Goal: Task Accomplishment & Management: Complete application form

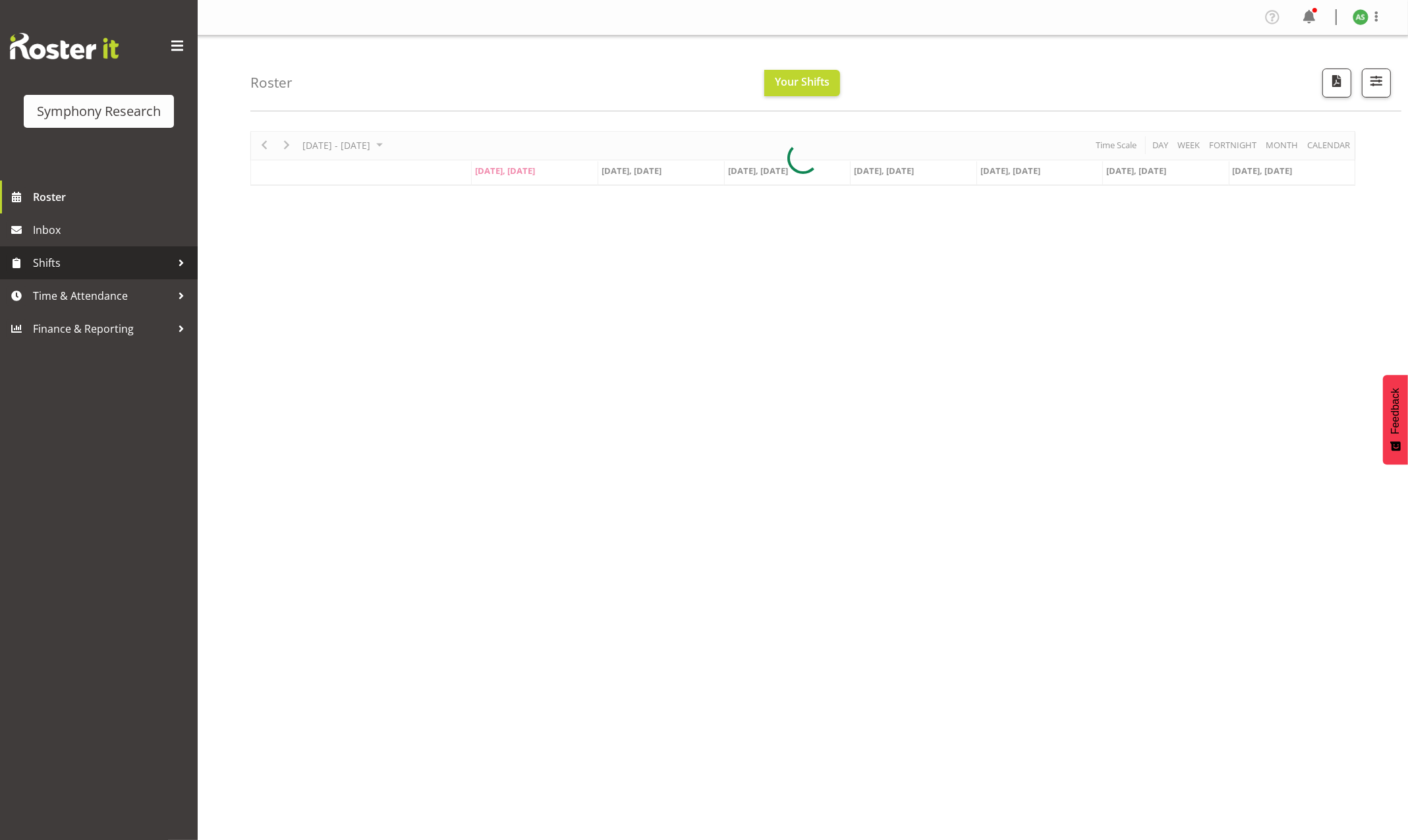
click at [76, 259] on span "Shifts" at bounding box center [102, 263] width 139 height 19
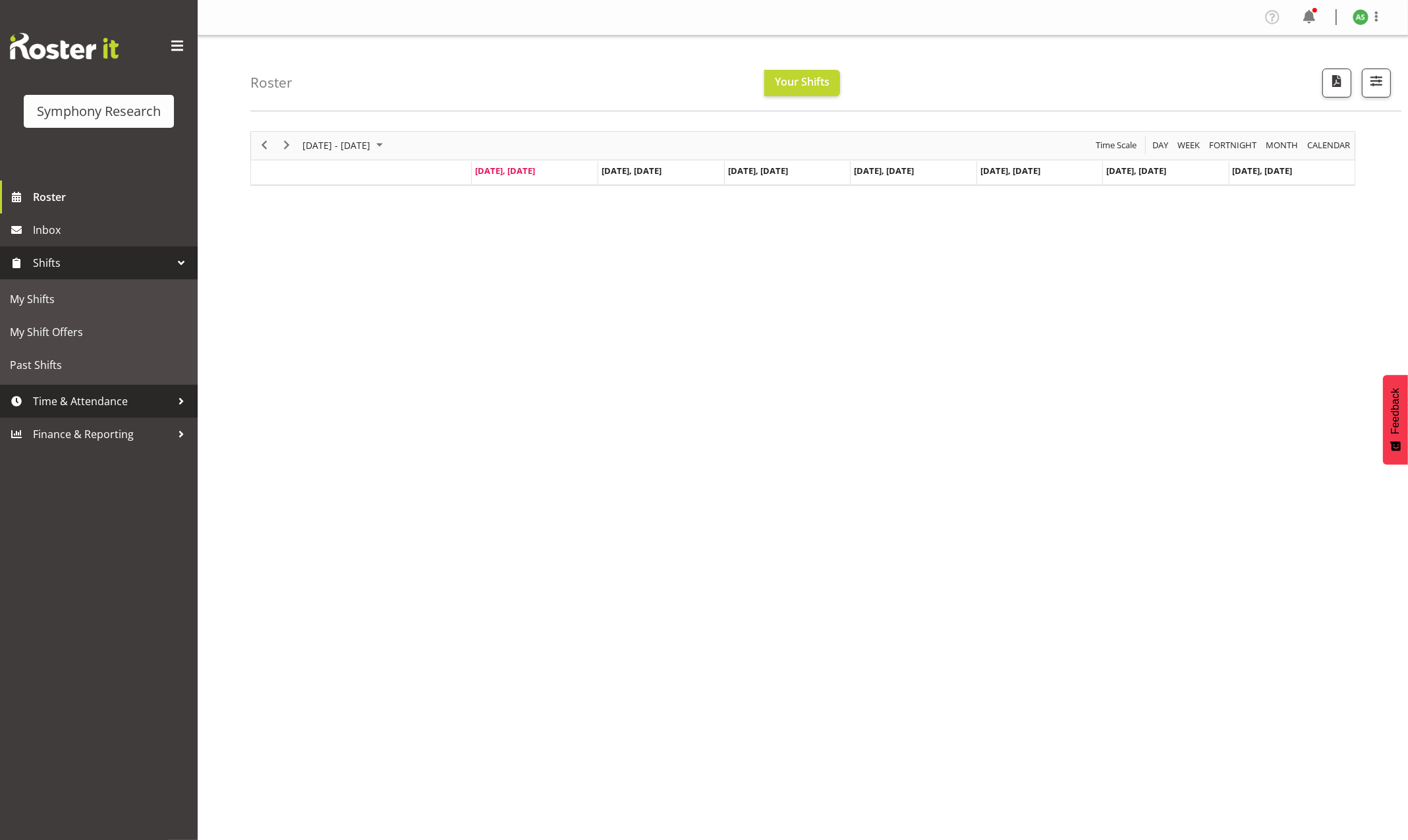
click at [66, 399] on span "Time & Attendance" at bounding box center [102, 401] width 139 height 19
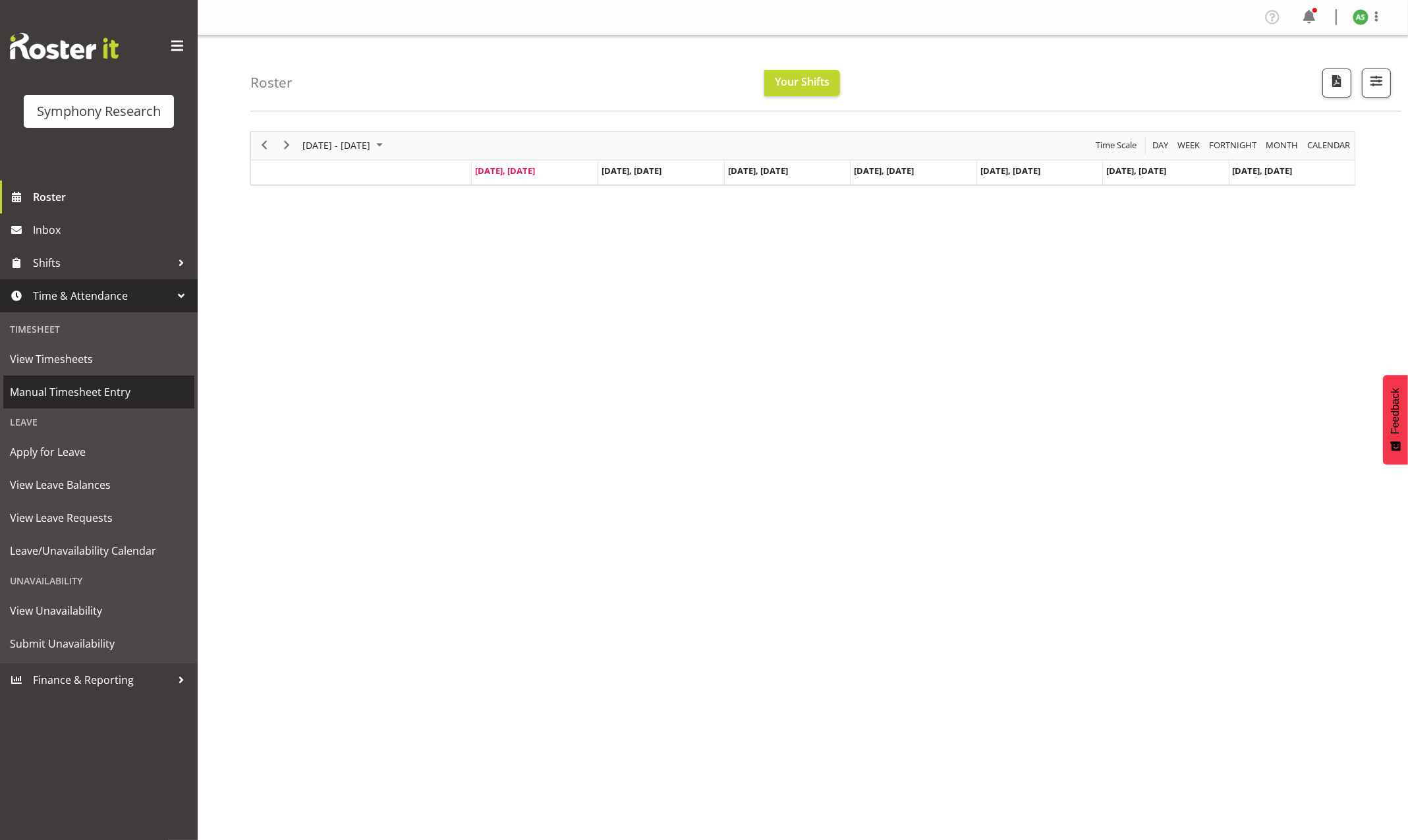
click at [64, 389] on span "Manual Timesheet Entry" at bounding box center [98, 392] width 178 height 19
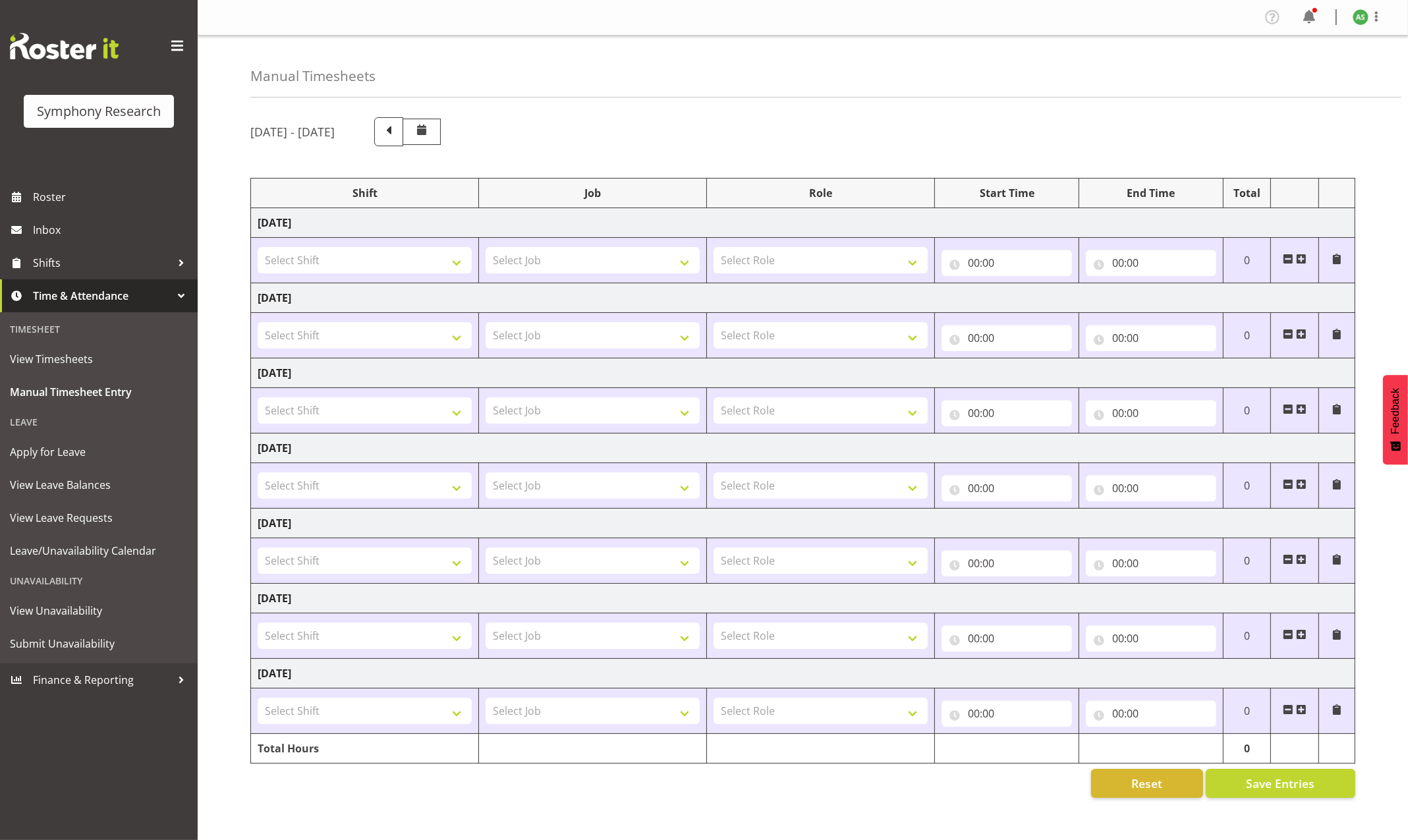
click at [1302, 259] on span at bounding box center [1302, 259] width 10 height 10
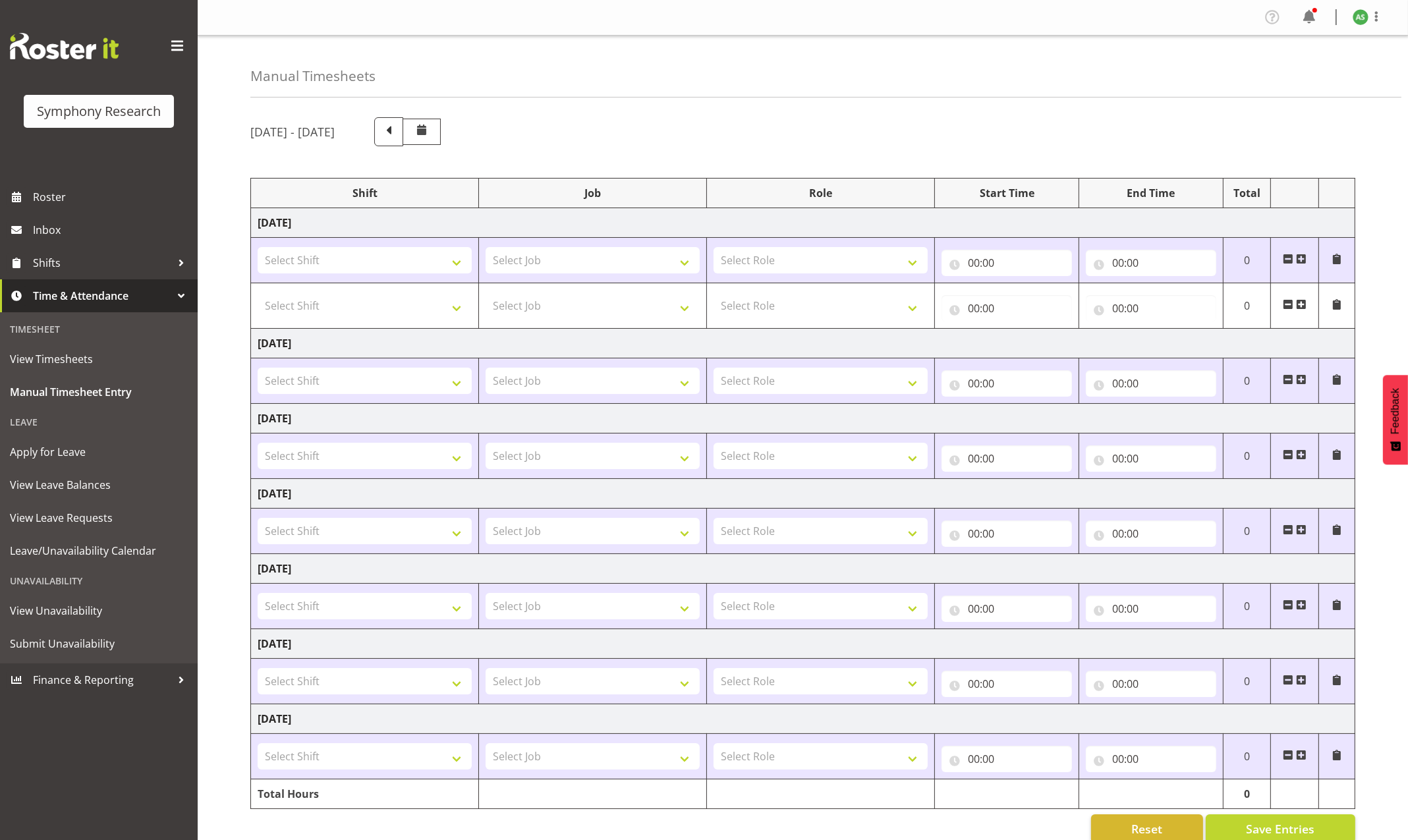
click at [1302, 259] on span at bounding box center [1302, 259] width 10 height 10
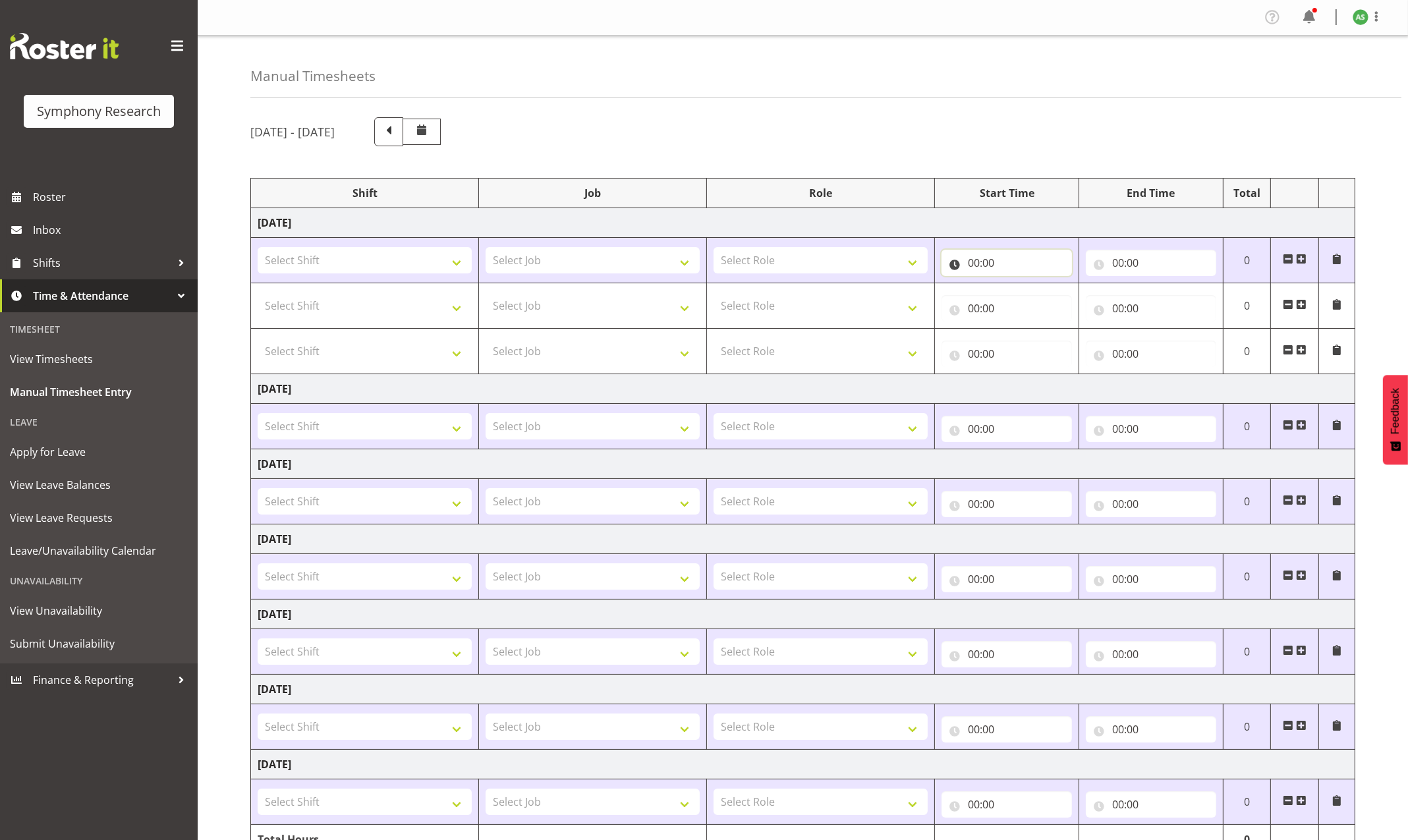
click at [975, 260] on input "00:00" at bounding box center [1007, 262] width 130 height 26
click at [1030, 290] on select "00 01 02 03 04 05 06 07 08 09 10 11 12 13 14 15 16 17 18 19 20 21 22 23" at bounding box center [1032, 297] width 30 height 26
select select "14"
click at [1017, 285] on select "00 01 02 03 04 05 06 07 08 09 10 11 12 13 14 15 16 17 18 19 20 21 22 23" at bounding box center [1032, 297] width 30 height 26
type input "14:00"
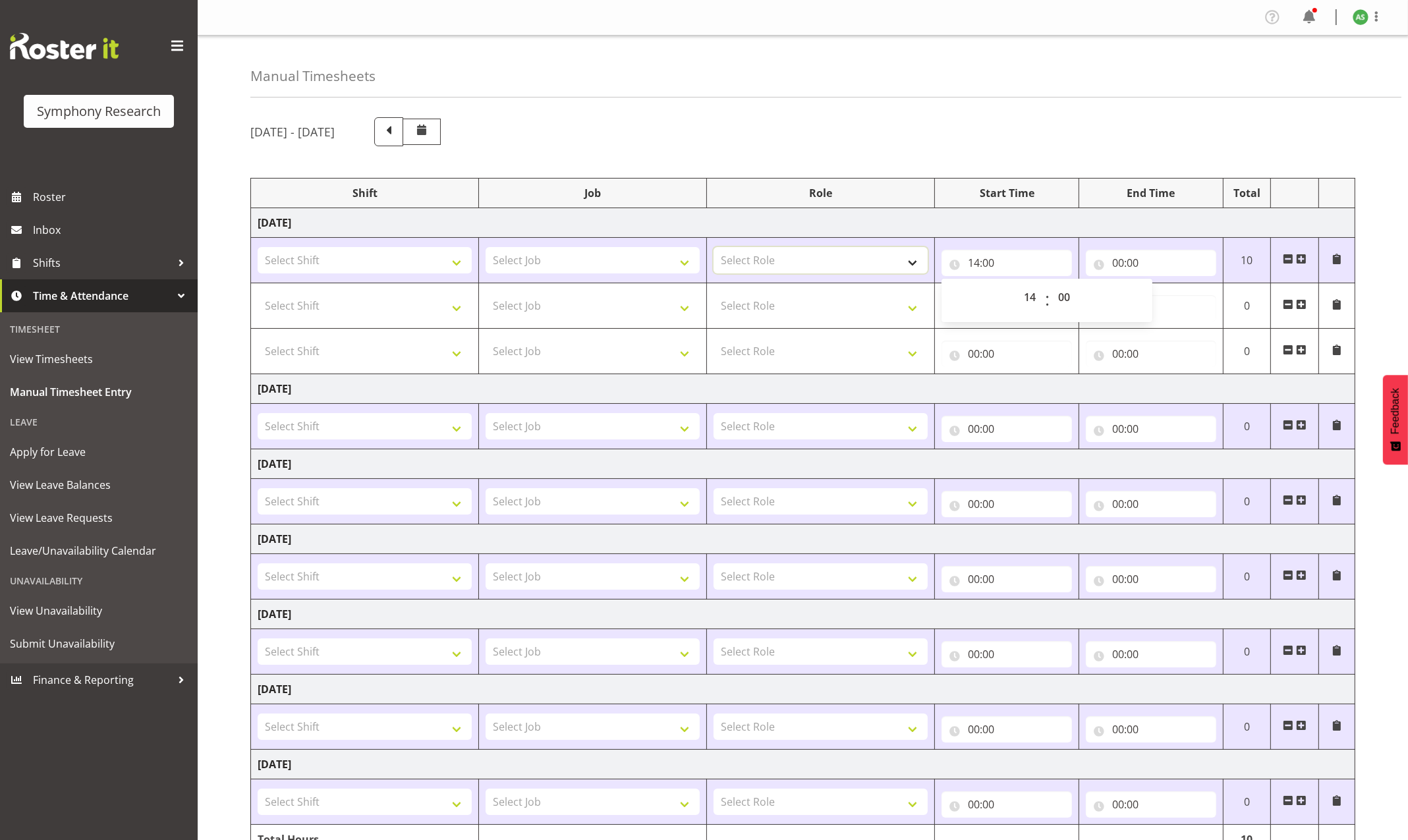
click at [912, 259] on select "Select Role Briefing Interviewing" at bounding box center [821, 260] width 214 height 26
click at [713, 249] on select "Select Role Briefing Interviewing" at bounding box center [821, 260] width 214 height 26
click at [433, 259] on select "Select Shift !!Project Briefing (Job to be assigned) !!Weekend Residential (Ros…" at bounding box center [365, 260] width 214 height 26
click at [794, 265] on select "Briefing Interviewing" at bounding box center [821, 260] width 214 height 26
select select "47"
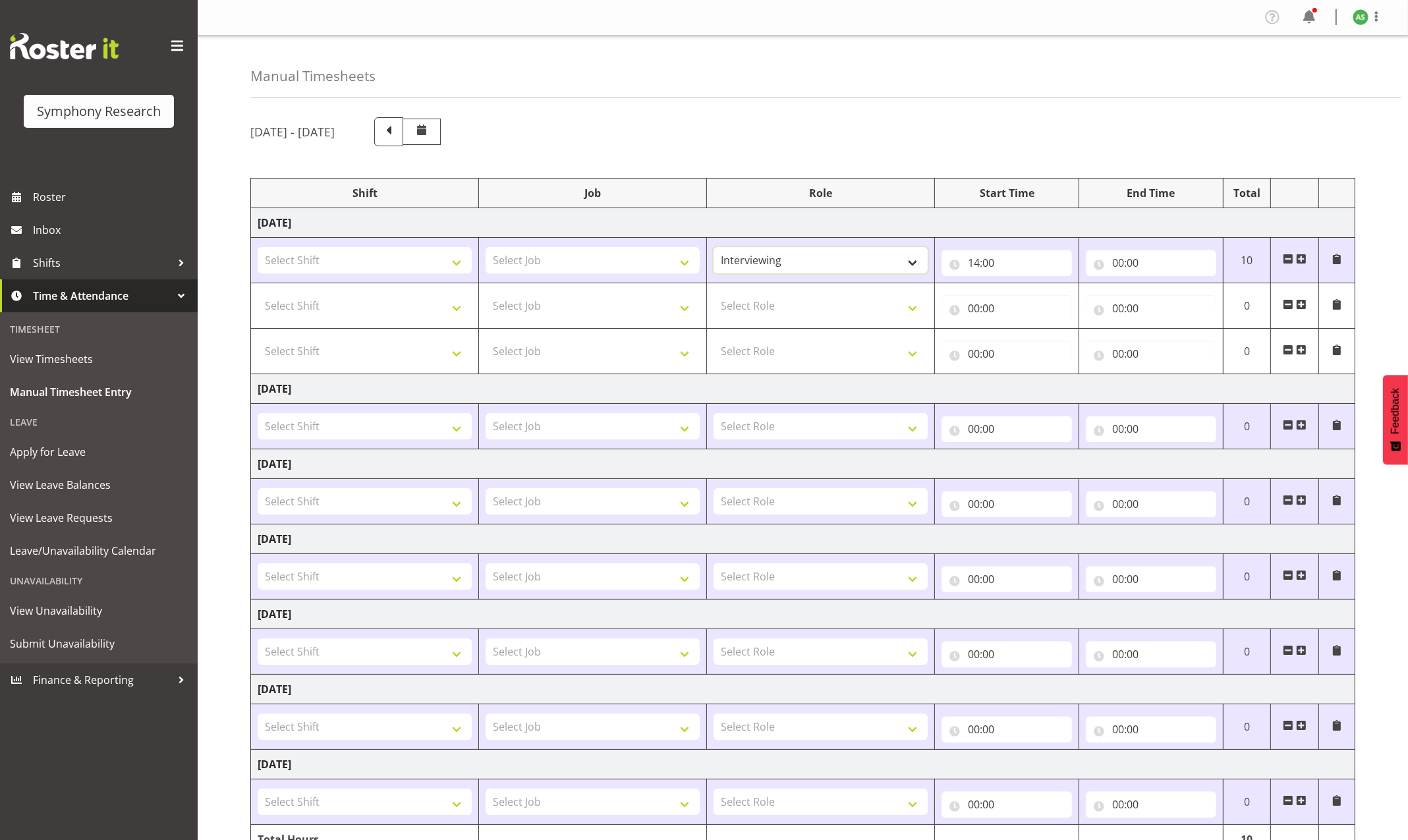
click at [713, 249] on select "Briefing Interviewing" at bounding box center [821, 260] width 214 height 26
click at [631, 268] on select "Select Job 550060 IF Admin 553492 World Poll Aus Wave 2 Main 2025 553493 World …" at bounding box center [593, 260] width 214 height 26
select select "10499"
click at [486, 249] on select "Select Job 550060 IF Admin 553492 World Poll Aus Wave 2 Main 2025 553493 World …" at bounding box center [593, 260] width 214 height 26
click at [457, 266] on select "Select Shift !!Project Briefing (Job to be assigned) !!Weekend Residential (Ros…" at bounding box center [365, 260] width 214 height 26
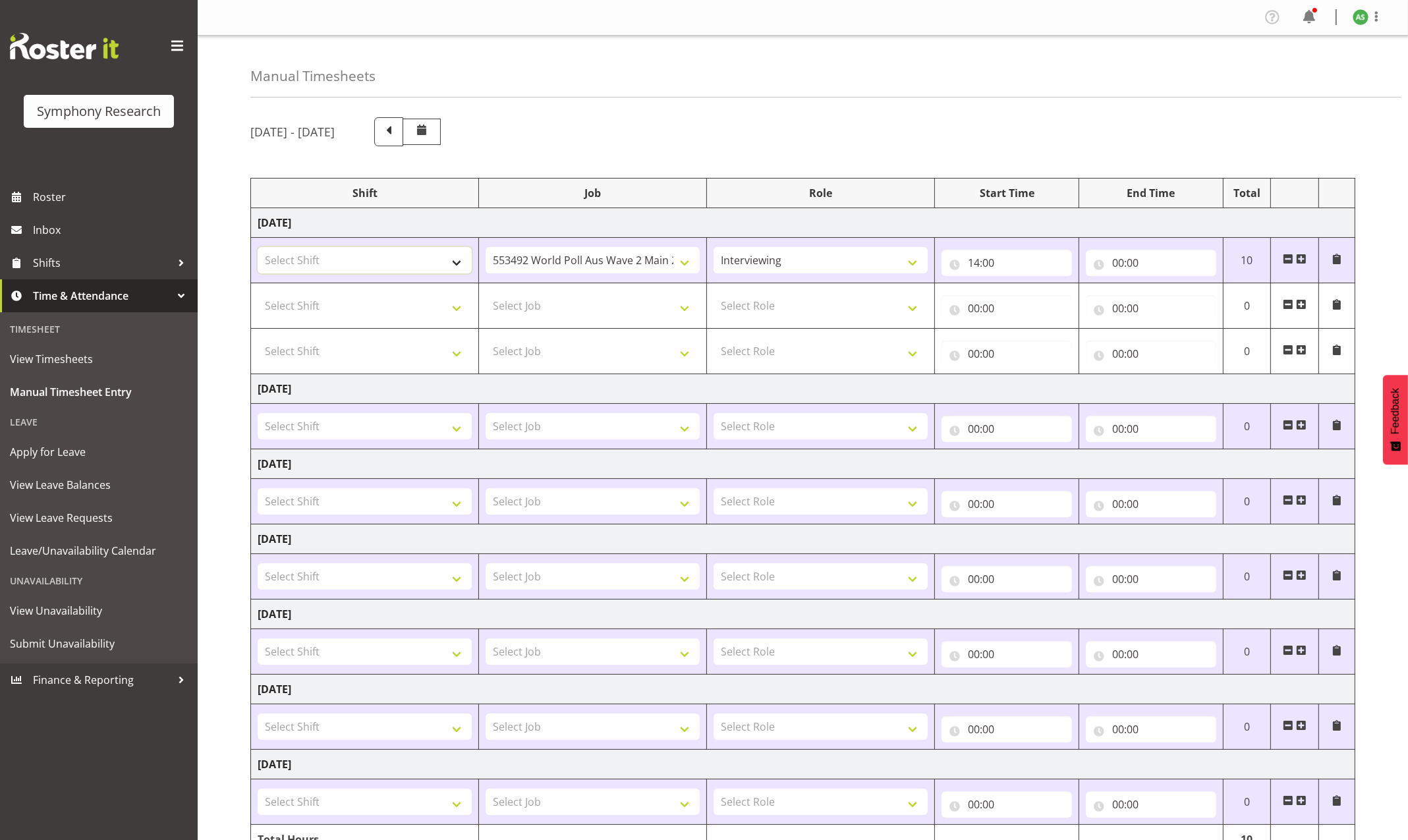
select select "9699"
click at [258, 249] on select "Select Shift !!Project Briefing (Job to be assigned) !!Weekend Residential (Ros…" at bounding box center [365, 260] width 214 height 26
click at [1117, 262] on input "00:00" at bounding box center [1151, 262] width 130 height 26
click at [1173, 294] on select "00 01 02 03 04 05 06 07 08 09 10 11 12 13 14 15 16 17 18 19 20 21 22 23" at bounding box center [1176, 297] width 30 height 26
select select "16"
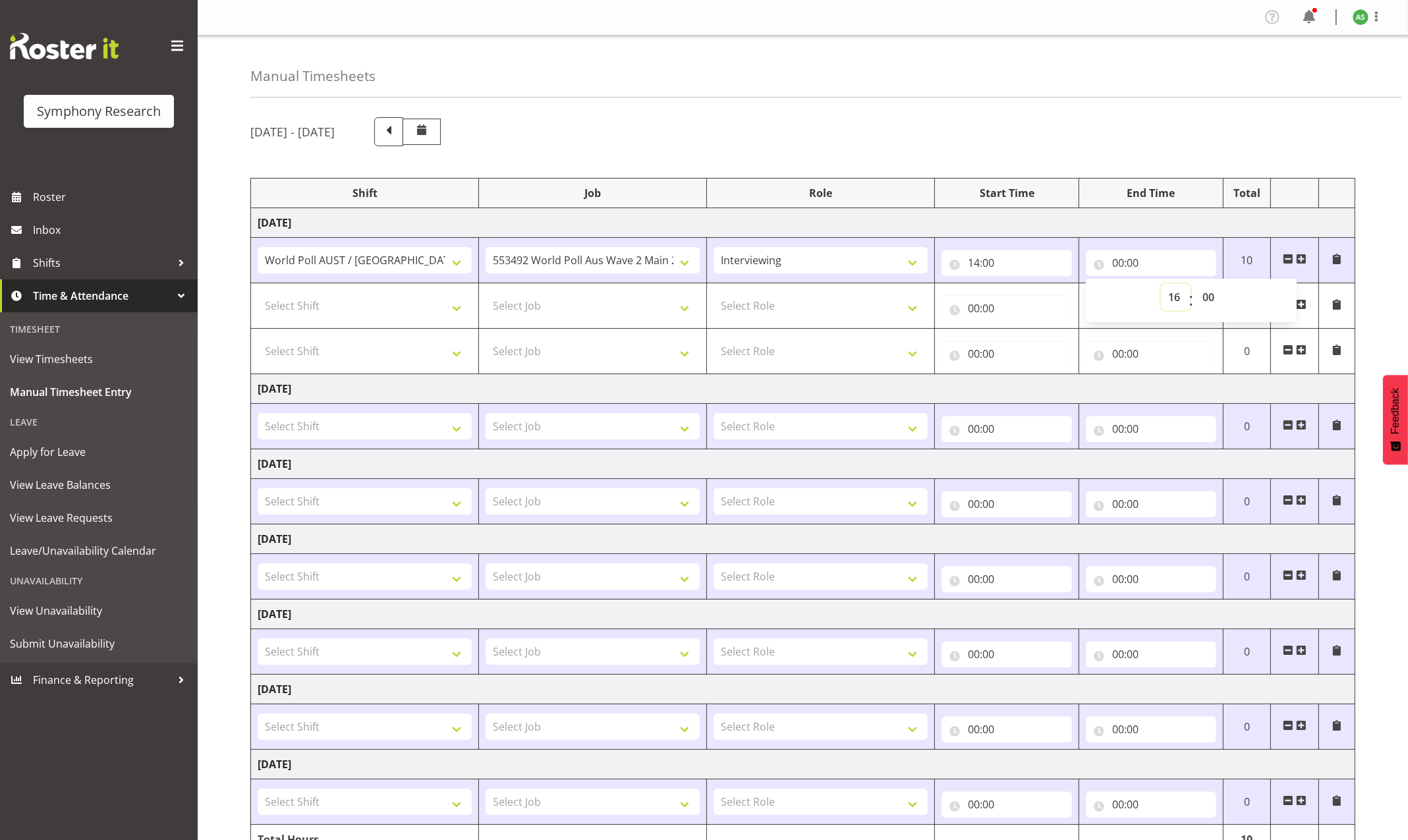
click at [1161, 285] on select "00 01 02 03 04 05 06 07 08 09 10 11 12 13 14 15 16 17 18 19 20 21 22 23" at bounding box center [1176, 297] width 30 height 26
type input "16:00"
click at [1137, 264] on input "16:00" at bounding box center [1151, 262] width 130 height 26
click at [1137, 263] on input "16:00" at bounding box center [1151, 262] width 130 height 26
click at [1209, 297] on select "00 01 02 03 04 05 06 07 08 09 10 11 12 13 14 15 16 17 18 19 20 21 22 23 24 25 2…" at bounding box center [1210, 297] width 30 height 26
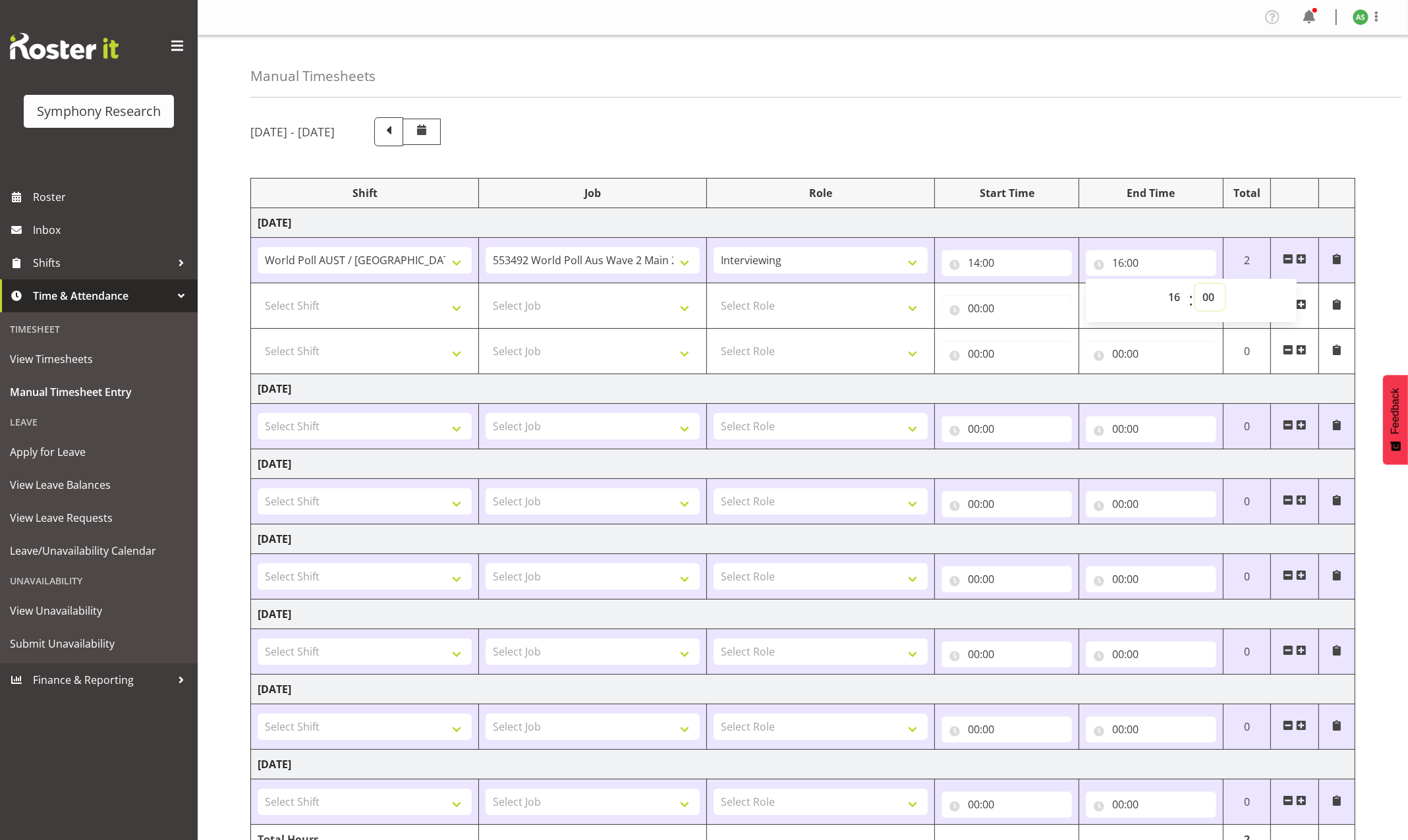
select select "30"
click at [1195, 285] on select "00 01 02 03 04 05 06 07 08 09 10 11 12 13 14 15 16 17 18 19 20 21 22 23 24 25 2…" at bounding box center [1210, 297] width 30 height 26
type input "16:30"
click at [453, 306] on select "Select Shift !!Project Briefing (Job to be assigned) !!Weekend Residential (Ros…" at bounding box center [365, 305] width 214 height 26
click at [764, 306] on select "Select Role Briefing Interviewing" at bounding box center [821, 305] width 214 height 26
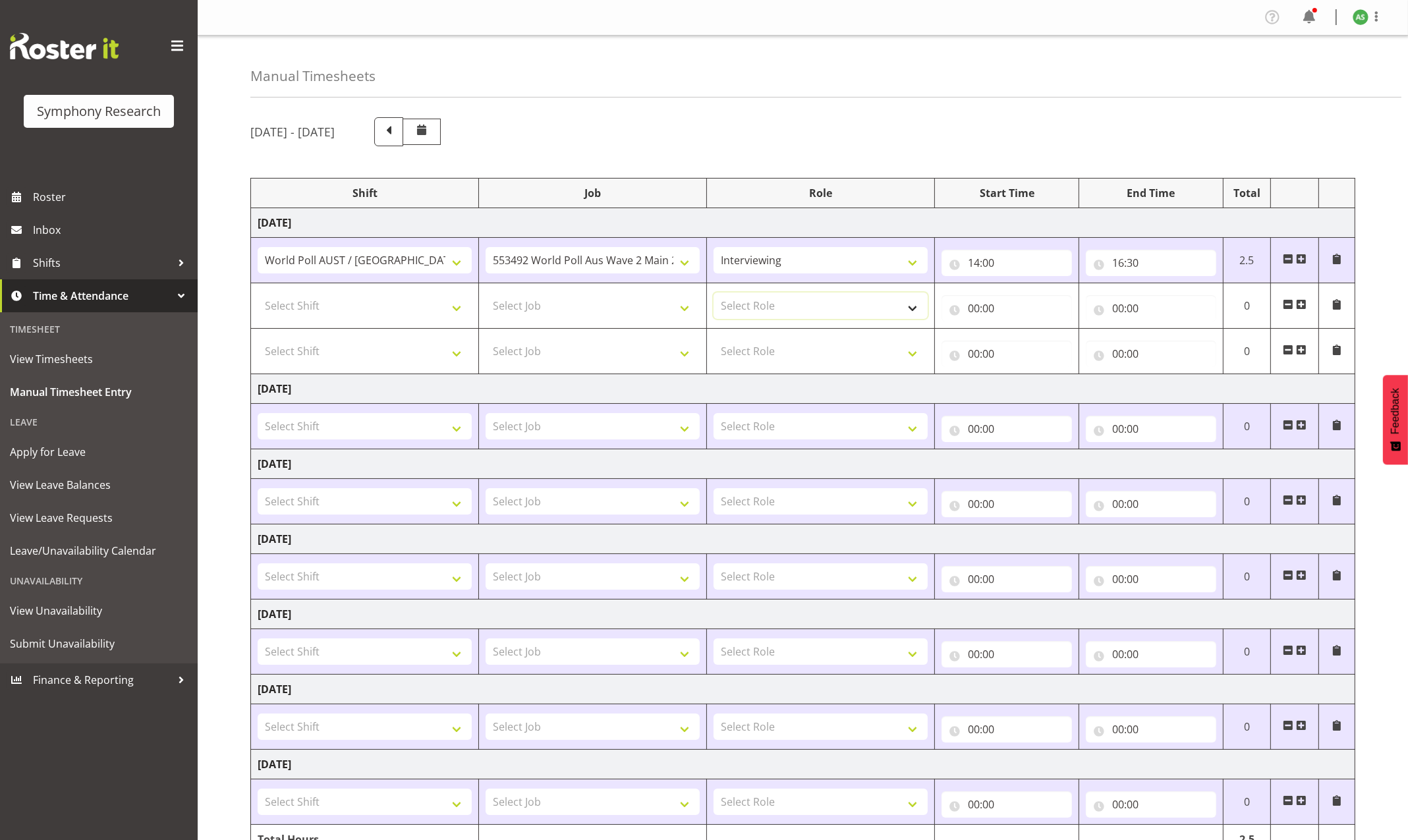
select select "297"
click at [713, 294] on select "Select Role Briefing Interviewing" at bounding box center [821, 305] width 214 height 26
click at [974, 311] on input "00:00" at bounding box center [1007, 308] width 130 height 26
click at [1033, 340] on select "00 01 02 03 04 05 06 07 08 09 10 11 12 13 14 15 16 17 18 19 20 21 22 23" at bounding box center [1032, 342] width 30 height 26
select select "17"
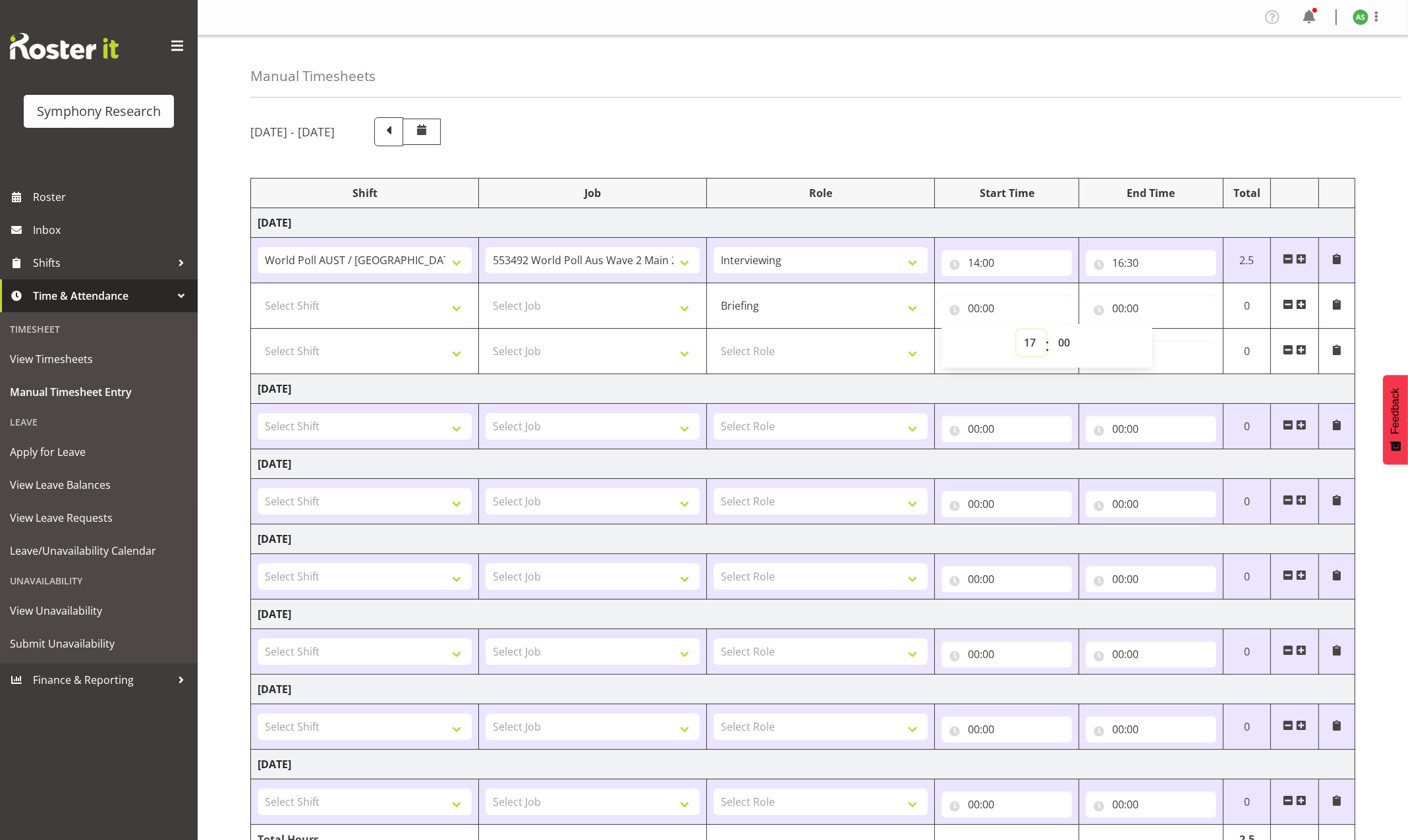
click at [1017, 330] on select "00 01 02 03 04 05 06 07 08 09 10 11 12 13 14 15 16 17 18 19 20 21 22 23" at bounding box center [1032, 342] width 30 height 26
type input "17:00"
click at [436, 300] on select "Select Shift !!Project Briefing (Job to be assigned) !!Weekend Residential (Ros…" at bounding box center [365, 305] width 214 height 26
select select "5974"
click at [258, 294] on select "Select Shift !!Project Briefing (Job to be assigned) !!Weekend Residential (Ros…" at bounding box center [365, 305] width 214 height 26
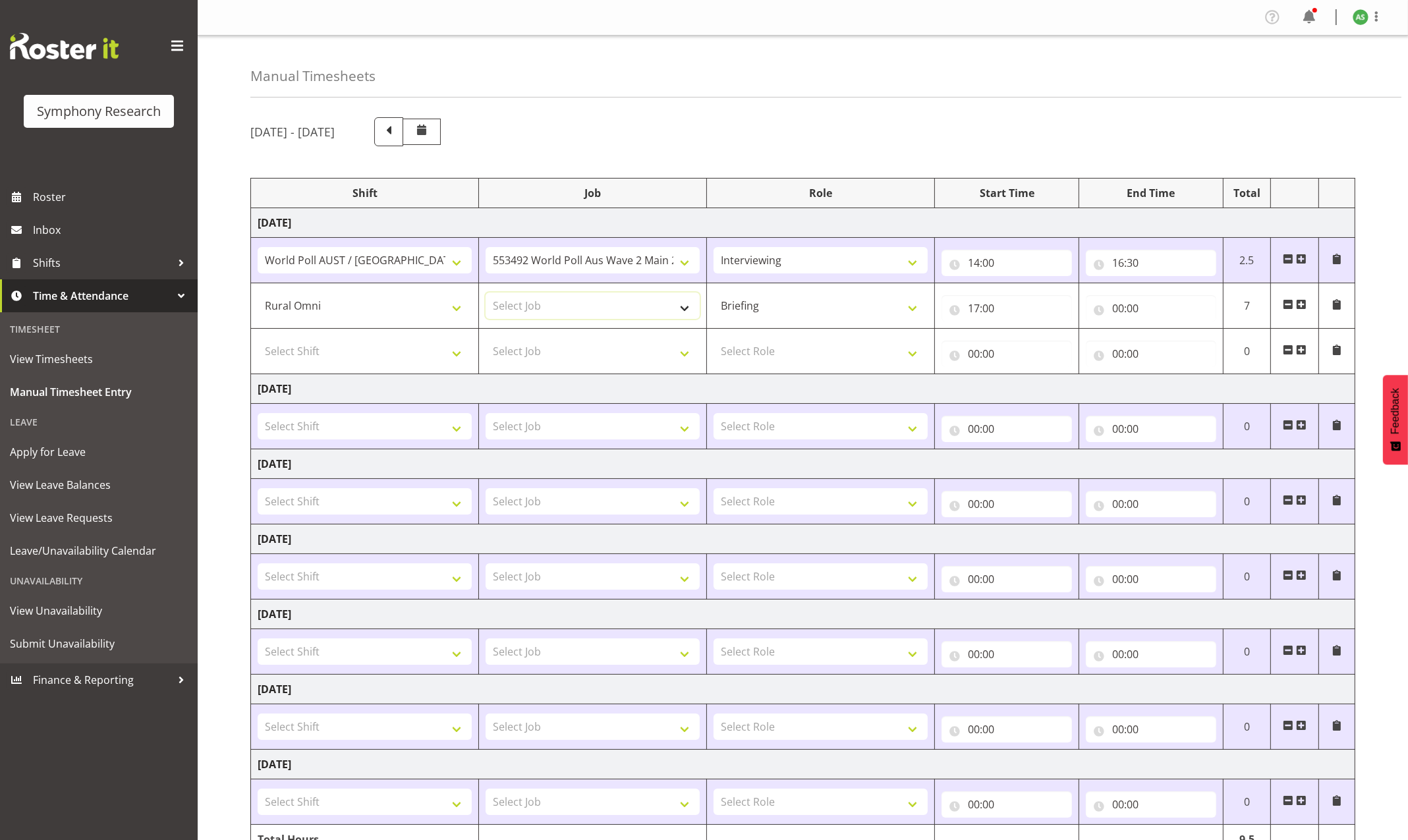
click at [580, 307] on select "Select Job 550060 IF Admin 553492 World Poll Aus Wave 2 Main 2025 553493 World …" at bounding box center [593, 305] width 214 height 26
click at [584, 303] on select "Select Job 550060 IF Admin 553492 World Poll Aus Wave 2 Main 2025 553493 World …" at bounding box center [593, 305] width 214 height 26
select select "10536"
click at [486, 294] on select "Select Job 550060 IF Admin 553492 World Poll Aus Wave 2 Main 2025 553493 World …" at bounding box center [593, 305] width 214 height 26
click at [1120, 308] on input "00:00" at bounding box center [1151, 308] width 130 height 26
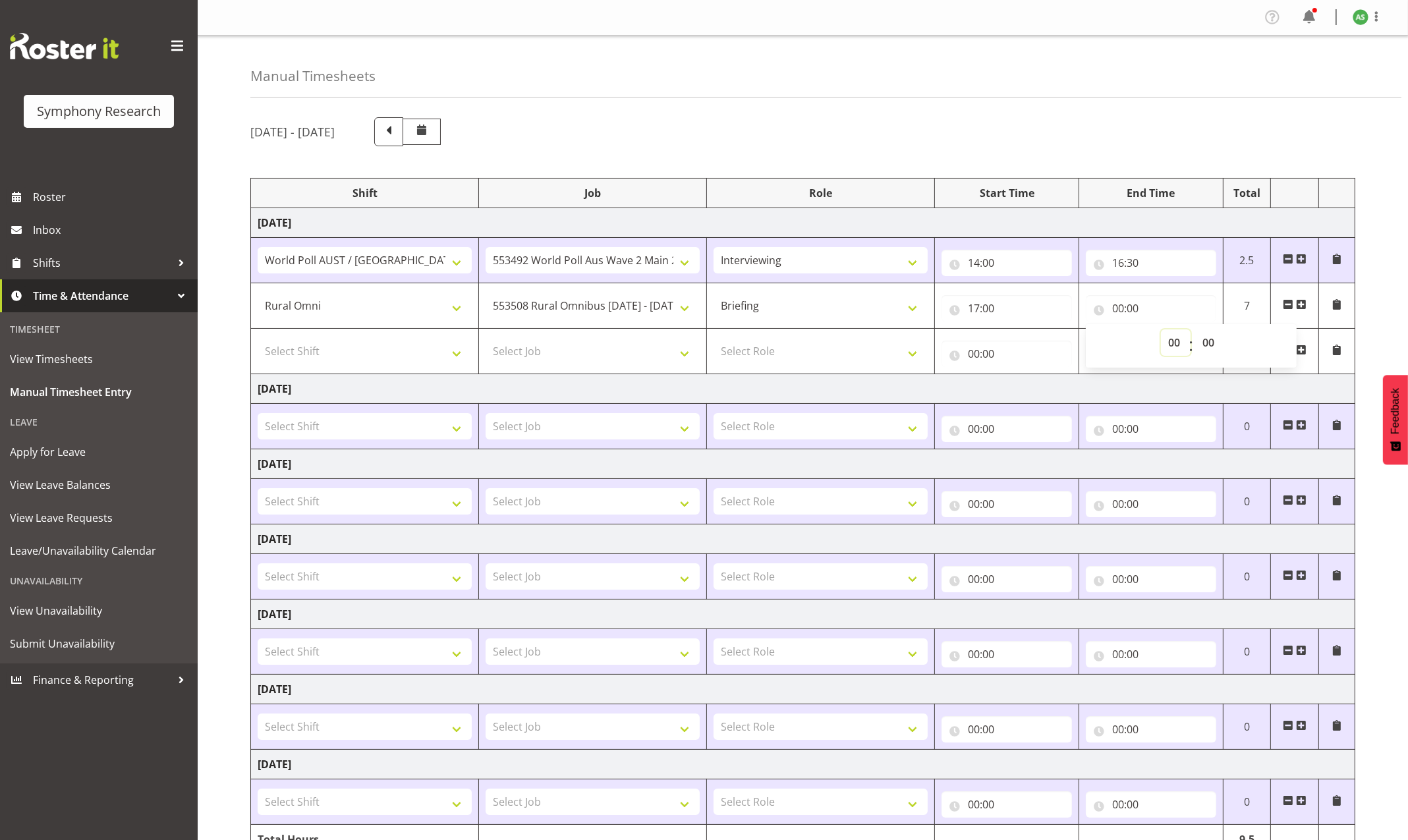
click at [1173, 340] on select "00 01 02 03 04 05 06 07 08 09 10 11 12 13 14 15 16 17 18 19 20 21 22 23" at bounding box center [1176, 342] width 30 height 26
select select "17"
click at [1161, 330] on select "00 01 02 03 04 05 06 07 08 09 10 11 12 13 14 15 16 17 18 19 20 21 22 23" at bounding box center [1176, 342] width 30 height 26
type input "17:00"
click at [1133, 311] on input "17:00" at bounding box center [1151, 308] width 130 height 26
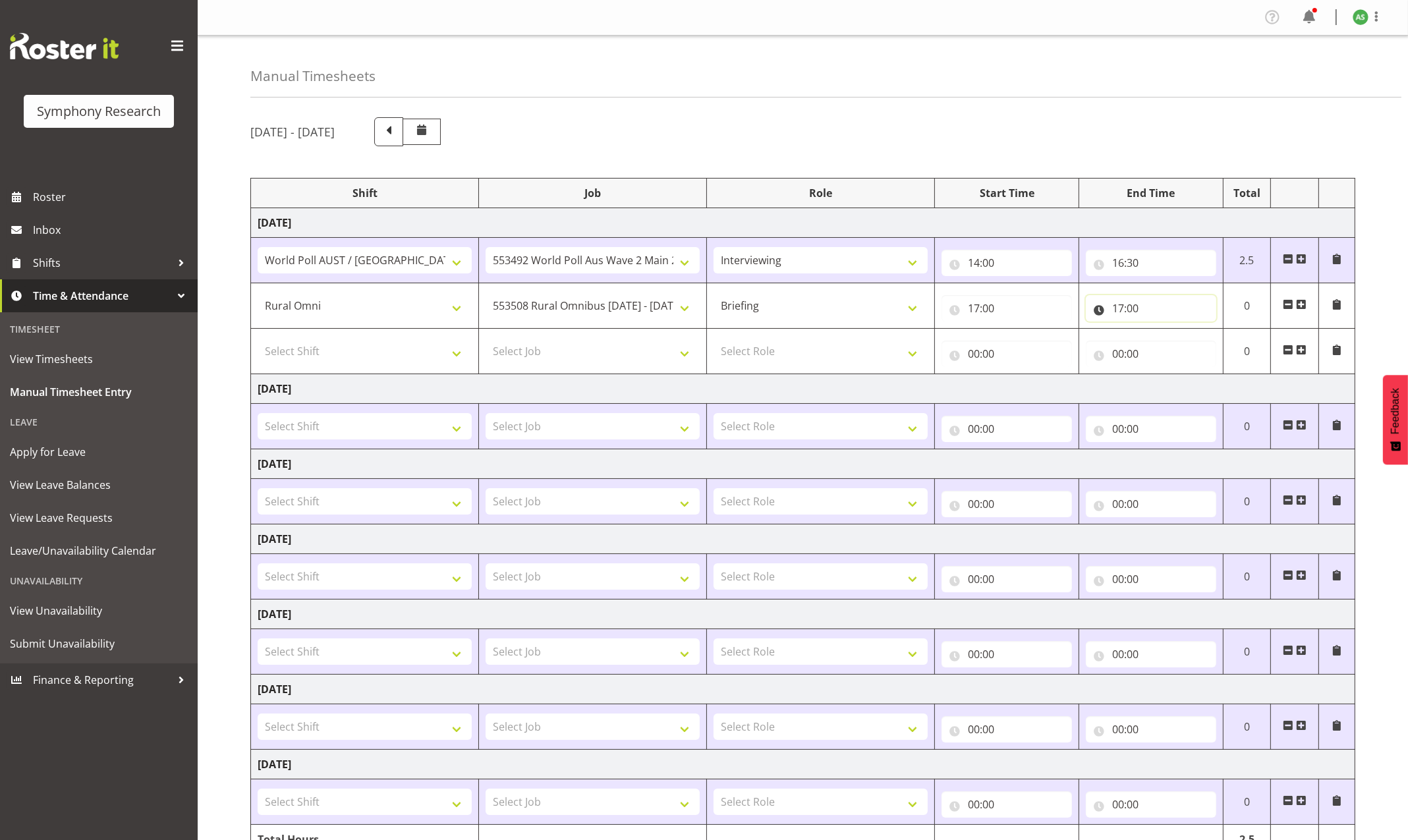
click at [1133, 309] on input "17:00" at bounding box center [1151, 308] width 130 height 26
click at [1203, 343] on select "00 01 02 03 04 05 06 07 08 09 10 11 12 13 14 15 16 17 18 19 20 21 22 23 24 25 2…" at bounding box center [1210, 342] width 30 height 26
select select "40"
click at [1195, 330] on select "00 01 02 03 04 05 06 07 08 09 10 11 12 13 14 15 16 17 18 19 20 21 22 23 24 25 2…" at bounding box center [1210, 342] width 30 height 26
type input "17:40"
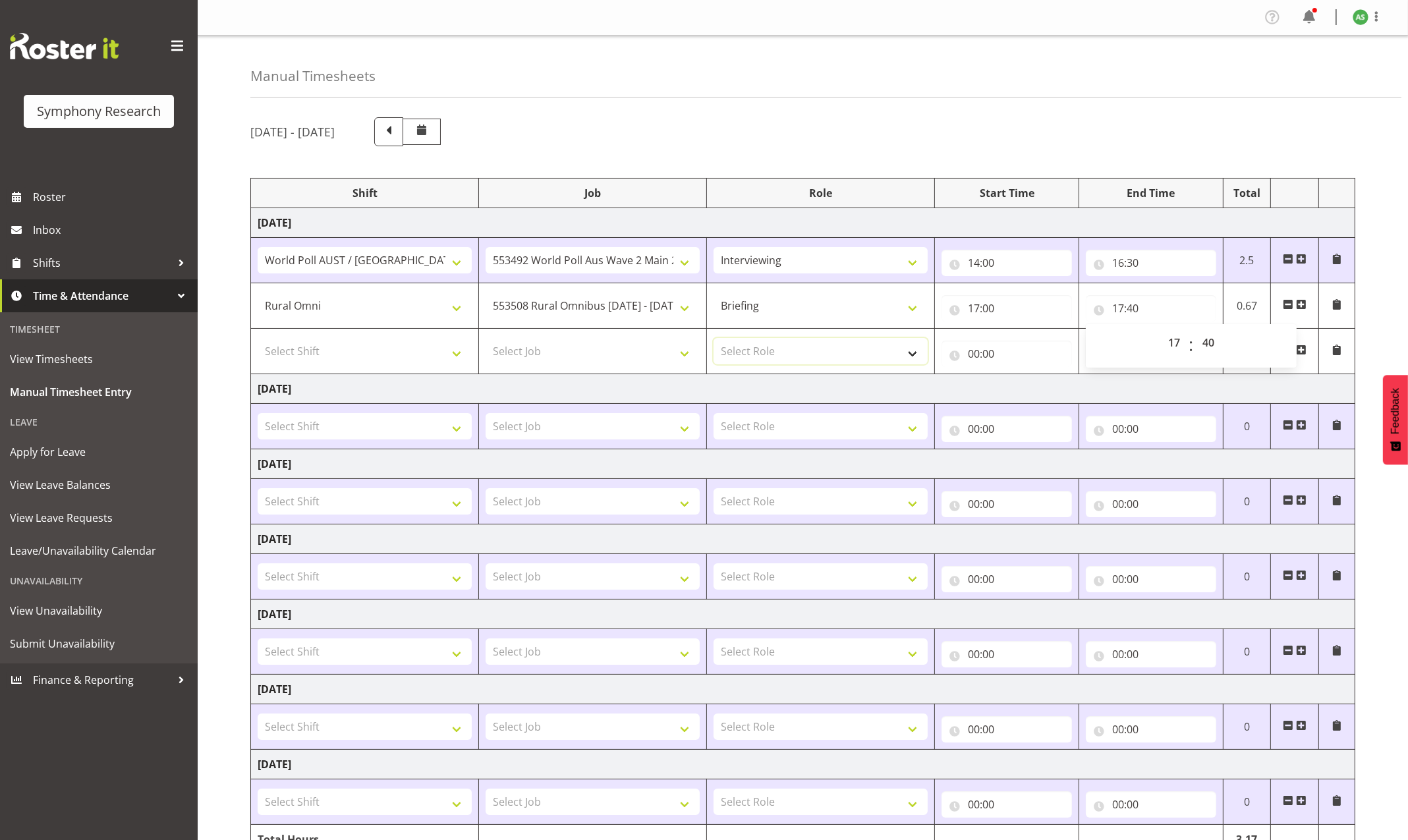
click at [807, 350] on select "Select Role Briefing Interviewing" at bounding box center [821, 351] width 214 height 26
select select "47"
click at [713, 339] on select "Select Role Briefing Interviewing" at bounding box center [821, 351] width 214 height 26
click at [620, 359] on select "Select Job 550060 IF Admin 553492 World Poll Aus Wave 2 Main 2025 553493 World …" at bounding box center [593, 351] width 214 height 26
click at [1297, 352] on span at bounding box center [1302, 350] width 10 height 10
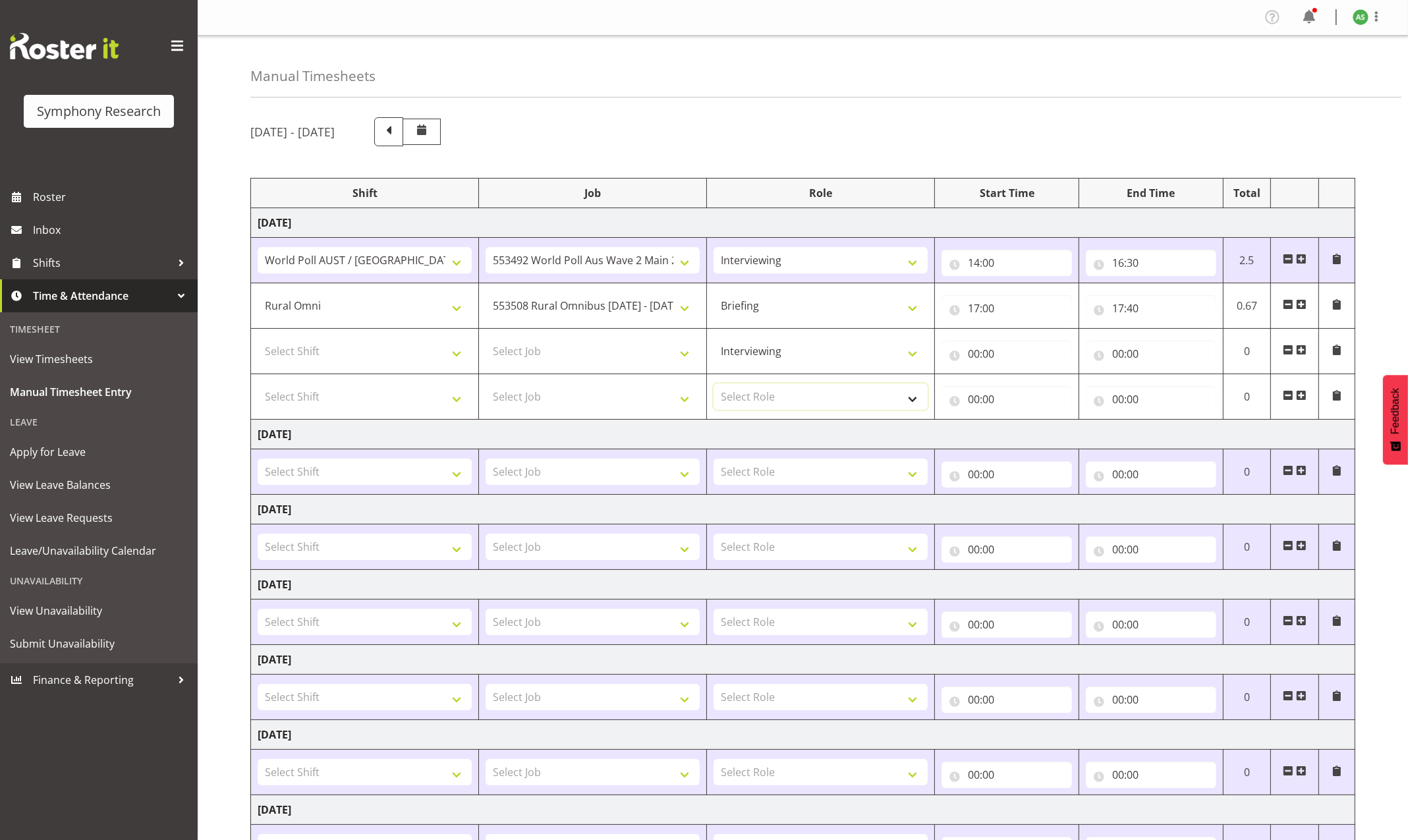
click at [913, 399] on select "Select Role Briefing Interviewing" at bounding box center [821, 396] width 214 height 26
select select "47"
click at [713, 385] on select "Select Role Briefing Interviewing" at bounding box center [821, 396] width 214 height 26
click at [432, 399] on select "Select Shift !!Project Briefing (Job to be assigned) !!Weekend Residential (Ros…" at bounding box center [365, 396] width 214 height 26
click at [595, 395] on select "Select Job 550060 IF Admin 553492 World Poll Aus Wave 2 Main 2025 553493 World …" at bounding box center [593, 396] width 214 height 26
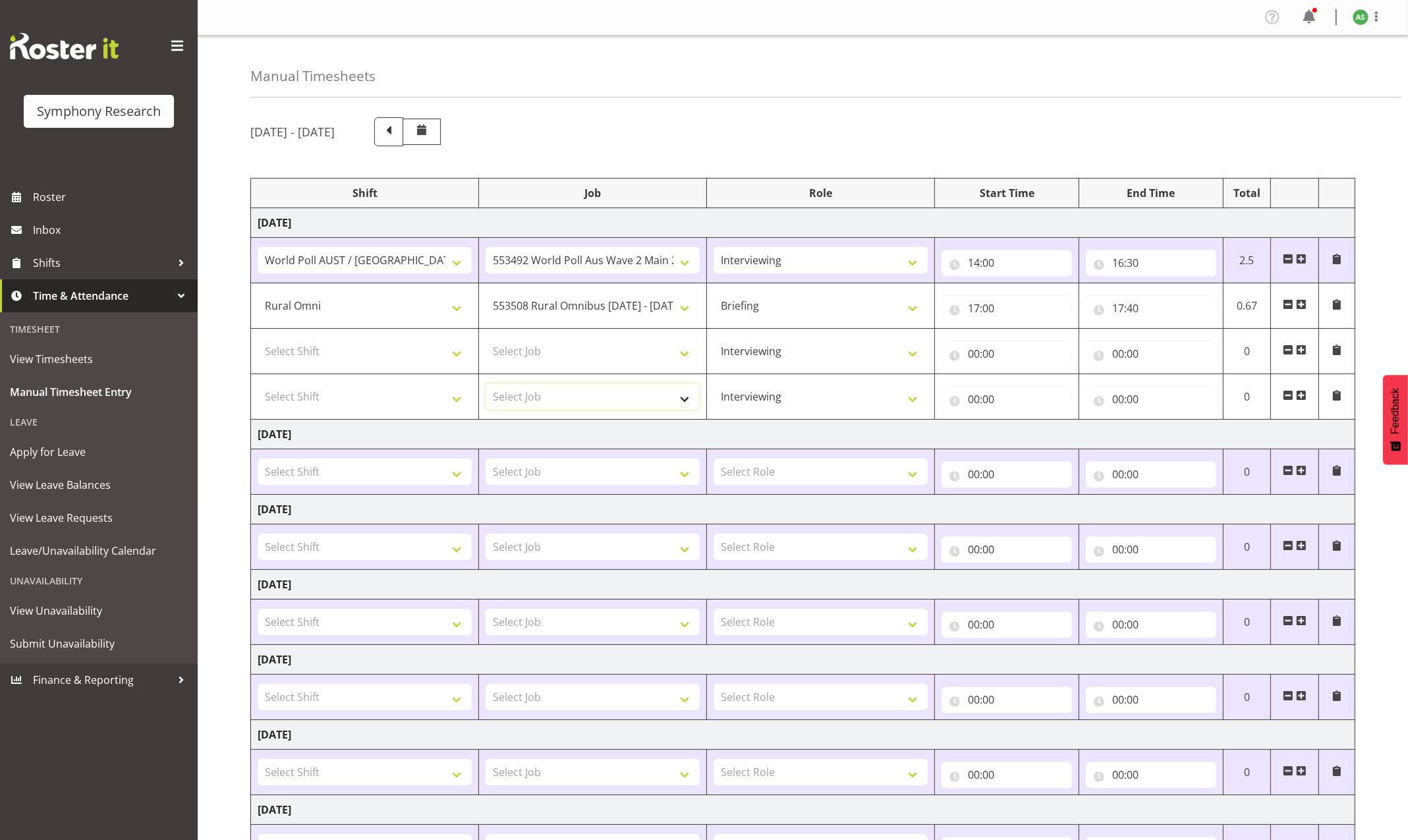
click at [595, 396] on select "Select Job 550060 IF Admin 553492 World Poll Aus Wave 2 Main 2025 553493 World …" at bounding box center [593, 396] width 214 height 26
select select "10499"
click at [486, 385] on select "Select Job 550060 IF Admin 553492 World Poll Aus Wave 2 Main 2025 553493 World …" at bounding box center [593, 396] width 214 height 26
click at [451, 358] on select "Select Shift !!Project Briefing (Job to be assigned) !!Weekend Residential (Ros…" at bounding box center [365, 351] width 214 height 26
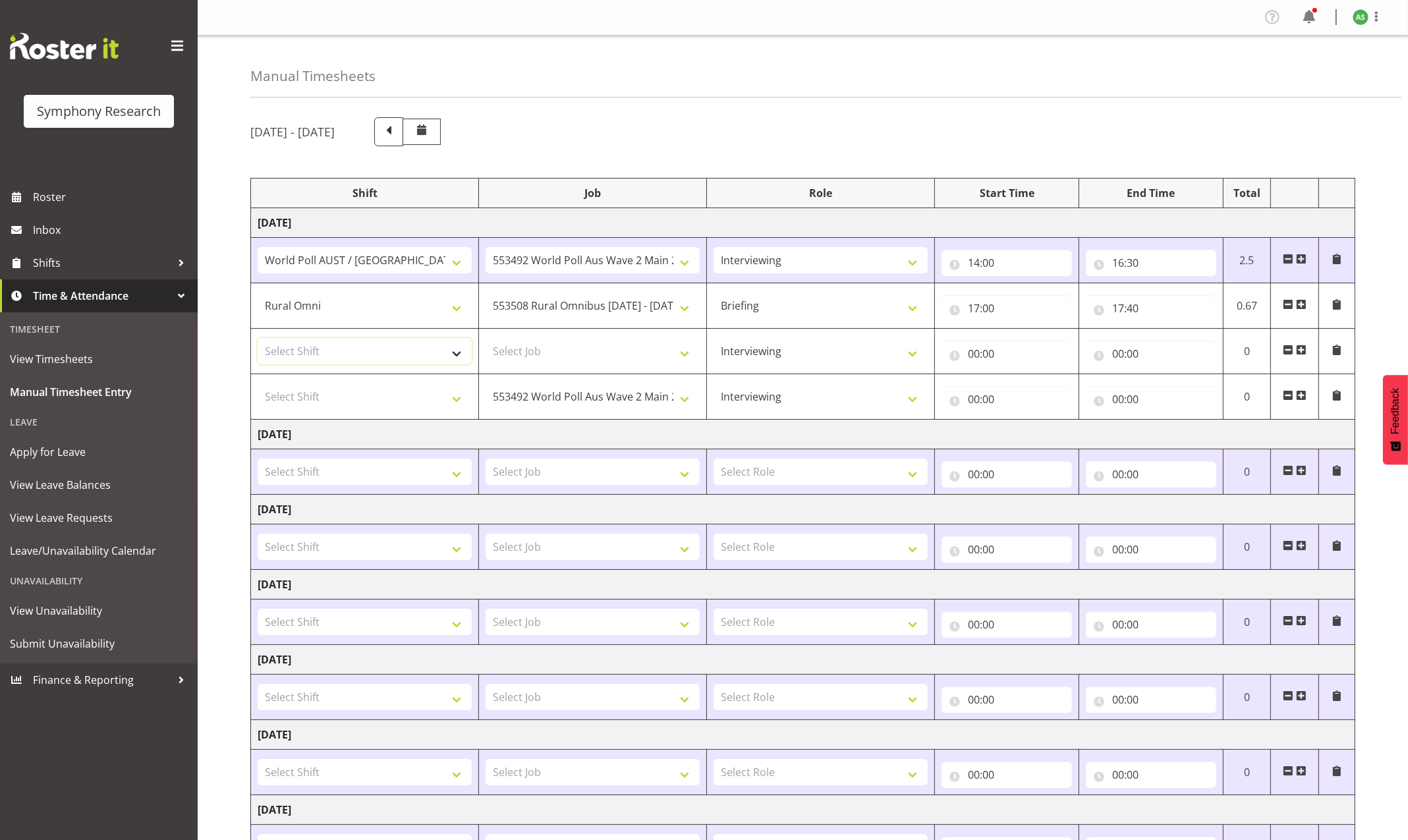
select select "57853"
click at [258, 339] on select "Select Shift !!Project Briefing (Job to be assigned) !!Weekend Residential (Ros…" at bounding box center [365, 351] width 214 height 26
click at [521, 347] on select "Select Job 550060 IF Admin 553492 World Poll Aus Wave 2 Main 2025 553493 World …" at bounding box center [593, 351] width 214 height 26
select select "10536"
click at [486, 339] on select "Select Job 550060 IF Admin 553492 World Poll Aus Wave 2 Main 2025 553493 World …" at bounding box center [593, 351] width 214 height 26
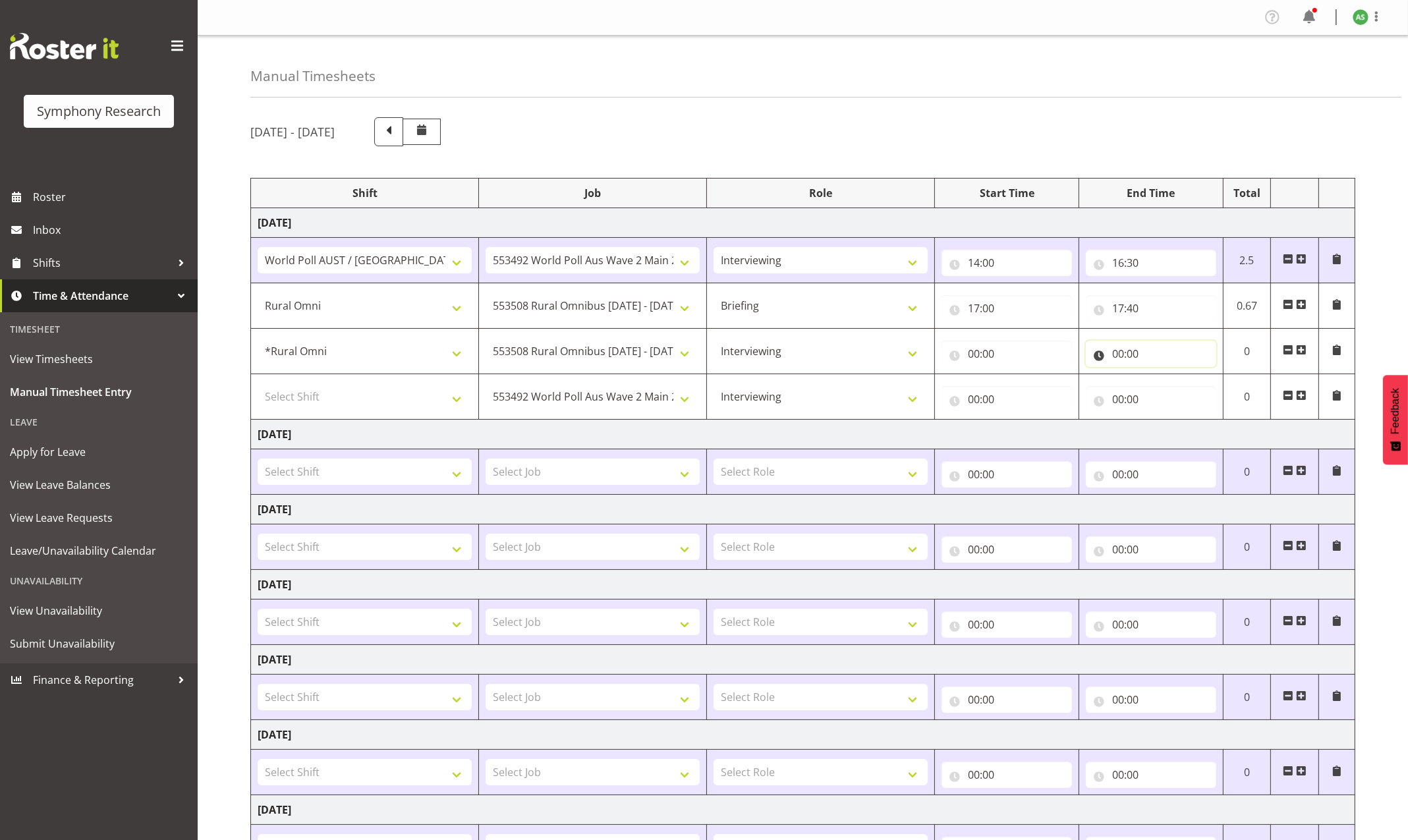
click at [1118, 354] on input "00:00" at bounding box center [1151, 354] width 130 height 26
click at [1173, 383] on select "00 01 02 03 04 05 06 07 08 09 10 11 12 13 14 15 16 17 18 19 20 21 22 23" at bounding box center [1176, 387] width 30 height 26
select select "18"
click at [1161, 376] on select "00 01 02 03 04 05 06 07 08 09 10 11 12 13 14 15 16 17 18 19 20 21 22 23" at bounding box center [1176, 387] width 30 height 26
type input "18:00"
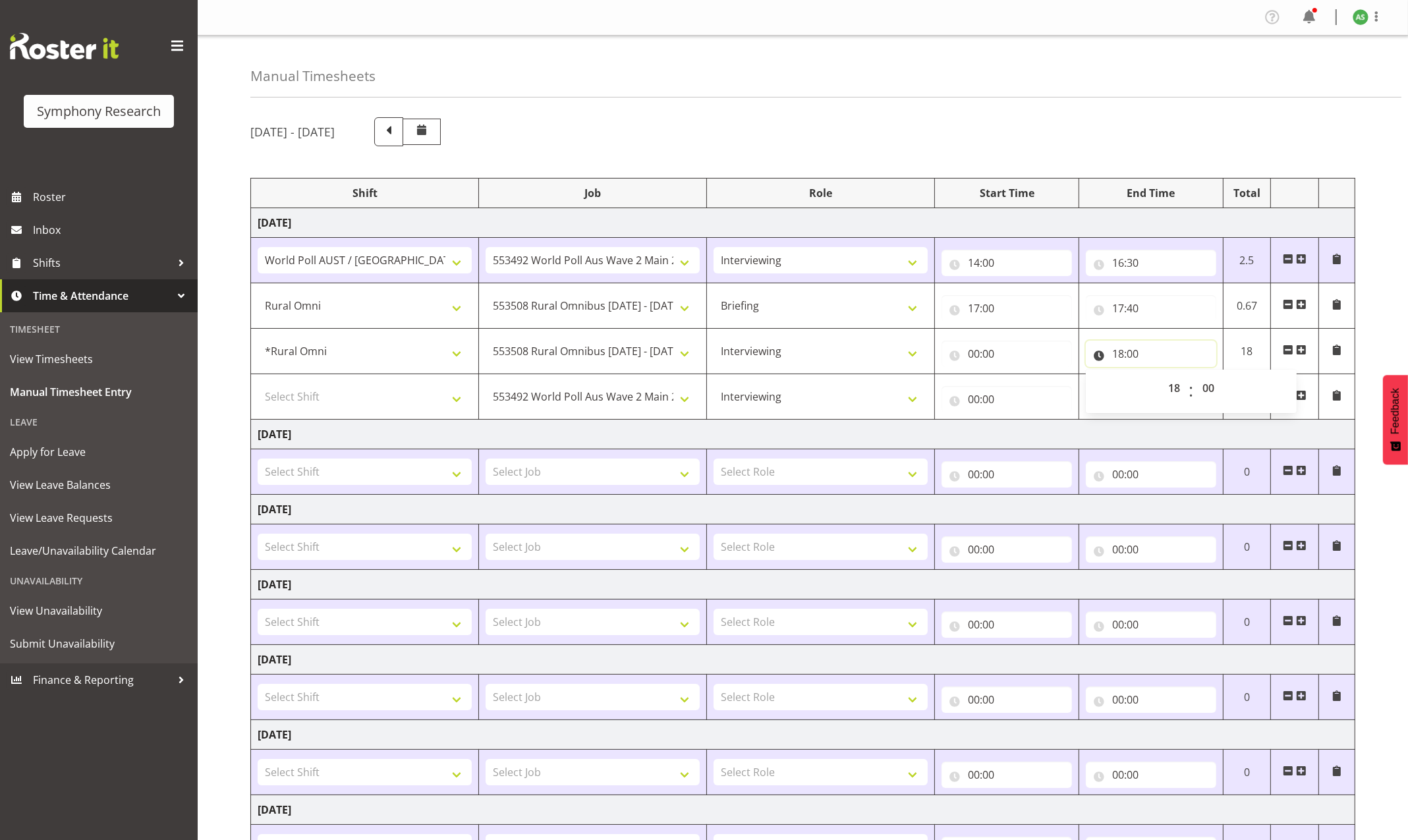
click at [1130, 353] on input "18:00" at bounding box center [1151, 354] width 130 height 26
click at [1137, 357] on input "18:00" at bounding box center [1151, 354] width 130 height 26
click at [1207, 387] on select "00 01 02 03 04 05 06 07 08 09 10 11 12 13 14 15 16 17 18 19 20 21 22 23 24 25 2…" at bounding box center [1210, 387] width 30 height 26
select select "30"
click at [1195, 376] on select "00 01 02 03 04 05 06 07 08 09 10 11 12 13 14 15 16 17 18 19 20 21 22 23 24 25 2…" at bounding box center [1210, 387] width 30 height 26
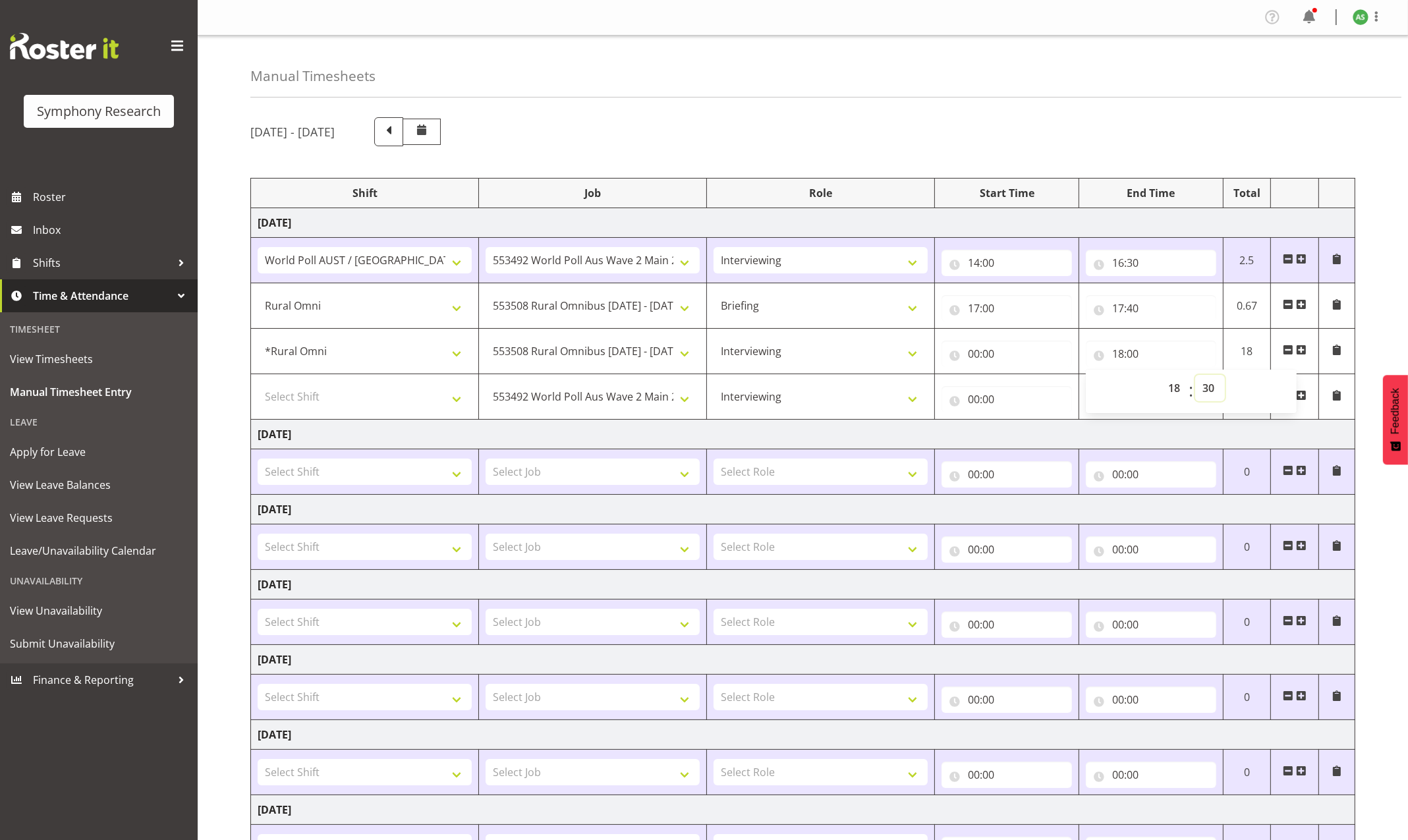
type input "18:30"
click at [974, 357] on input "00:00" at bounding box center [1007, 354] width 130 height 26
click at [1031, 391] on select "00 01 02 03 04 05 06 07 08 09 10 11 12 13 14 15 16 17 18 19 20 21 22 23" at bounding box center [1032, 387] width 30 height 26
select select "17"
click at [1017, 376] on select "00 01 02 03 04 05 06 07 08 09 10 11 12 13 14 15 16 17 18 19 20 21 22 23" at bounding box center [1032, 387] width 30 height 26
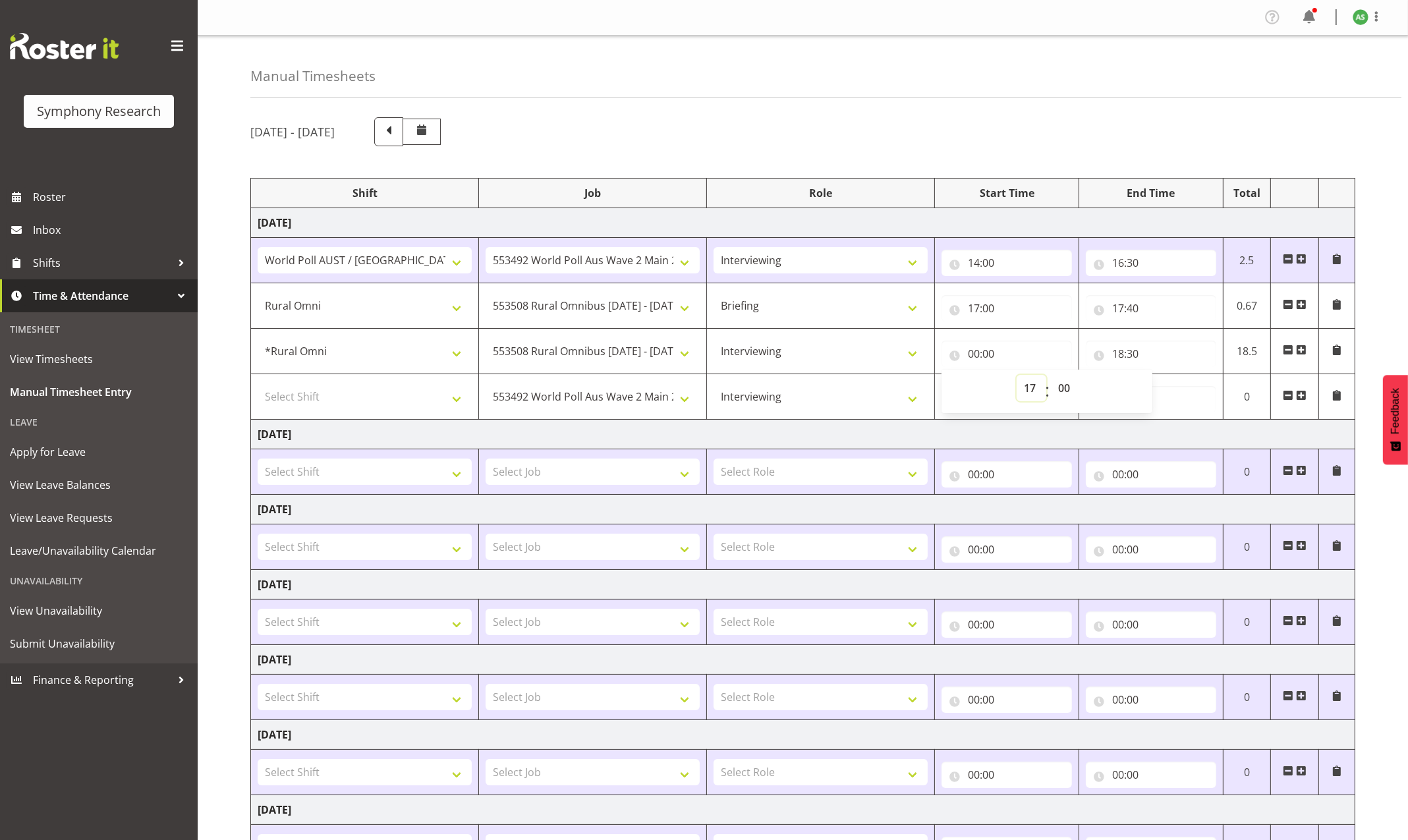
type input "17:00"
click at [991, 354] on input "17:00" at bounding box center [1007, 354] width 130 height 26
click at [989, 354] on input "17:00" at bounding box center [1007, 354] width 130 height 26
click at [1059, 385] on select "00 01 02 03 04 05 06 07 08 09 10 11 12 13 14 15 16 17 18 19 20 21 22 23 24 25 2…" at bounding box center [1066, 387] width 30 height 26
select select "40"
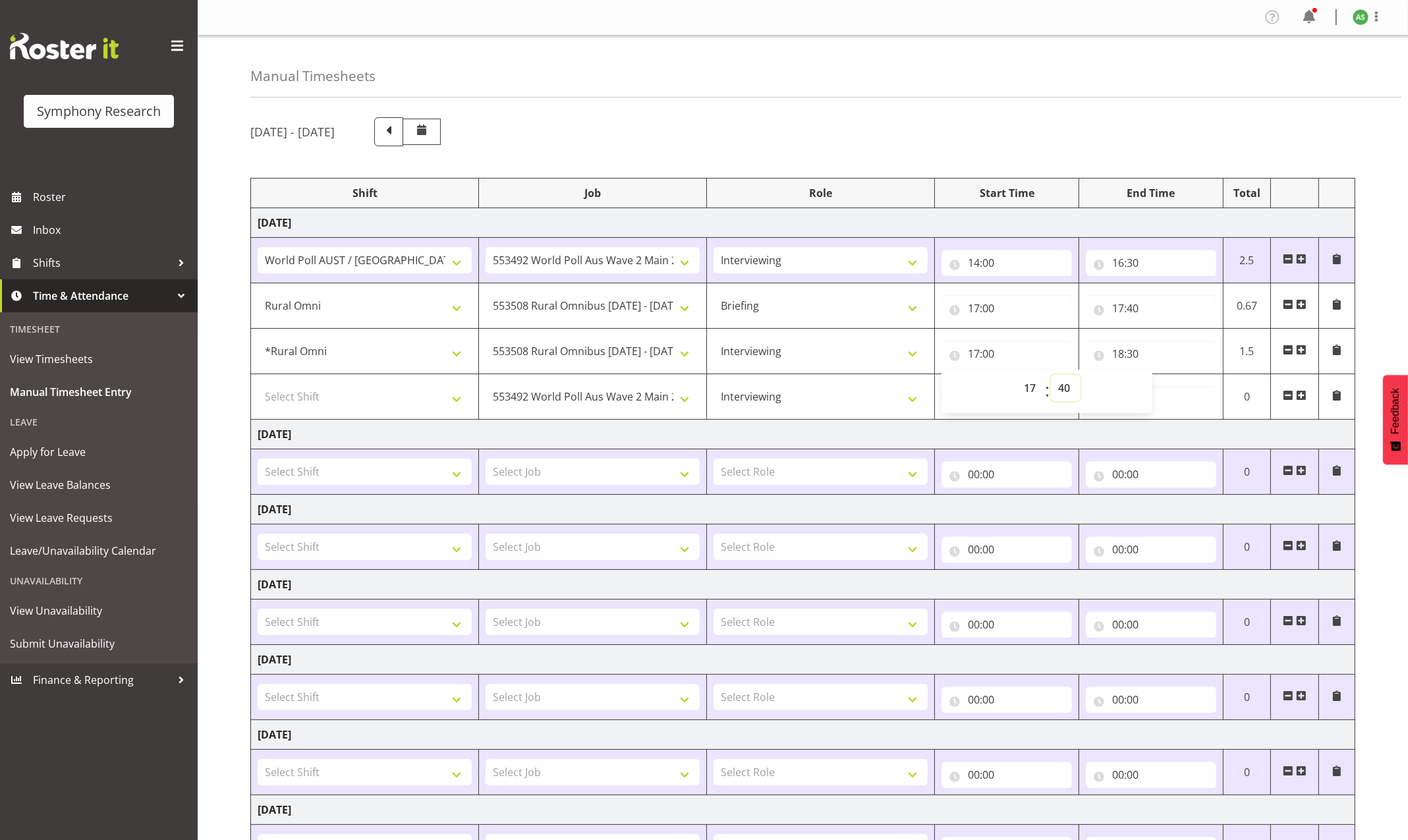
click at [1051, 376] on select "00 01 02 03 04 05 06 07 08 09 10 11 12 13 14 15 16 17 18 19 20 21 22 23 24 25 2…" at bounding box center [1066, 387] width 30 height 26
type input "17:40"
click at [438, 399] on select "Select Shift !!Project Briefing (Job to be assigned) !!Weekend Residential (Ros…" at bounding box center [365, 396] width 214 height 26
select select "9699"
click at [258, 385] on select "Select Shift !!Project Briefing (Job to be assigned) !!Weekend Residential (Ros…" at bounding box center [365, 396] width 214 height 26
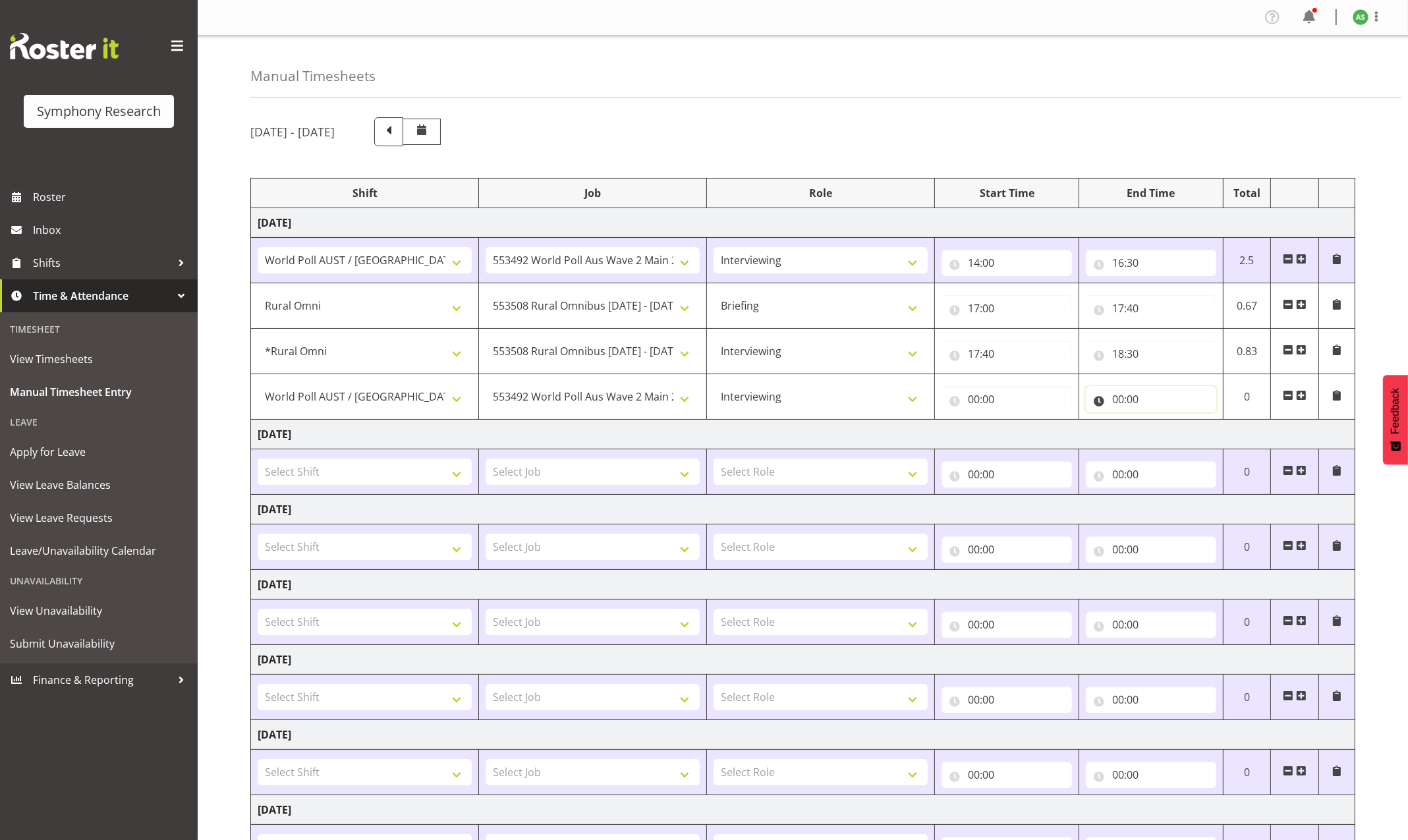
click at [1117, 402] on input "00:00" at bounding box center [1151, 399] width 130 height 26
click at [1171, 431] on select "00 01 02 03 04 05 06 07 08 09 10 11 12 13 14 15 16 17 18 19 20 21 22 23" at bounding box center [1176, 433] width 30 height 26
select select "22"
click at [1161, 422] on select "00 01 02 03 04 05 06 07 08 09 10 11 12 13 14 15 16 17 18 19 20 21 22 23" at bounding box center [1176, 433] width 30 height 26
type input "22:00"
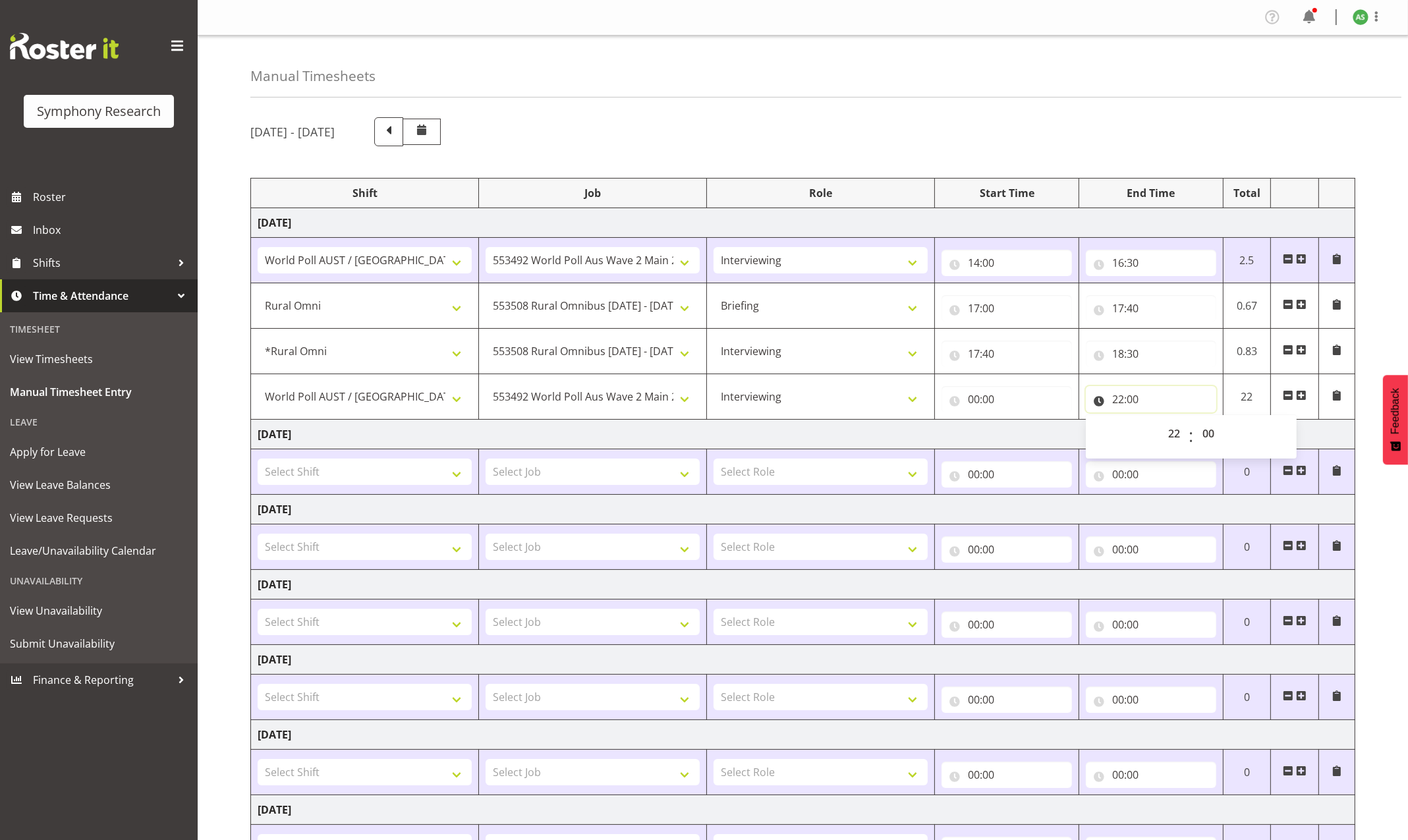
click at [1133, 401] on input "22:00" at bounding box center [1151, 399] width 130 height 26
click at [1134, 402] on input "22:00" at bounding box center [1151, 399] width 130 height 26
drag, startPoint x: 1204, startPoint y: 434, endPoint x: 1208, endPoint y: 427, distance: 8.1
click at [1204, 434] on select "00 01 02 03 04 05 06 07 08 09 10 11 12 13 14 15 16 17 18 19 20 21 22 23 24 25 2…" at bounding box center [1210, 433] width 30 height 26
select select "50"
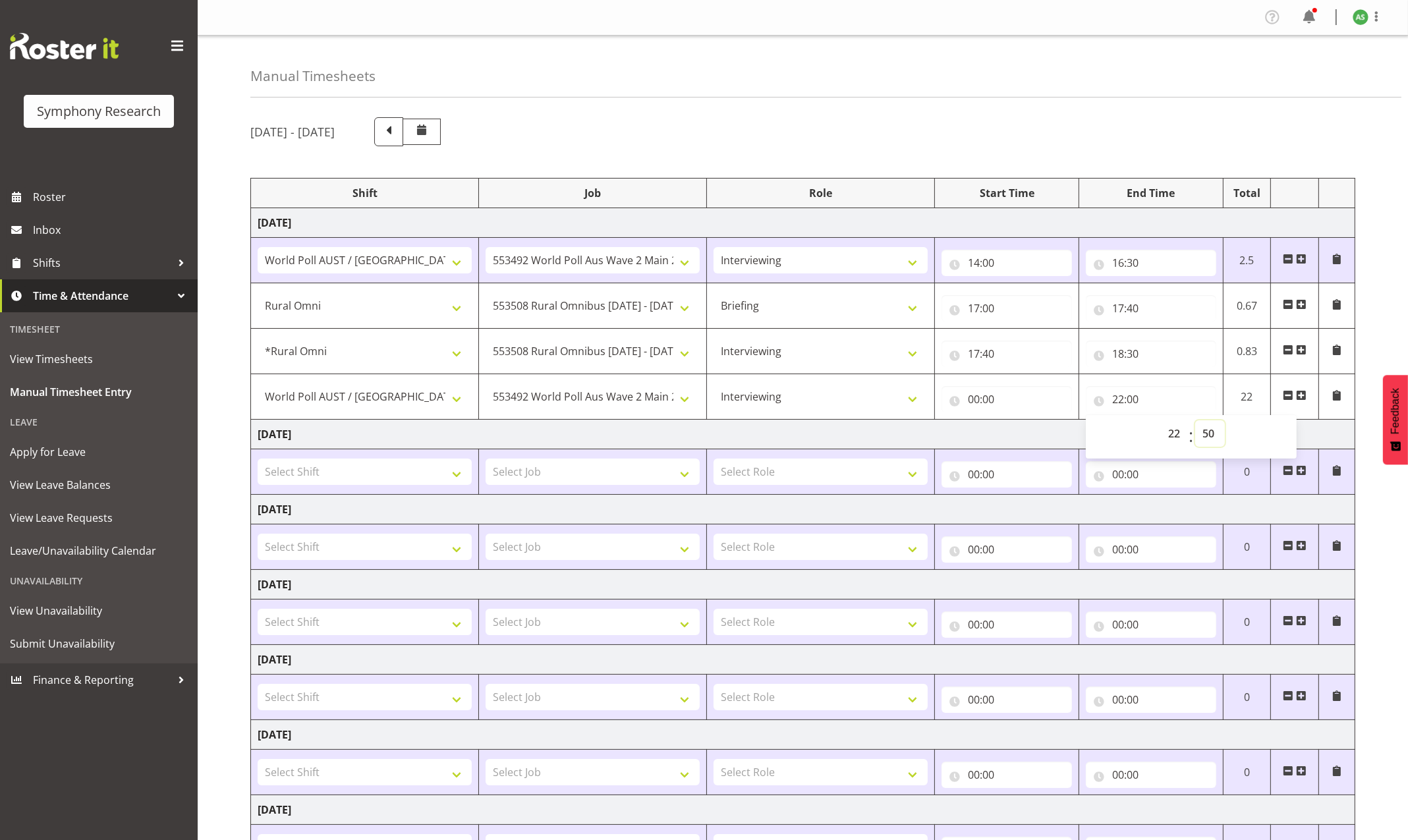
click at [1195, 422] on select "00 01 02 03 04 05 06 07 08 09 10 11 12 13 14 15 16 17 18 19 20 21 22 23 24 25 2…" at bounding box center [1210, 433] width 30 height 26
type input "22:50"
click at [974, 399] on input "00:00" at bounding box center [1007, 399] width 130 height 26
click at [1026, 434] on select "00 01 02 03 04 05 06 07 08 09 10 11 12 13 14 15 16 17 18 19 20 21 22 23" at bounding box center [1032, 433] width 30 height 26
click at [1299, 393] on span at bounding box center [1302, 396] width 10 height 10
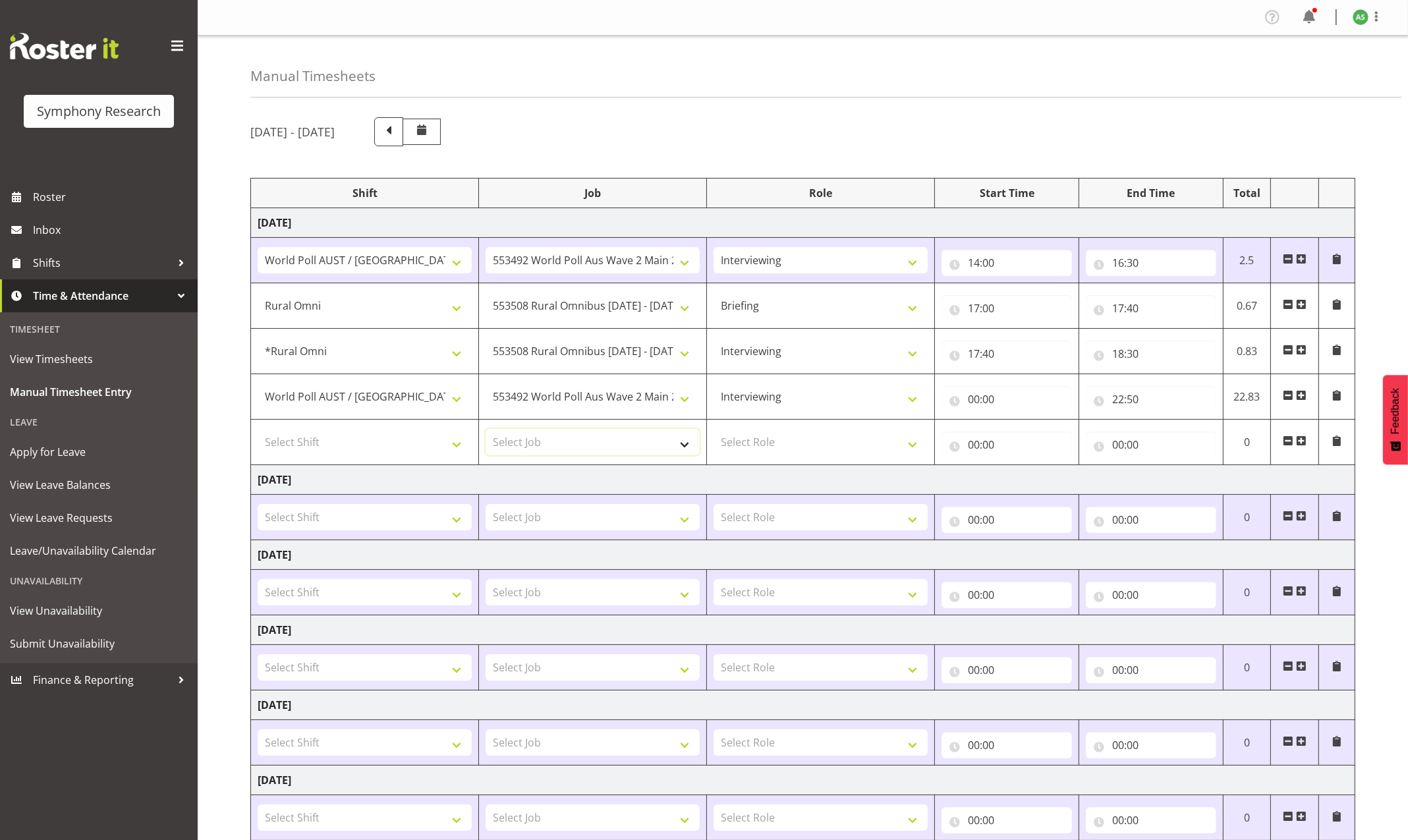
click at [527, 445] on select "Select Job 550060 IF Admin 553492 World Poll Aus Wave 2 Main 2025 553493 World …" at bounding box center [593, 441] width 214 height 26
select select "10499"
click at [486, 430] on select "Select Job 550060 IF Admin 553492 World Poll Aus Wave 2 Main 2025 553493 World …" at bounding box center [593, 441] width 214 height 26
click at [452, 438] on select "Select Shift !!Project Briefing (Job to be assigned) !!Weekend Residential (Ros…" at bounding box center [365, 441] width 214 height 26
select select "9699"
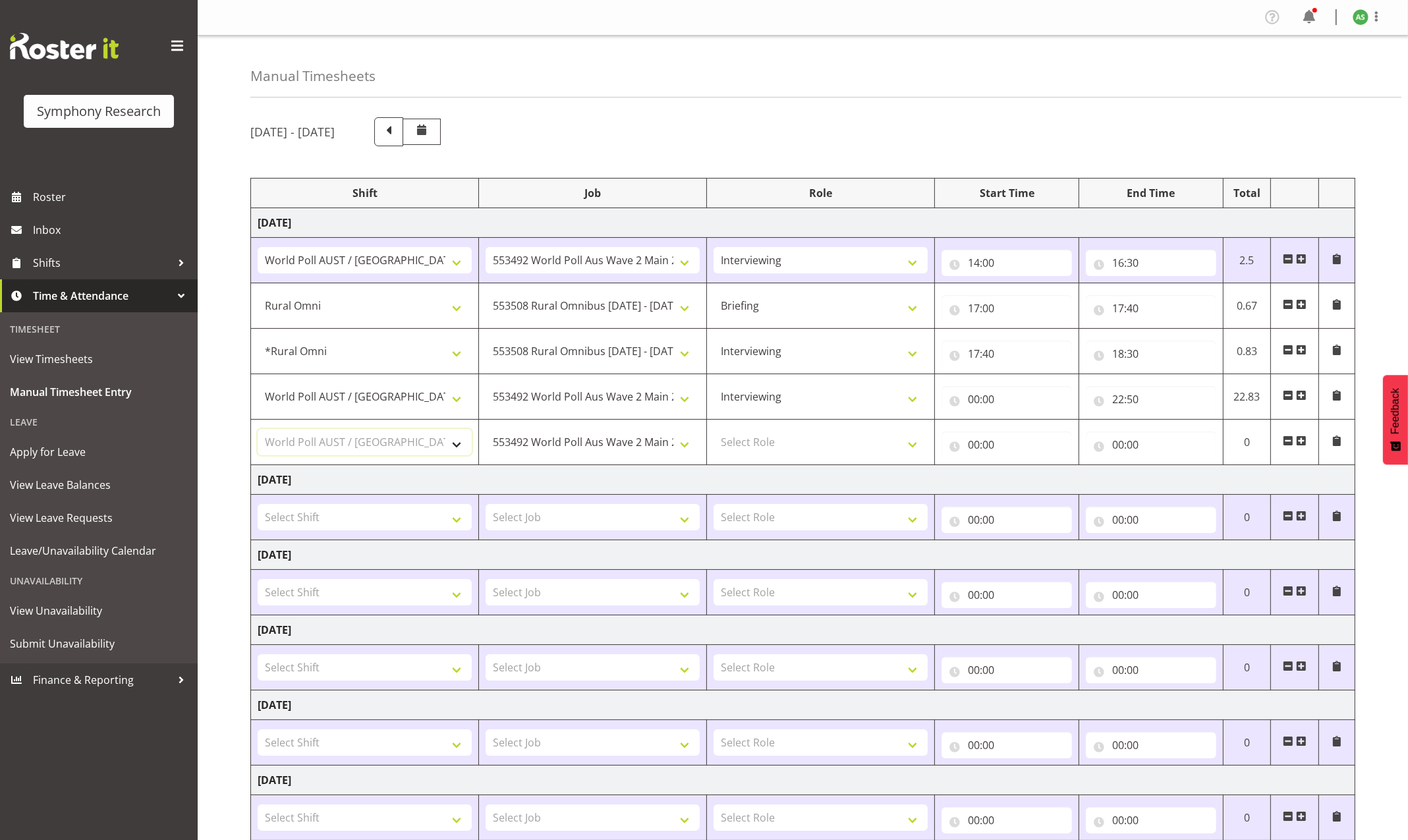
click at [258, 430] on select "Select Shift !!Project Briefing (Job to be assigned) !!Weekend Residential (Ros…" at bounding box center [365, 441] width 214 height 26
click at [780, 438] on select "Select Role Briefing Interviewing" at bounding box center [821, 441] width 214 height 26
select select "47"
click at [713, 430] on select "Select Role Briefing Interviewing" at bounding box center [821, 441] width 214 height 26
click at [1117, 448] on input "00:00" at bounding box center [1151, 444] width 130 height 26
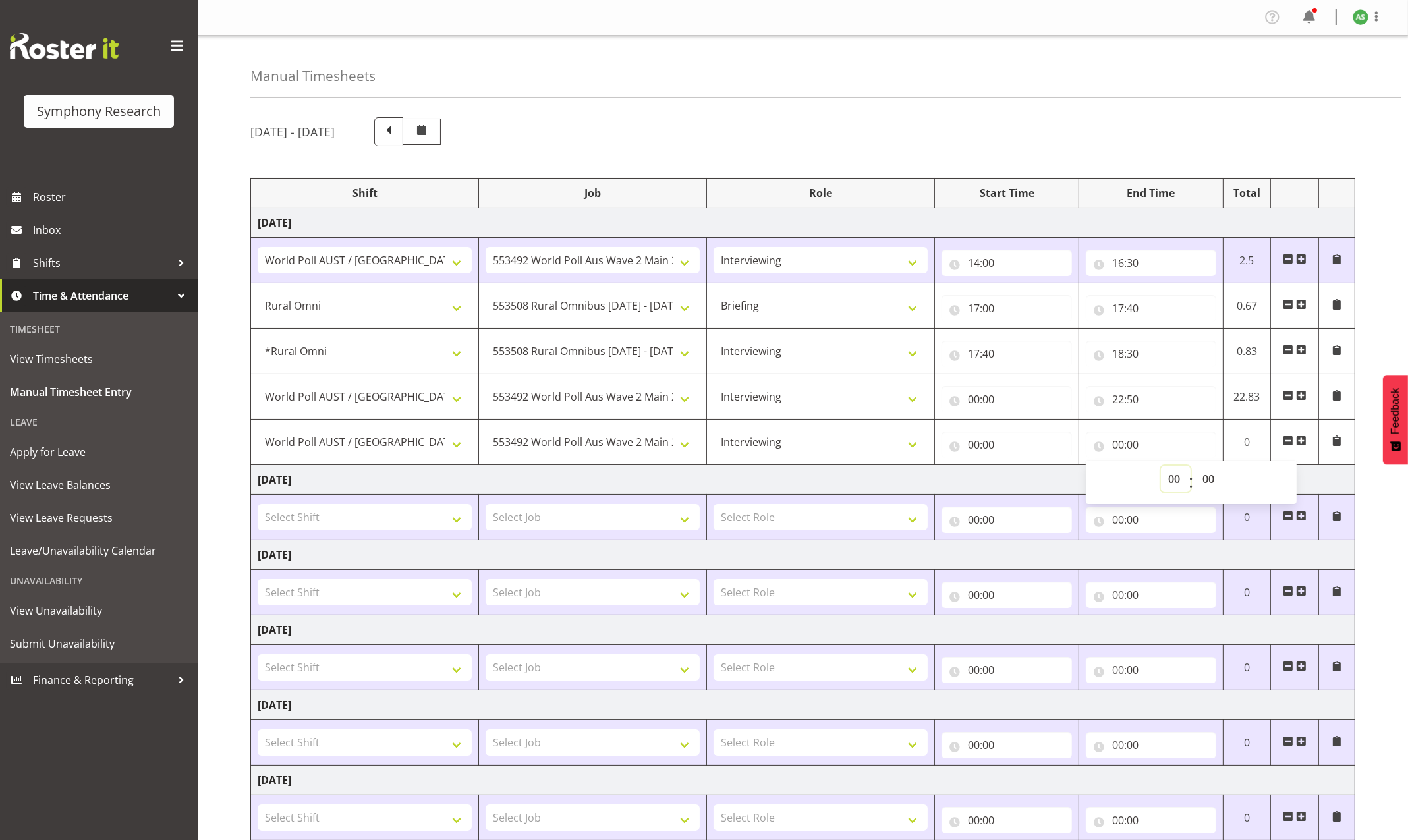
click at [1170, 478] on select "00 01 02 03 04 05 06 07 08 09 10 11 12 13 14 15 16 17 18 19 20 21 22 23" at bounding box center [1176, 479] width 30 height 26
select select "22"
click at [1161, 467] on select "00 01 02 03 04 05 06 07 08 09 10 11 12 13 14 15 16 17 18 19 20 21 22 23" at bounding box center [1176, 479] width 30 height 26
type input "22:00"
click at [1136, 445] on input "22:00" at bounding box center [1151, 444] width 130 height 26
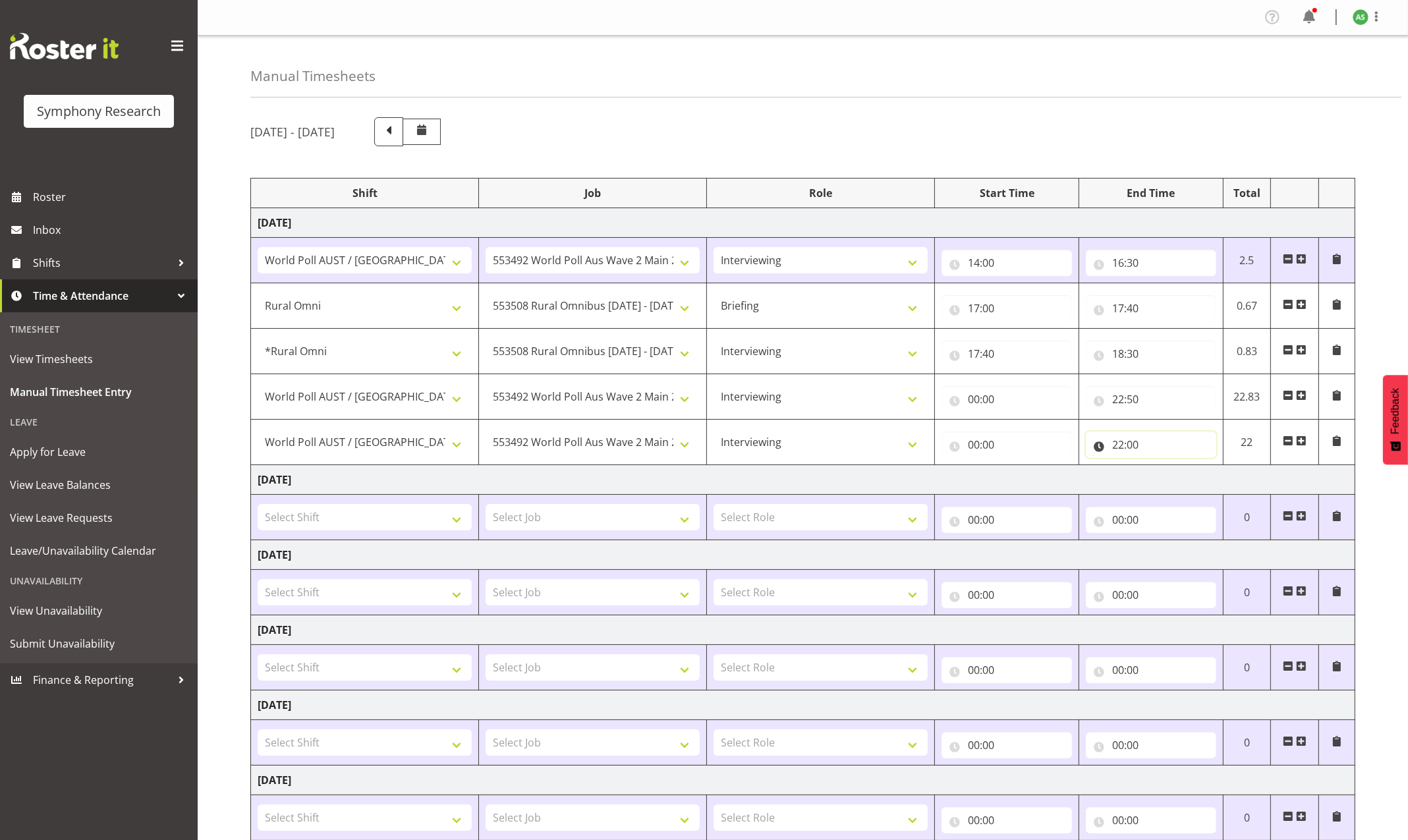
click at [1136, 445] on input "22:00" at bounding box center [1151, 444] width 130 height 26
click at [1211, 478] on select "00 01 02 03 04 05 06 07 08 09 10 11 12 13 14 15 16 17 18 19 20 21 22 23 24 25 2…" at bounding box center [1210, 479] width 30 height 26
select select "50"
click at [1195, 467] on select "00 01 02 03 04 05 06 07 08 09 10 11 12 13 14 15 16 17 18 19 20 21 22 23 24 25 2…" at bounding box center [1210, 479] width 30 height 26
type input "22:50"
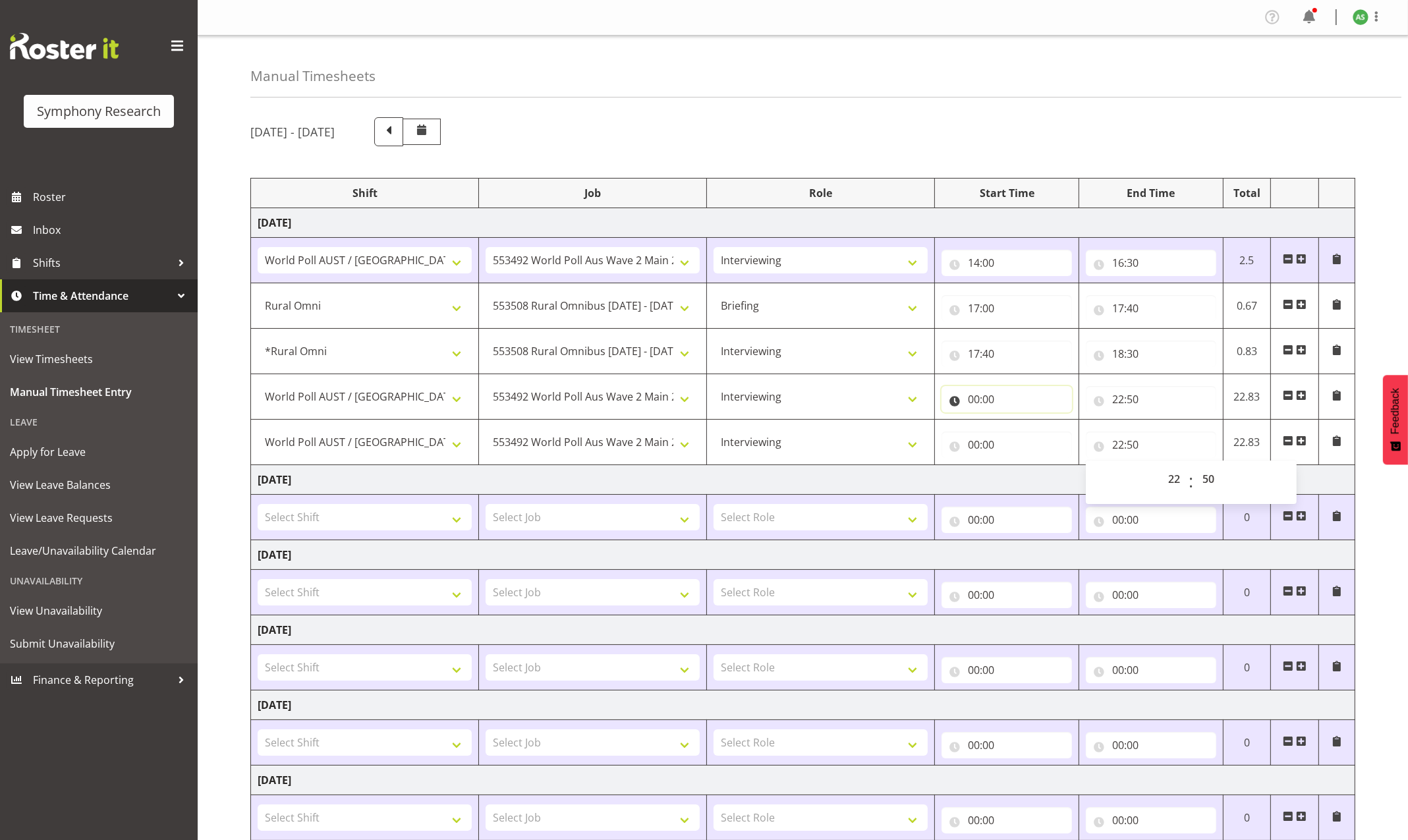
click at [1025, 401] on input "00:00" at bounding box center [1007, 399] width 130 height 26
click at [970, 403] on input "00:00" at bounding box center [1007, 399] width 130 height 26
click at [974, 399] on input "00:00" at bounding box center [1007, 399] width 130 height 26
click at [1033, 436] on select "00 01 02 03 04 05 06 07 08 09 10 11 12 13 14 15 16 17 18 19 20 21 22 23" at bounding box center [1032, 433] width 30 height 26
select select "18"
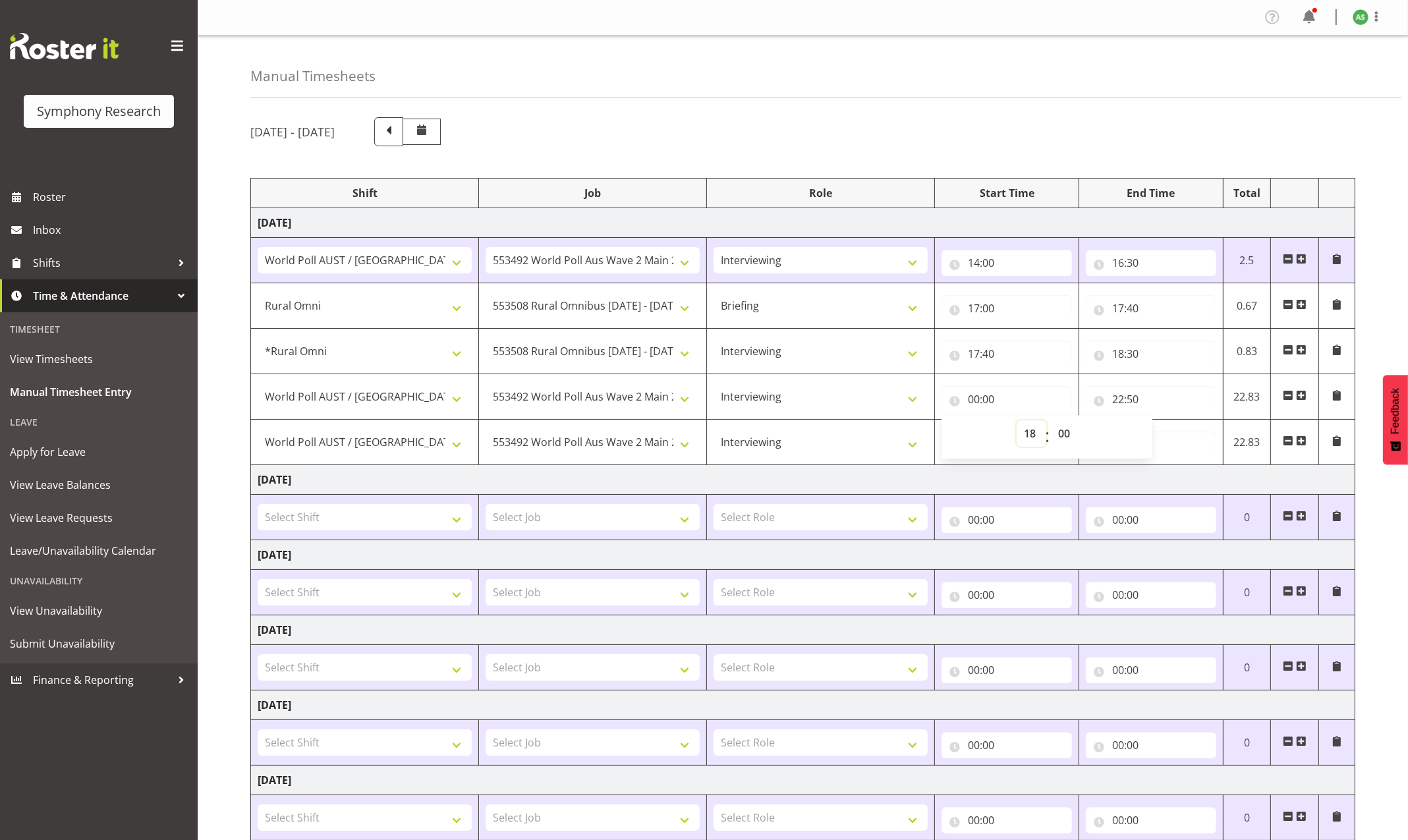
click at [1017, 422] on select "00 01 02 03 04 05 06 07 08 09 10 11 12 13 14 15 16 17 18 19 20 21 22 23" at bounding box center [1032, 433] width 30 height 26
type input "18:00"
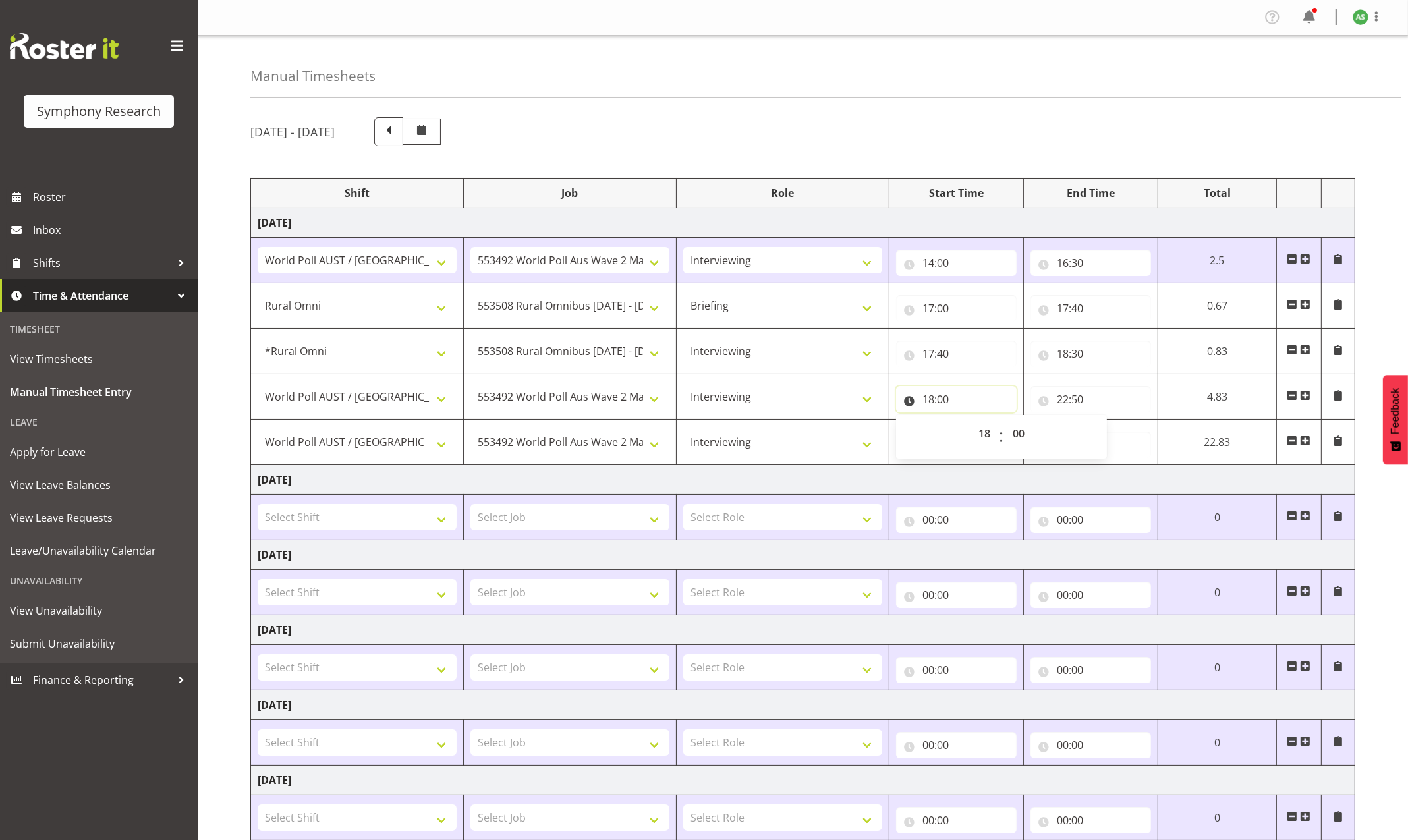
click at [948, 397] on input "18:00" at bounding box center [956, 399] width 121 height 26
click at [1021, 435] on select "00 01 02 03 04 05 06 07 08 09 10 11 12 13 14 15 16 17 18 19 20 21 22 23 24 25 2…" at bounding box center [1021, 433] width 30 height 26
select select "30"
click at [1006, 422] on select "00 01 02 03 04 05 06 07 08 09 10 11 12 13 14 15 16 17 18 19 20 21 22 23 24 25 2…" at bounding box center [1021, 433] width 30 height 26
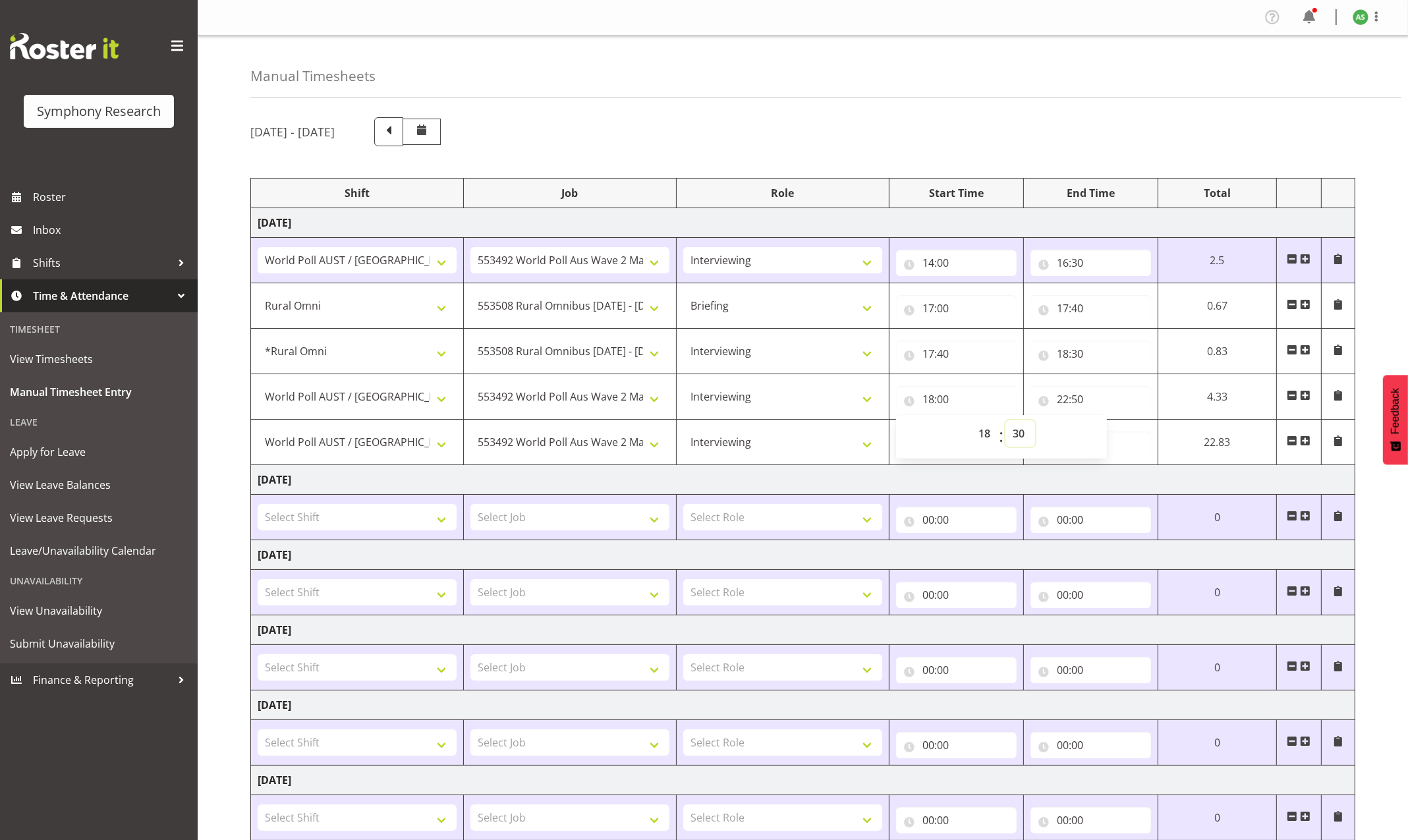
type input "18:30"
click at [1123, 446] on input "22:50" at bounding box center [1090, 444] width 121 height 26
click at [1060, 405] on input "22:50" at bounding box center [1090, 399] width 121 height 26
click at [1114, 432] on select "00 01 02 03 04 05 06 07 08 09 10 11 12 13 14 15 16 17 18 19 20 21 22 23" at bounding box center [1121, 433] width 30 height 26
select select "20"
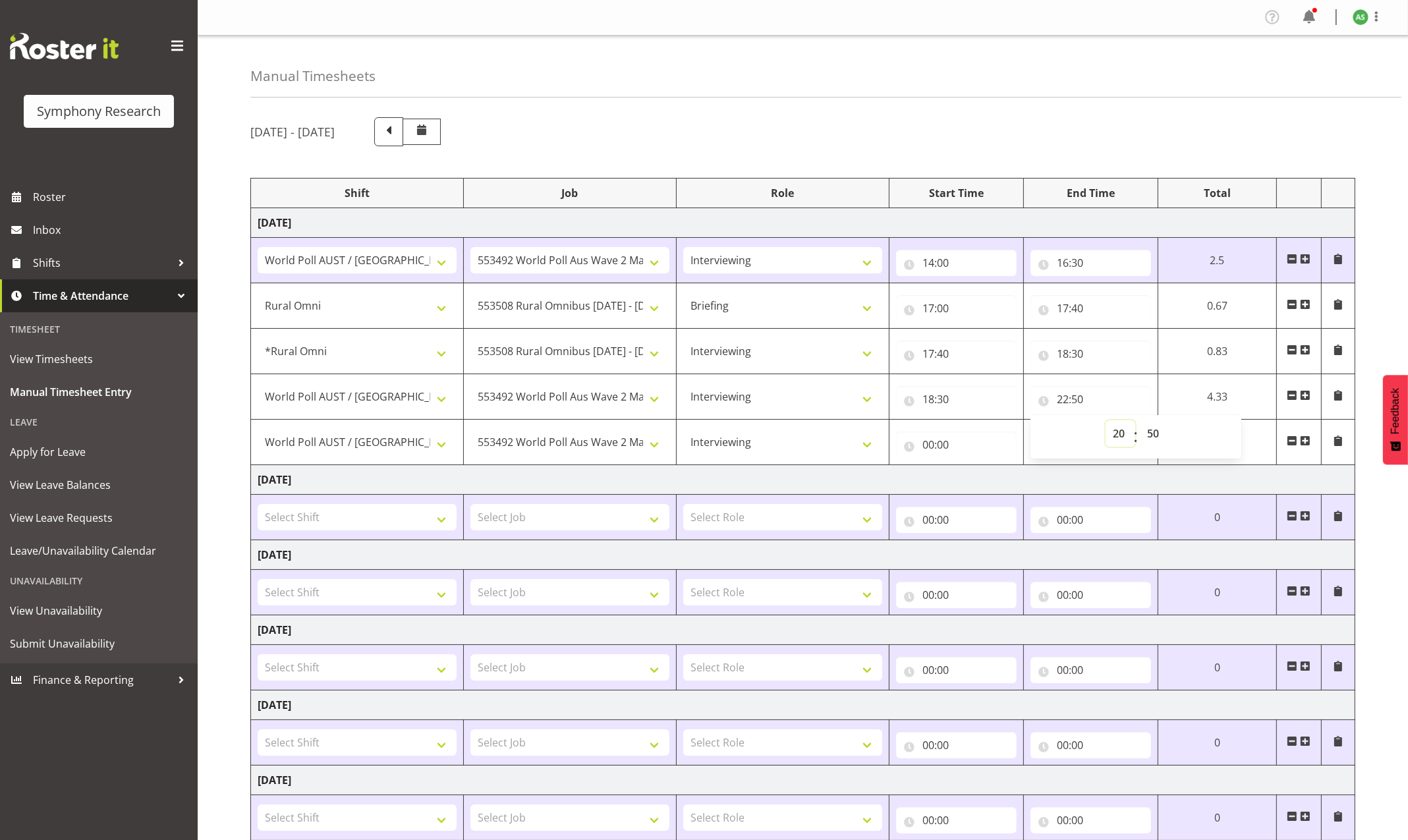
click at [1106, 422] on select "00 01 02 03 04 05 06 07 08 09 10 11 12 13 14 15 16 17 18 19 20 21 22 23" at bounding box center [1121, 433] width 30 height 26
type input "20:50"
click at [1077, 399] on input "20:50" at bounding box center [1090, 399] width 121 height 26
click at [1078, 399] on input "20:50" at bounding box center [1090, 399] width 121 height 26
click at [1149, 432] on select "00 01 02 03 04 05 06 07 08 09 10 11 12 13 14 15 16 17 18 19 20 21 22 23 24 25 2…" at bounding box center [1155, 433] width 30 height 26
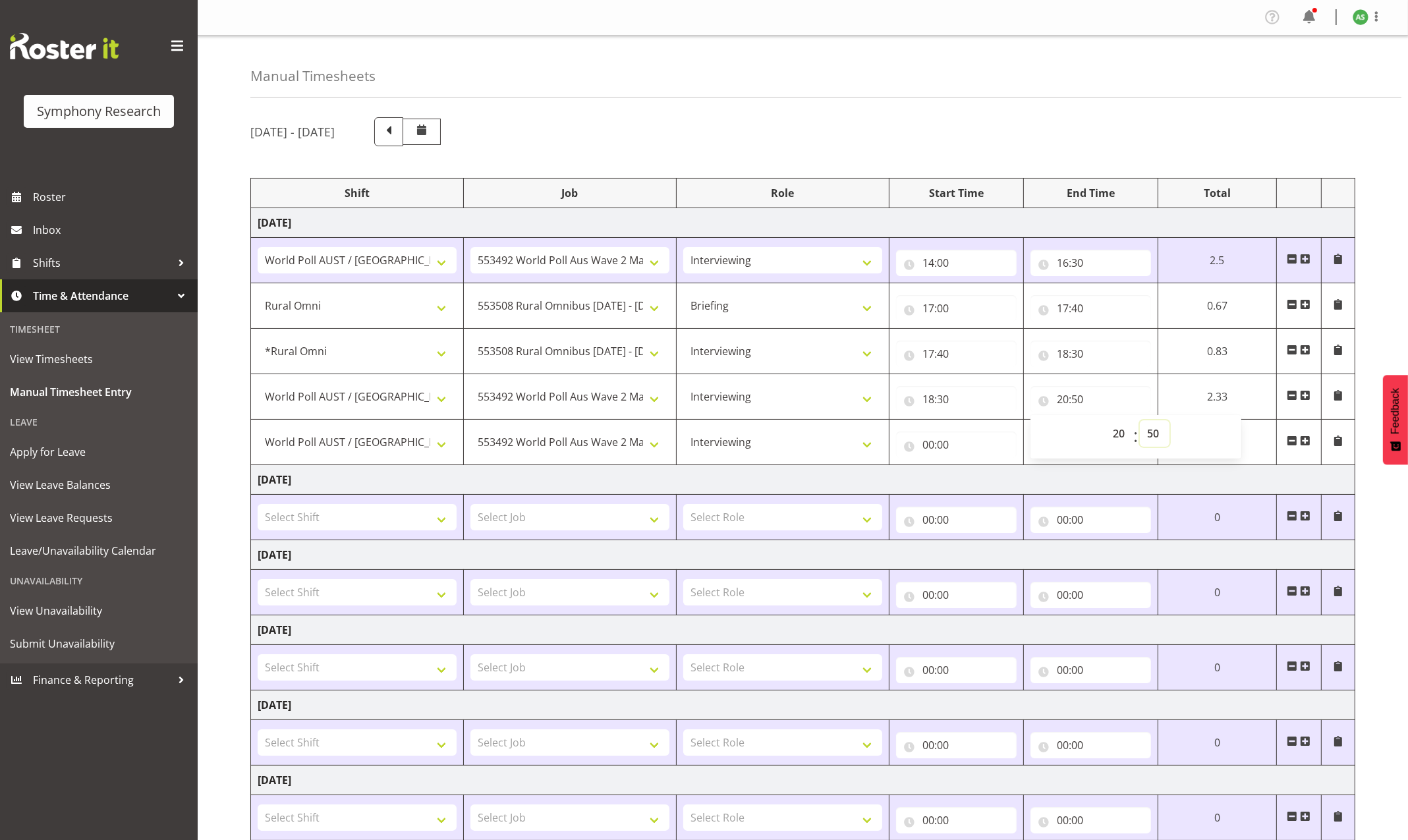
select select "30"
click at [1170, 422] on select "00 01 02 03 04 05 06 07 08 09 10 11 12 13 14 15 16 17 18 19 20 21 22 23 24 25 2…" at bounding box center [1155, 433] width 30 height 26
type input "20:30"
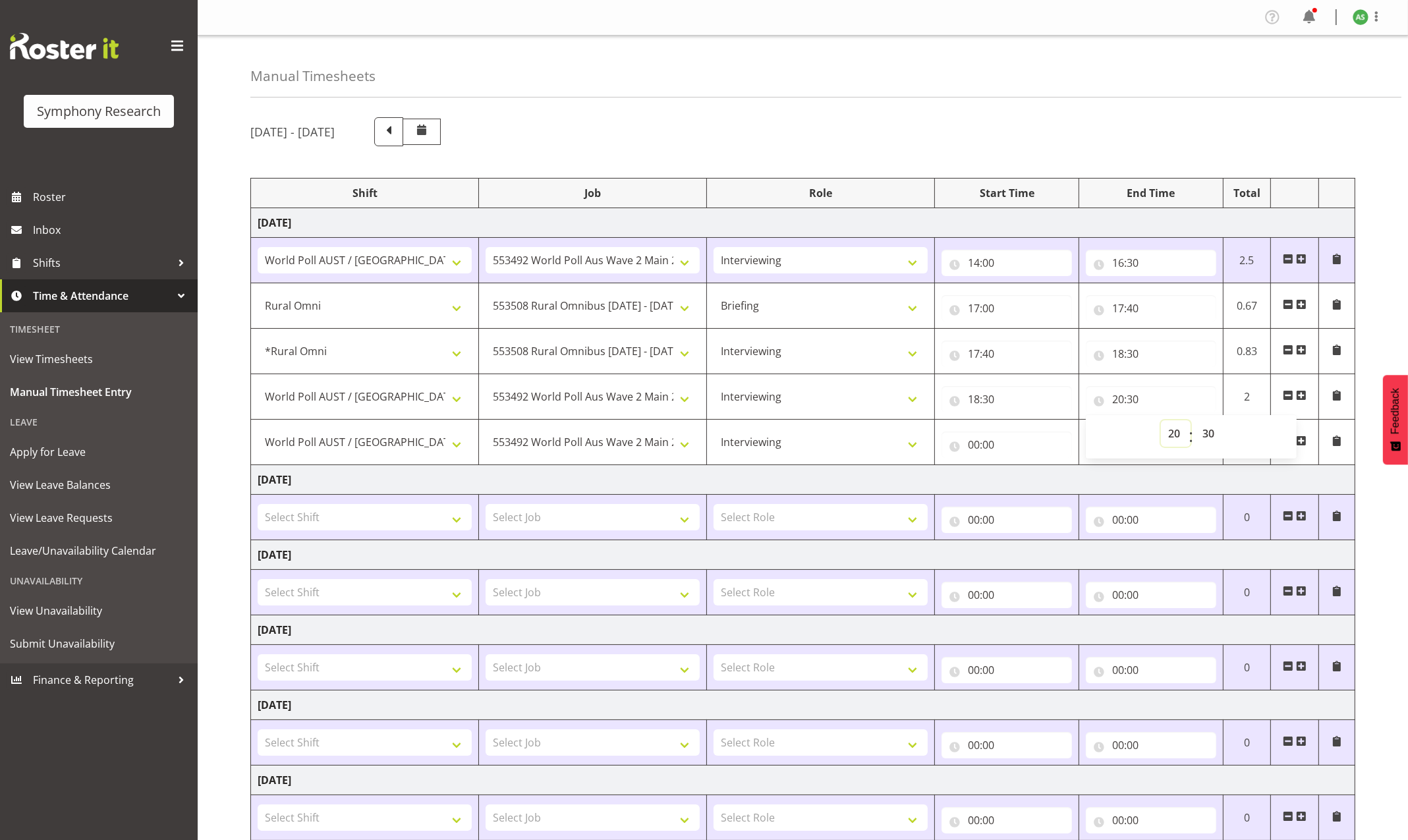
click at [1161, 435] on select "00 01 02 03 04 05 06 07 08 09 10 11 12 13 14 15 16 17 18 19 20 21 22 23" at bounding box center [1176, 433] width 30 height 26
click at [978, 445] on input "00:00" at bounding box center [1007, 444] width 130 height 26
click at [1026, 480] on select "00 01 02 03 04 05 06 07 08 09 10 11 12 13 14 15 16 17 18 19 20 21 22 23" at bounding box center [1032, 479] width 30 height 26
select select "20"
click at [1017, 467] on select "00 01 02 03 04 05 06 07 08 09 10 11 12 13 14 15 16 17 18 19 20 21 22 23" at bounding box center [1032, 479] width 30 height 26
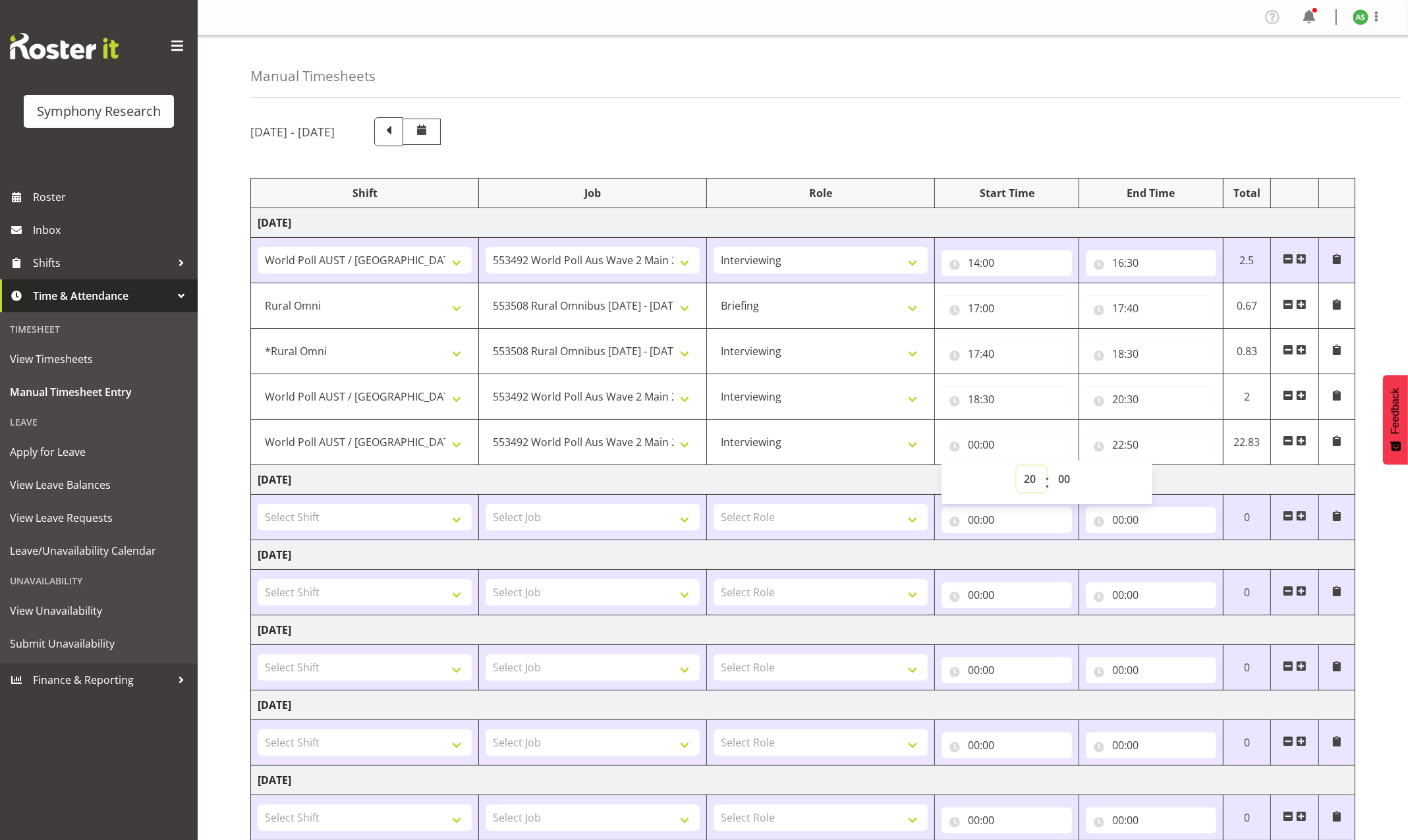
type input "20:00"
click at [993, 443] on input "20:00" at bounding box center [1007, 444] width 130 height 26
click at [1066, 480] on select "00 01 02 03 04 05 06 07 08 09 10 11 12 13 14 15 16 17 18 19 20 21 22 23 24 25 2…" at bounding box center [1066, 479] width 30 height 26
select select "30"
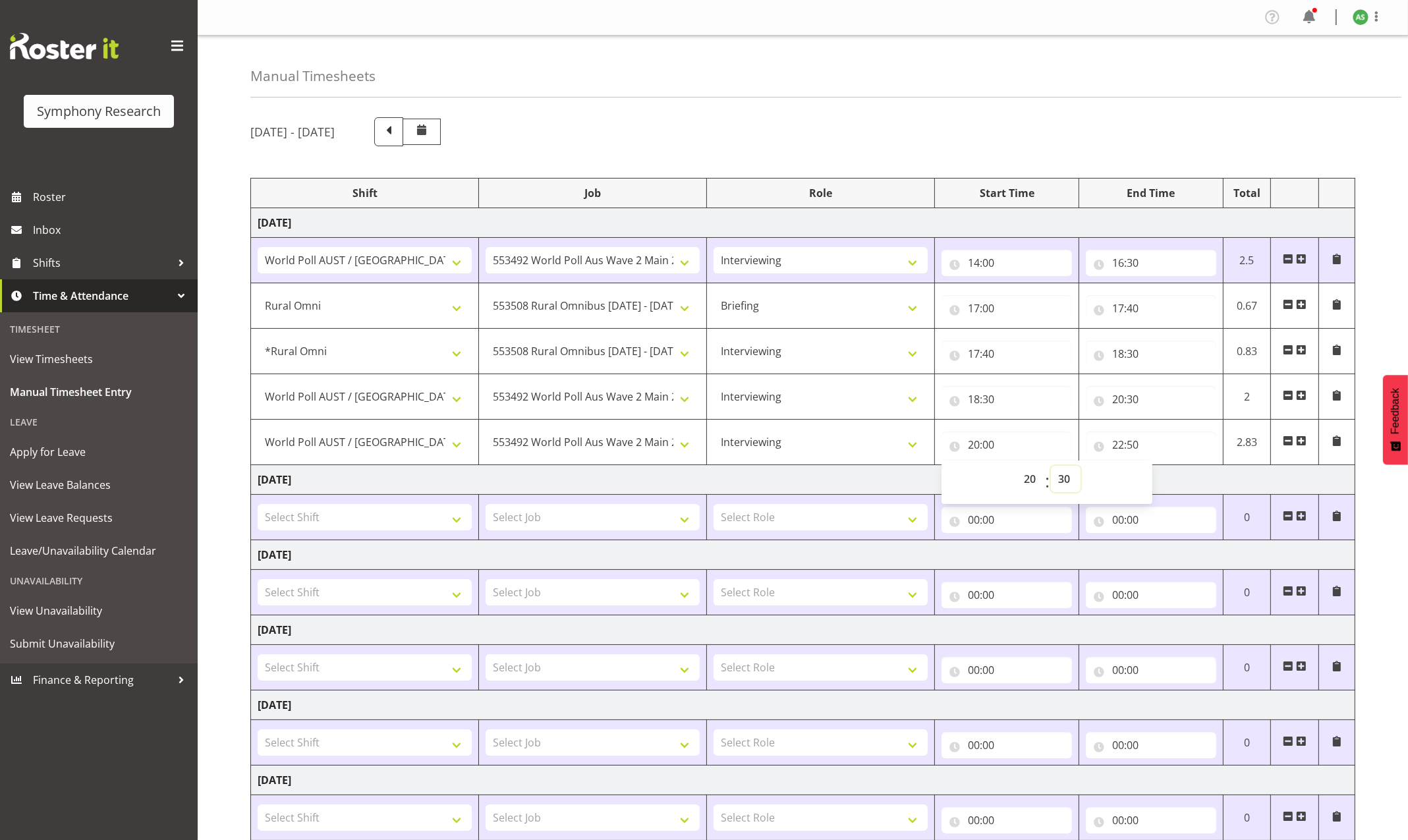
click at [1051, 467] on select "00 01 02 03 04 05 06 07 08 09 10 11 12 13 14 15 16 17 18 19 20 21 22 23 24 25 2…" at bounding box center [1066, 479] width 30 height 26
type input "20:30"
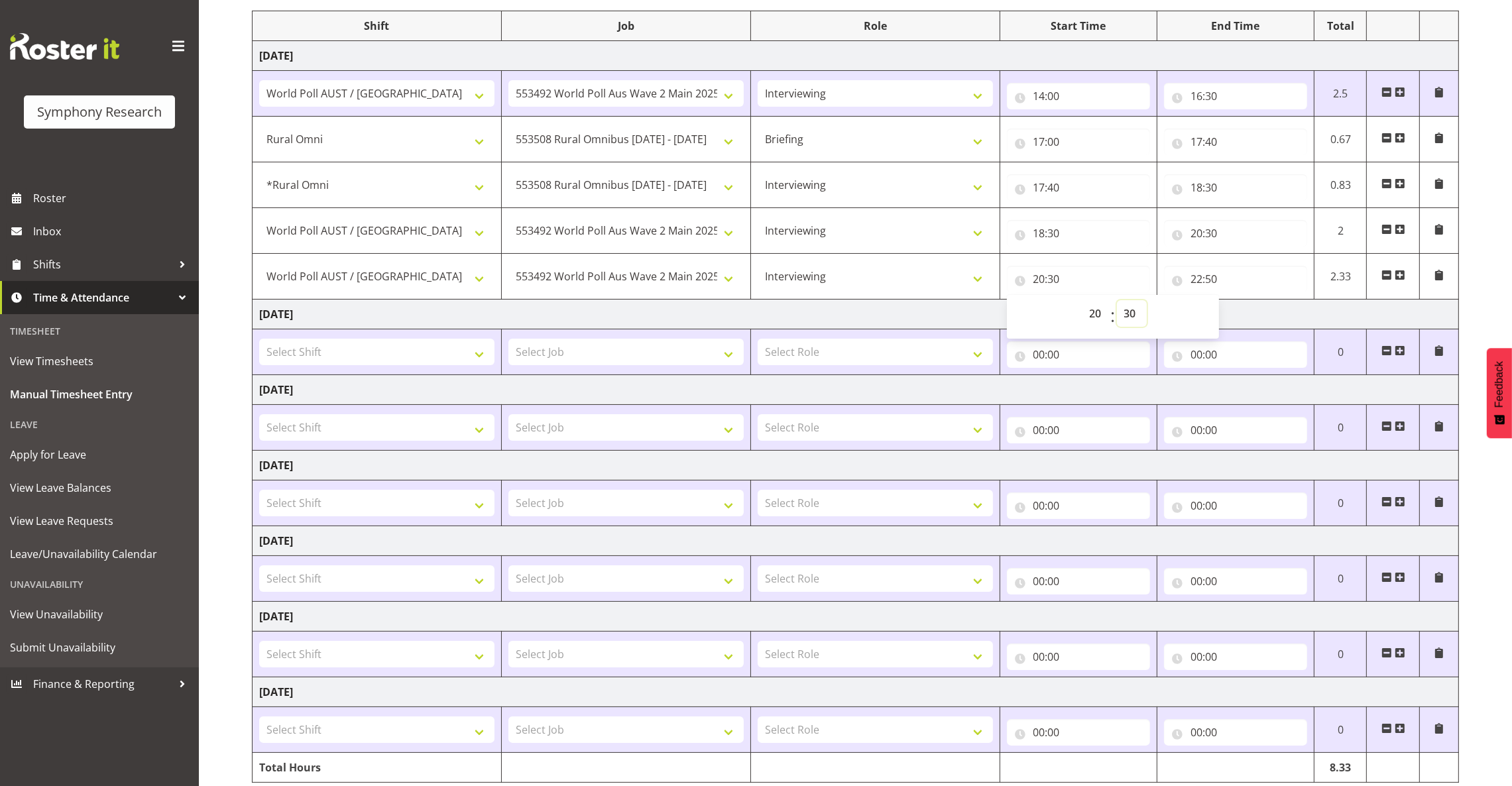
scroll to position [228, 0]
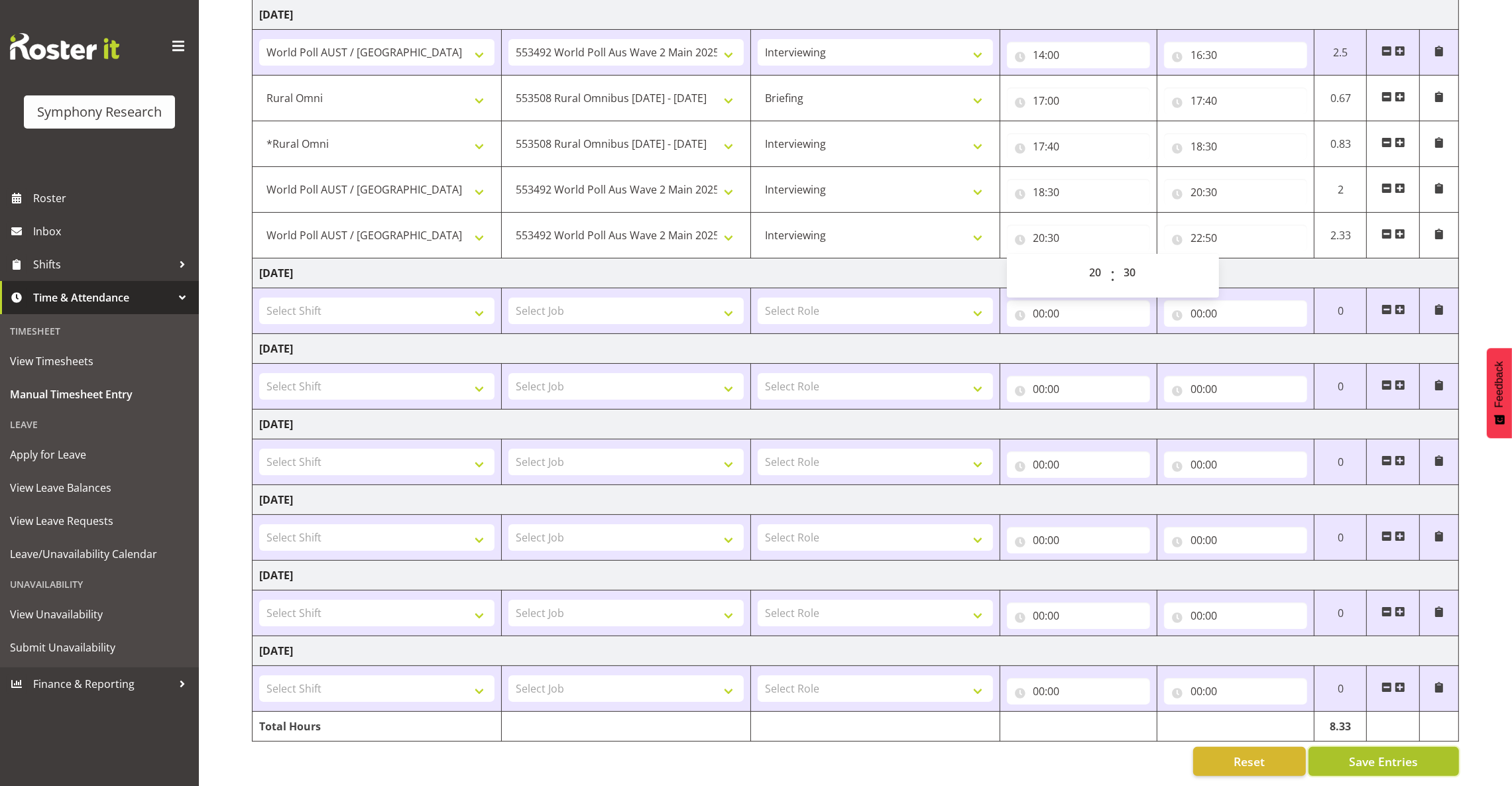
click at [1416, 750] on button "Save Entries" at bounding box center [1384, 761] width 151 height 29
click at [1416, 751] on button "Save Entries" at bounding box center [1384, 761] width 151 height 29
select select "5974"
select select "10536"
select select "297"
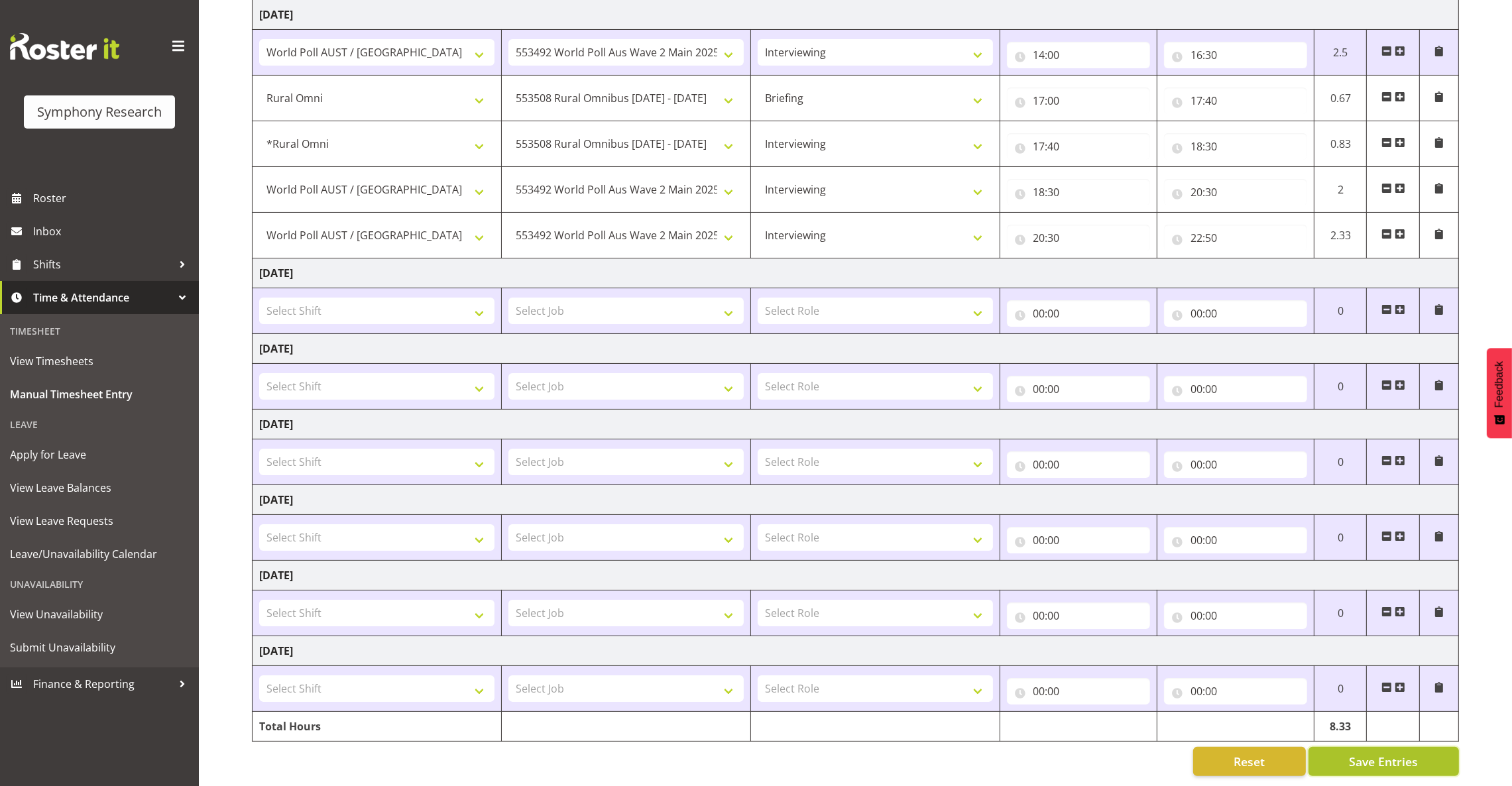
type input "17:00"
type input "17:40"
select select "57853"
select select "47"
type input "17:40"
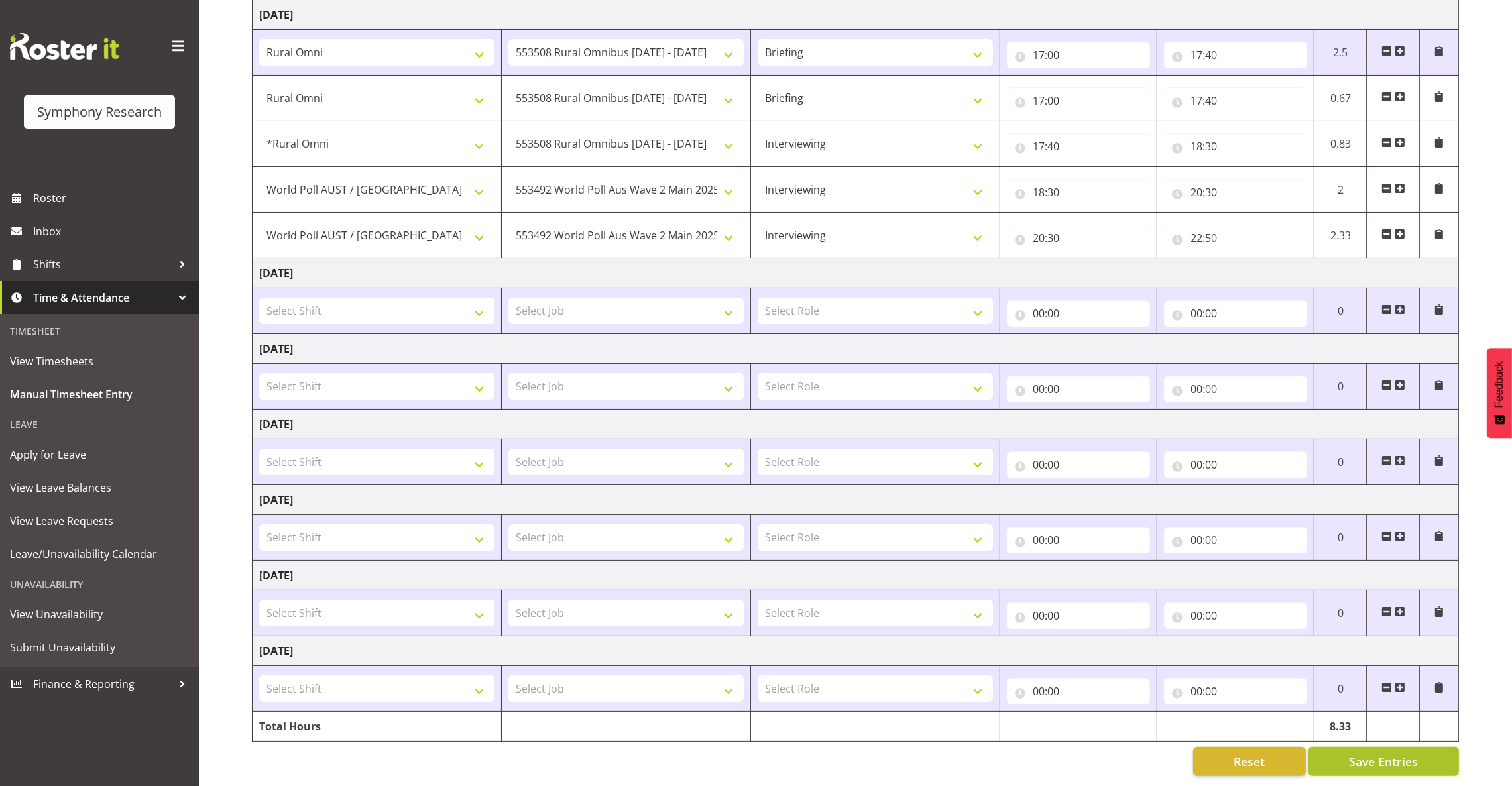
type input "18:30"
select select "9699"
select select "10499"
type input "18:30"
type input "20:30"
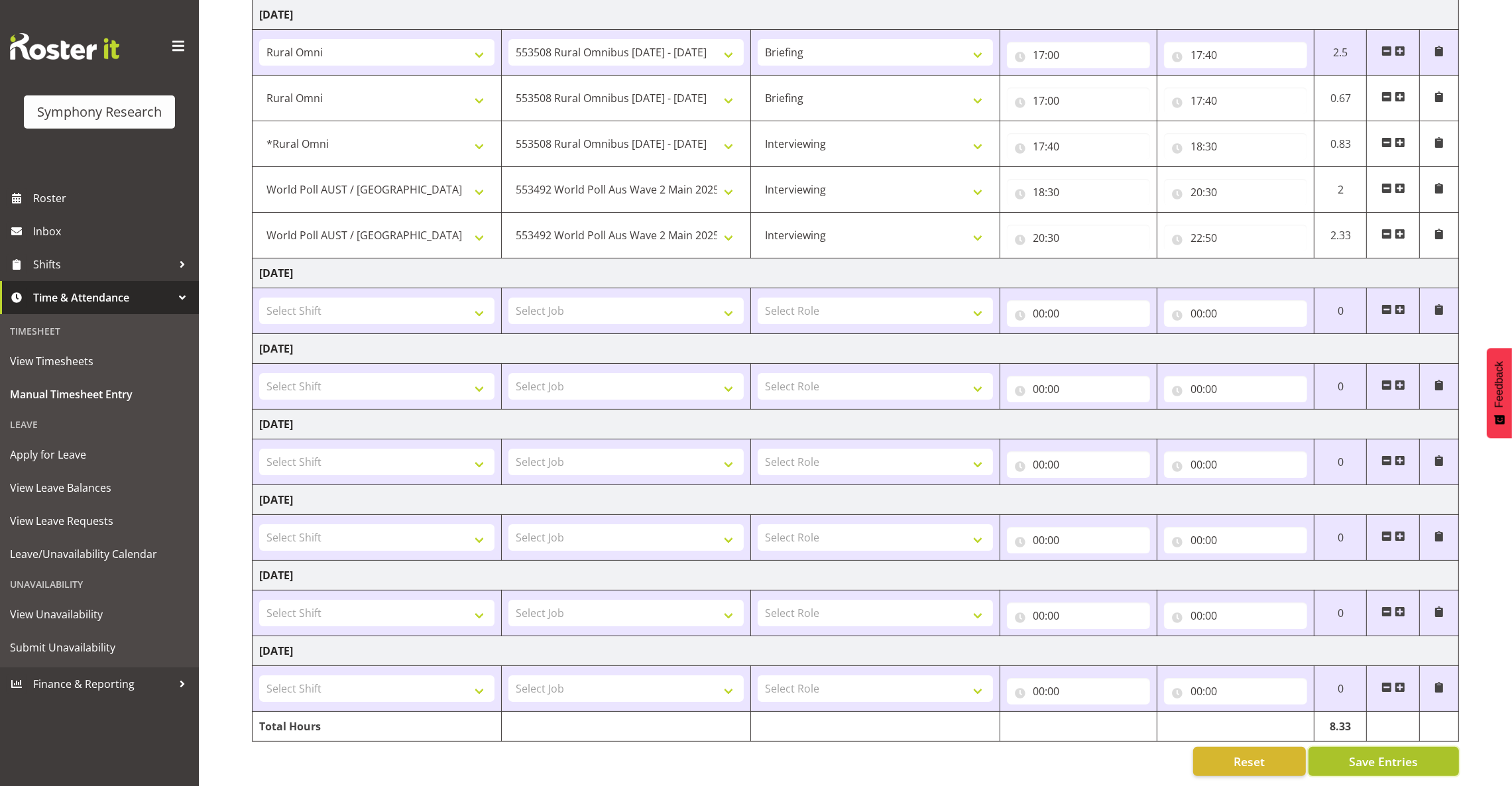
type input "20:30"
type input "22:50"
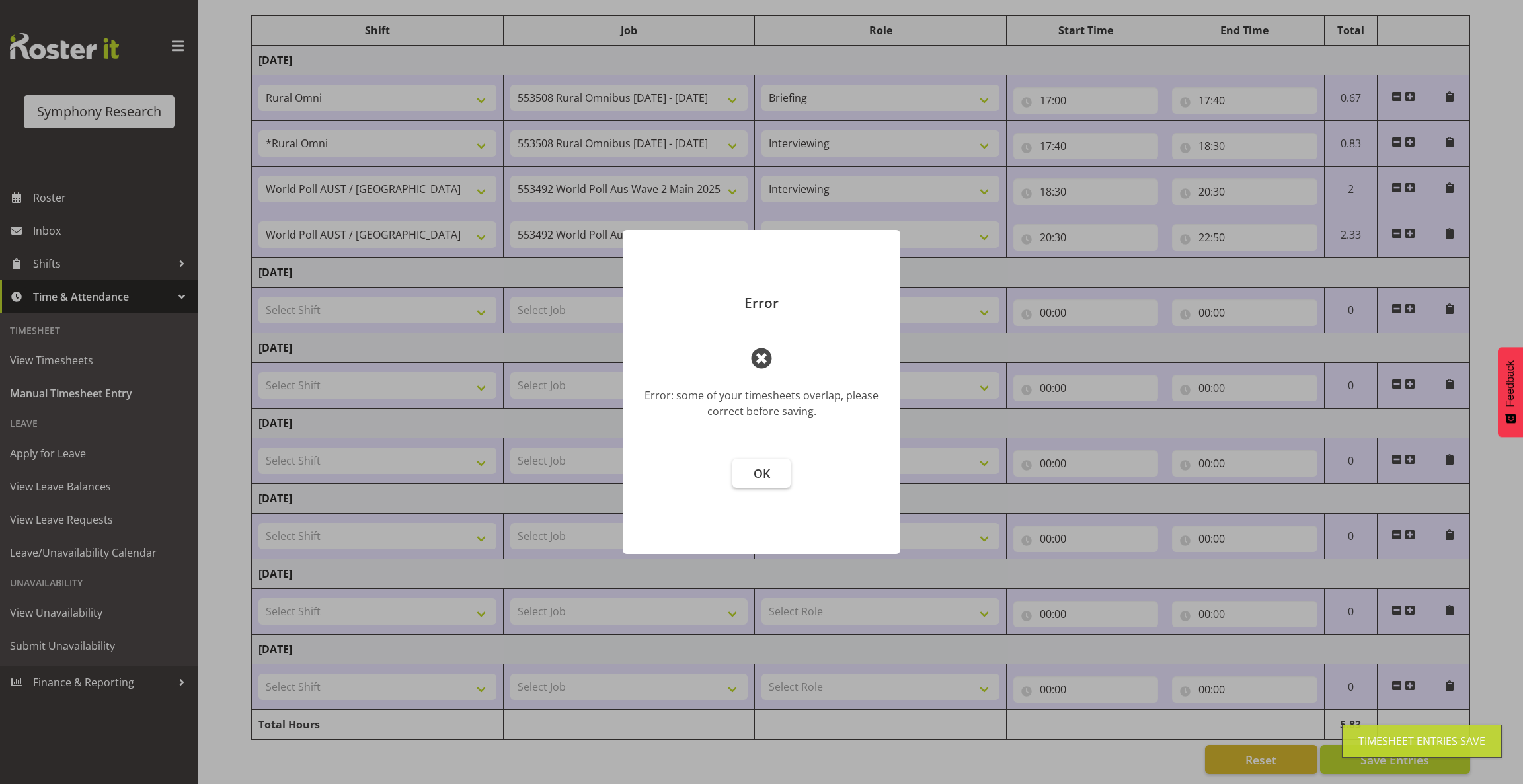
click at [748, 469] on button "OK" at bounding box center [761, 473] width 58 height 29
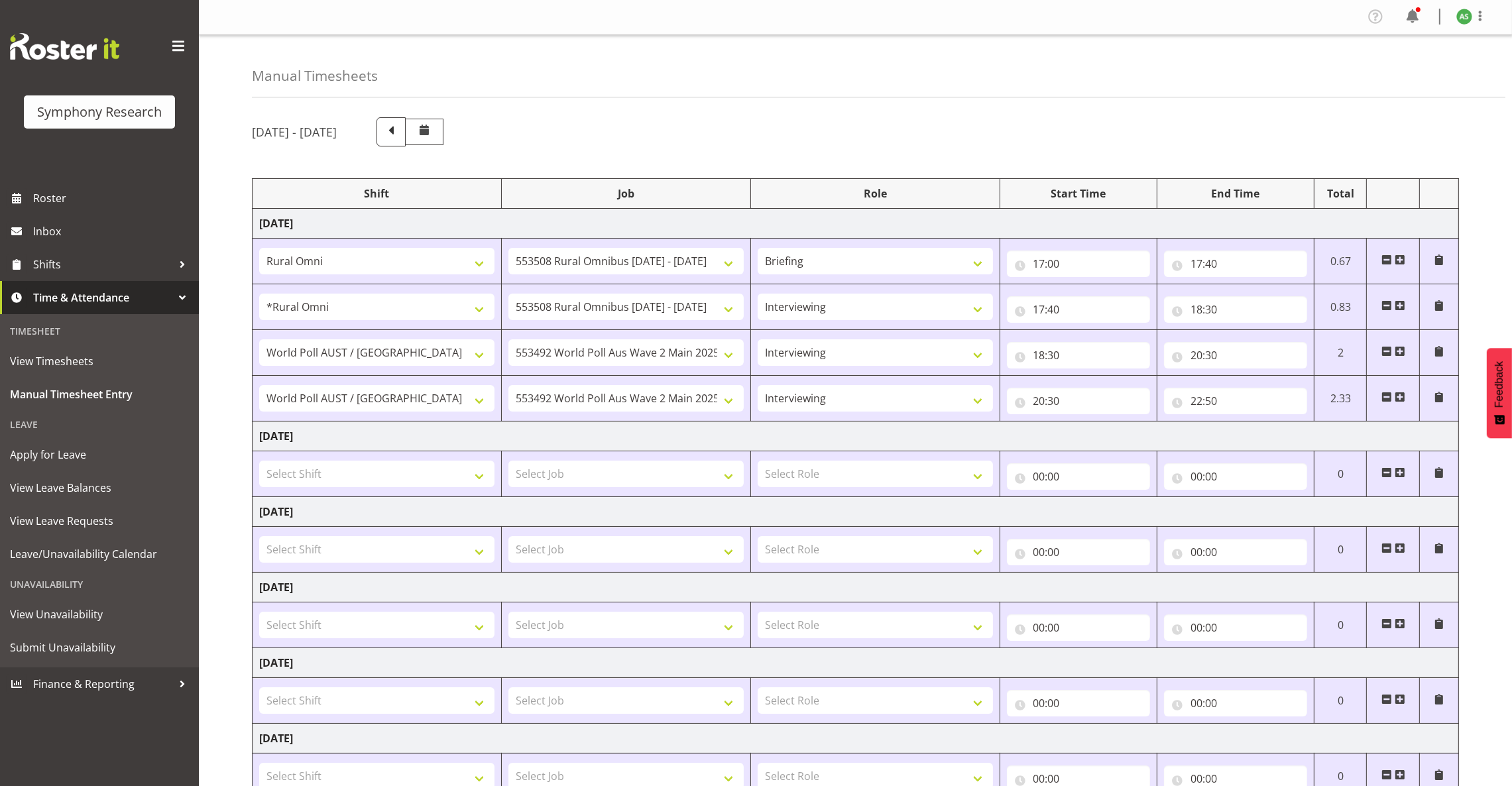
scroll to position [0, 0]
click at [1035, 403] on input "20:30" at bounding box center [1079, 401] width 143 height 26
click at [1100, 436] on select "00 01 02 03 04 05 06 07 08 09 10 11 12 13 14 15 16 17 18 19 20 21 22 23" at bounding box center [1097, 436] width 30 height 26
select select "21"
click at [1082, 424] on select "00 01 02 03 04 05 06 07 08 09 10 11 12 13 14 15 16 17 18 19 20 21 22 23" at bounding box center [1097, 436] width 30 height 26
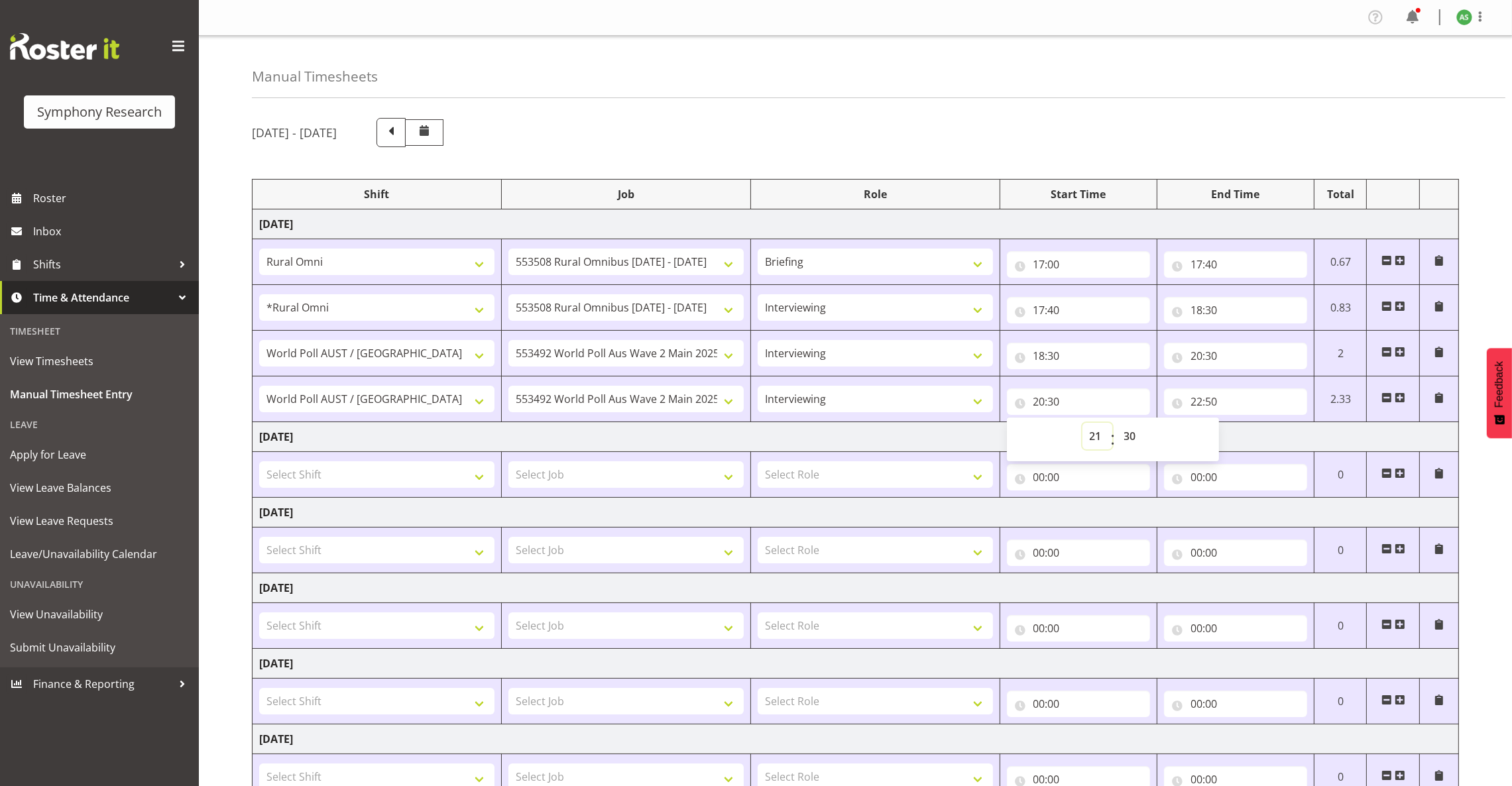
type input "21:30"
click at [1052, 403] on input "21:30" at bounding box center [1079, 401] width 143 height 26
click at [1061, 407] on input "21:30" at bounding box center [1079, 401] width 143 height 26
click at [1134, 433] on select "00 01 02 03 04 05 06 07 08 09 10 11 12 13 14 15 16 17 18 19 20 21 22 23 24 25 2…" at bounding box center [1132, 436] width 30 height 26
select select "0"
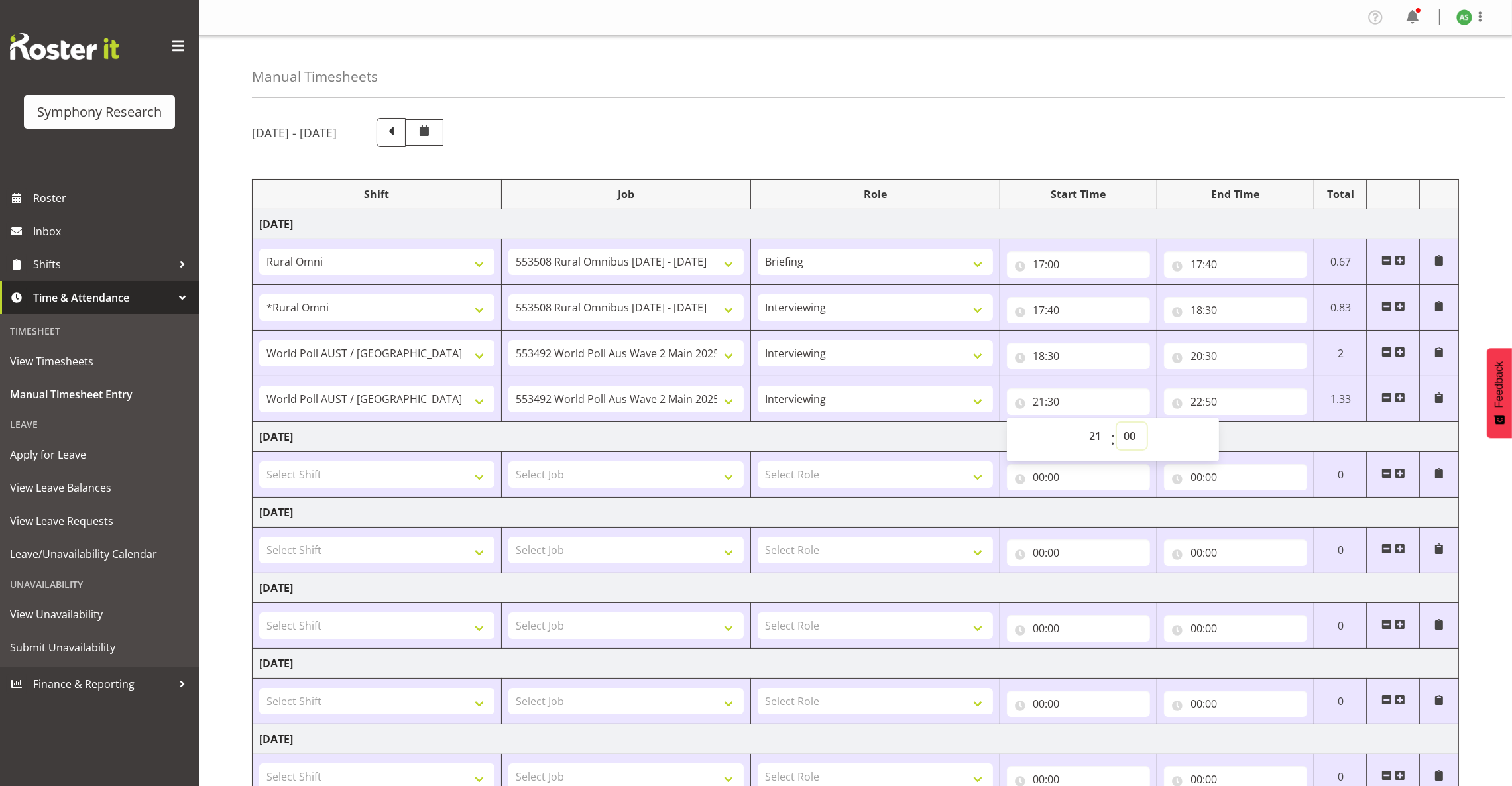
click at [1117, 424] on select "00 01 02 03 04 05 06 07 08 09 10 11 12 13 14 15 16 17 18 19 20 21 22 23 24 25 2…" at bounding box center [1132, 436] width 30 height 26
type input "21:00"
click at [1131, 436] on select "00 01 02 03 04 05 06 07 08 09 10 11 12 13 14 15 16 17 18 19 20 21 22 23 24 25 2…" at bounding box center [1132, 436] width 30 height 26
click at [904, 15] on nav "Profile Log Out" at bounding box center [855, 17] width 1287 height 22
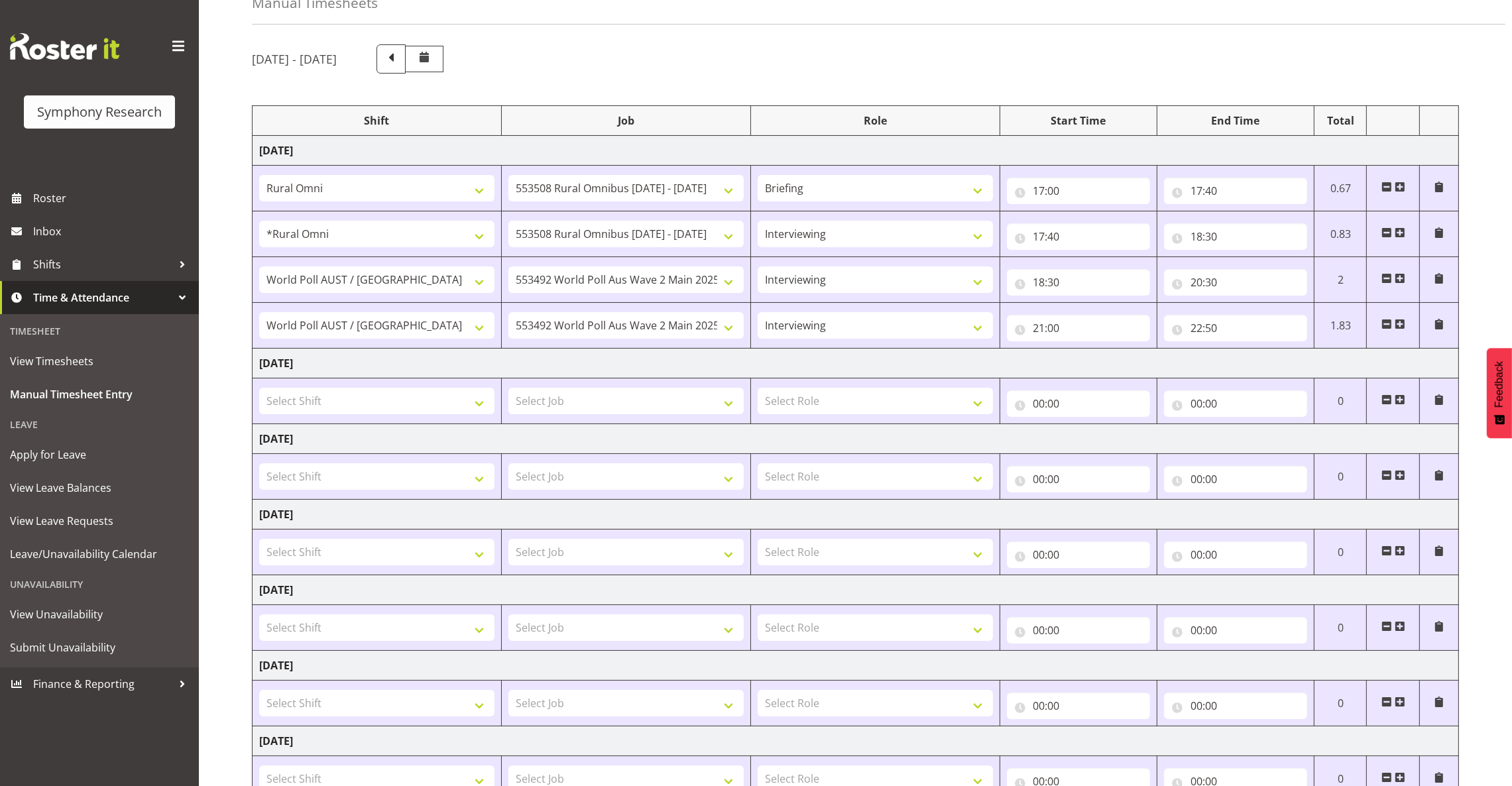
scroll to position [181, 0]
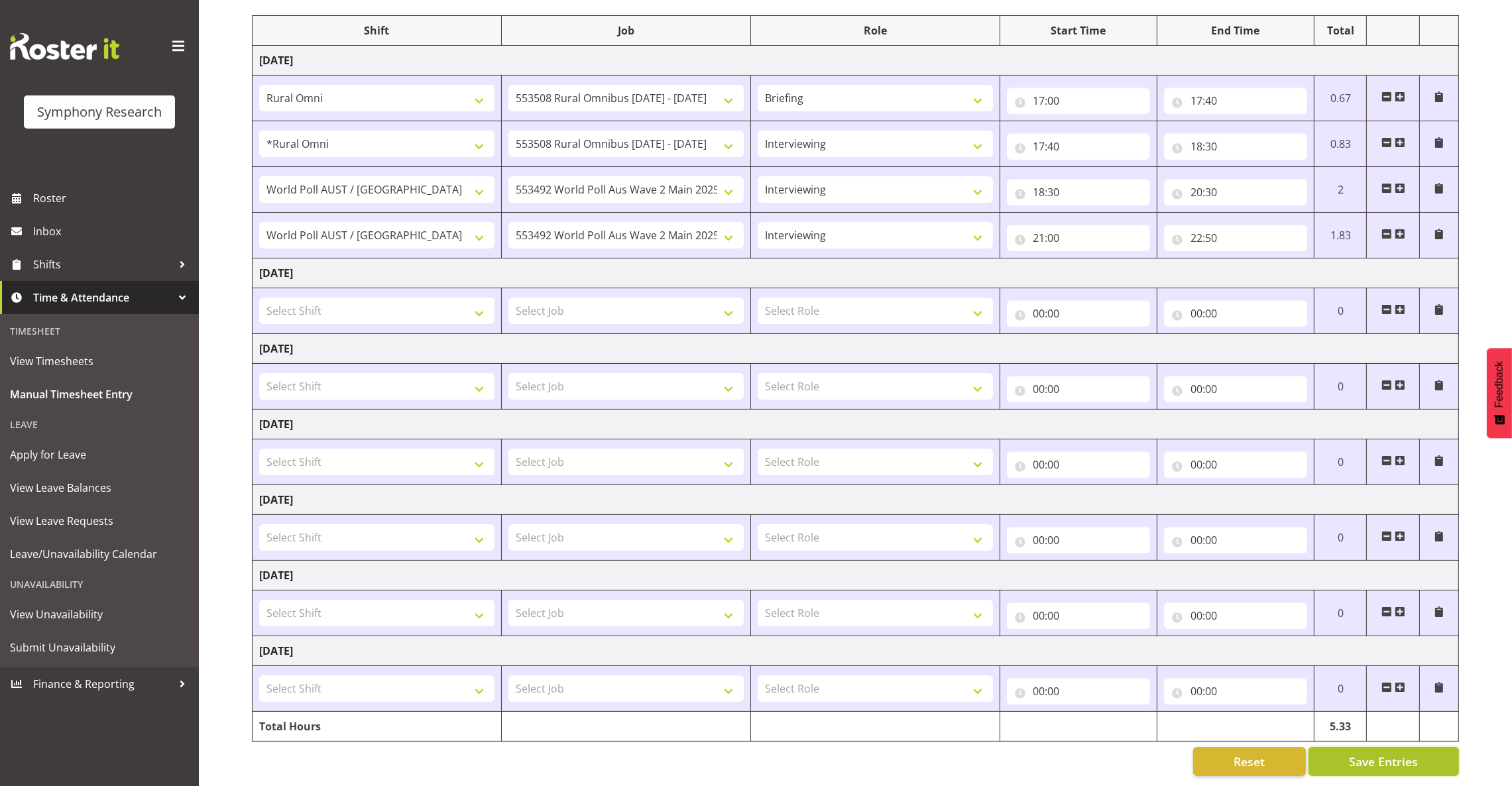
click at [1416, 753] on span "Save Entries" at bounding box center [1382, 761] width 69 height 17
click at [1416, 622] on body "Symphony Research Roster Inbox Shifts Time & Attendance Timesheet View Timeshee…" at bounding box center [756, 229] width 1512 height 786
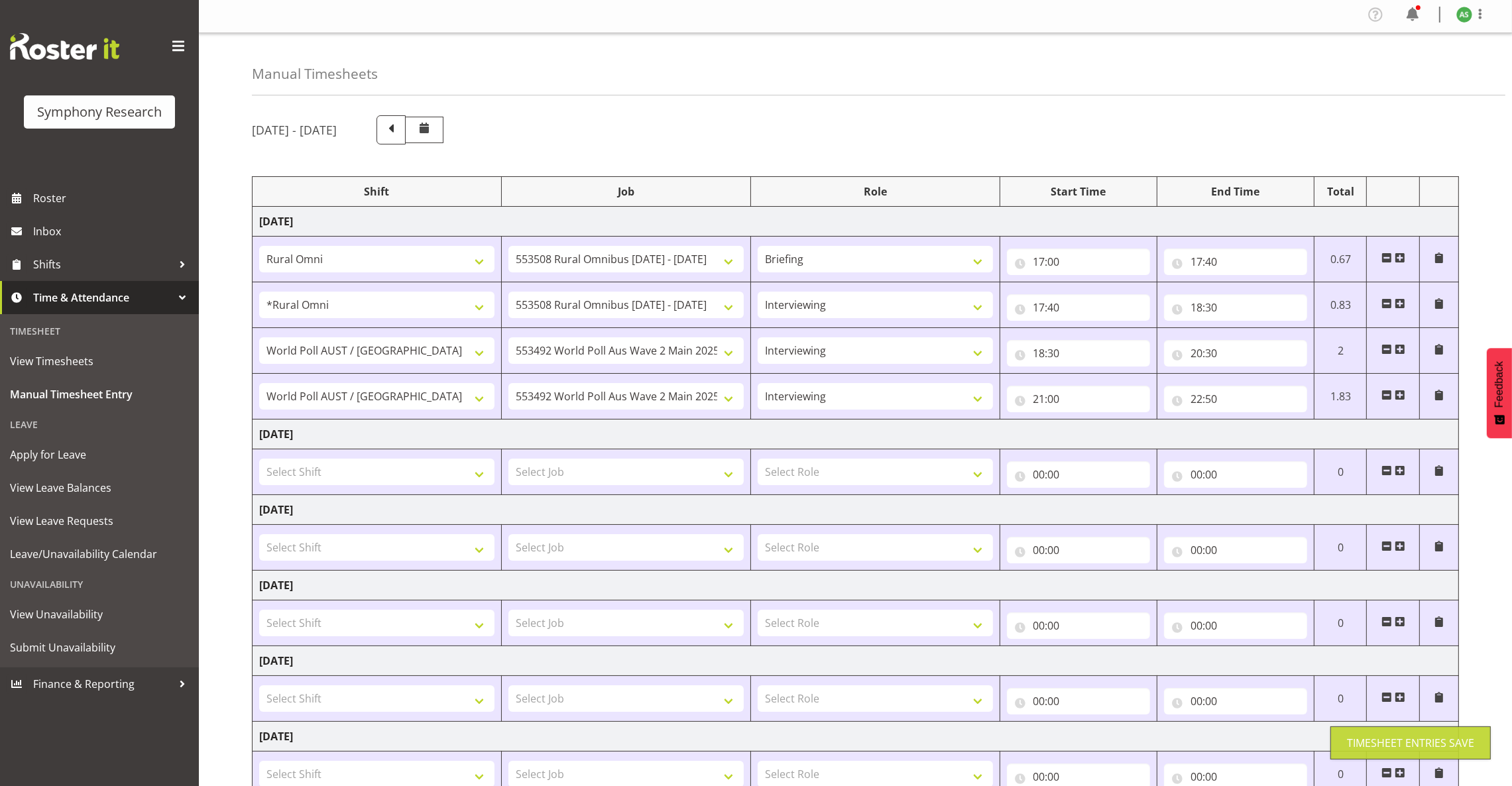
scroll to position [0, 0]
click at [1395, 261] on span at bounding box center [1400, 261] width 11 height 11
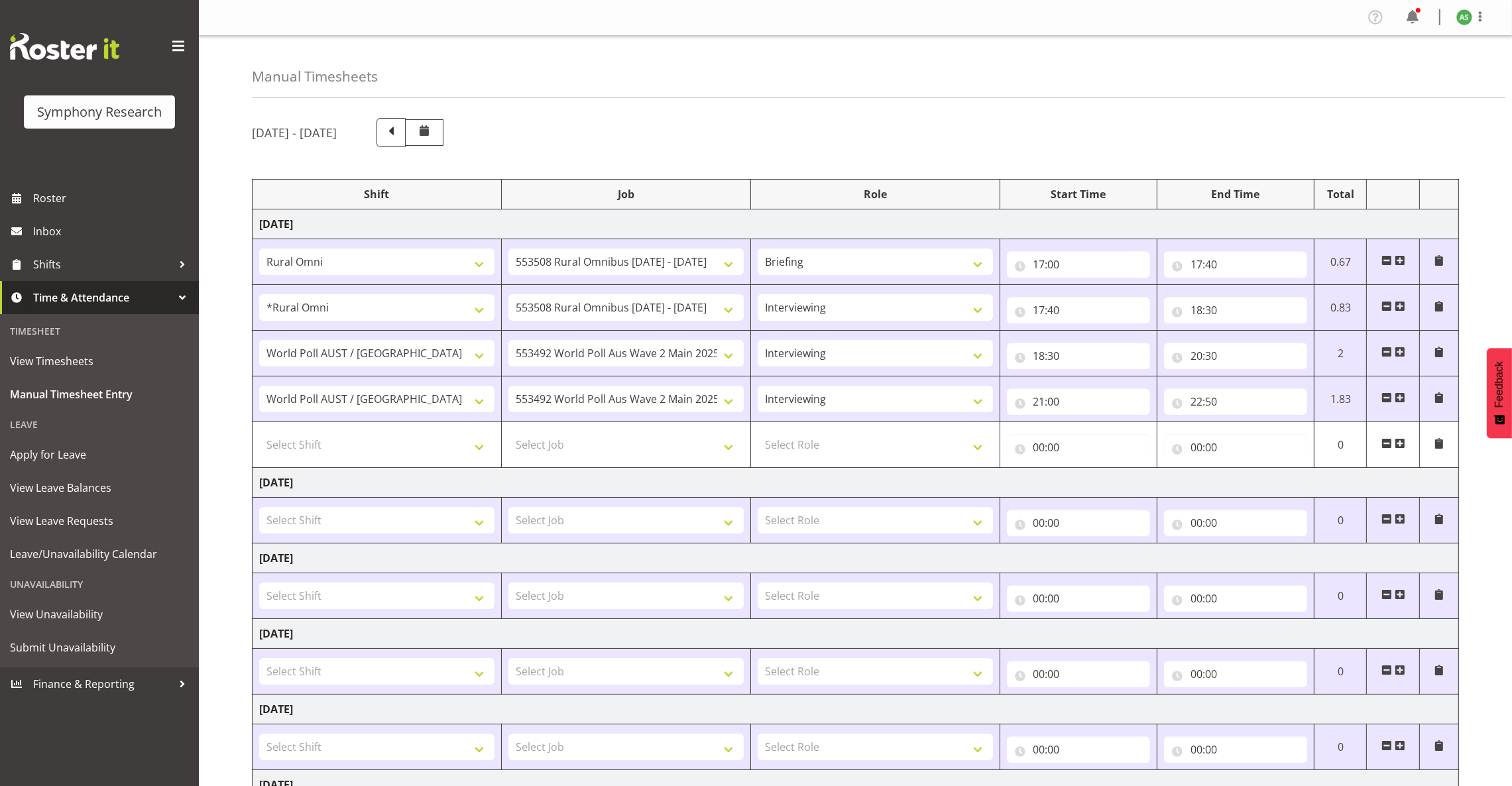
click at [1399, 261] on span at bounding box center [1400, 261] width 11 height 11
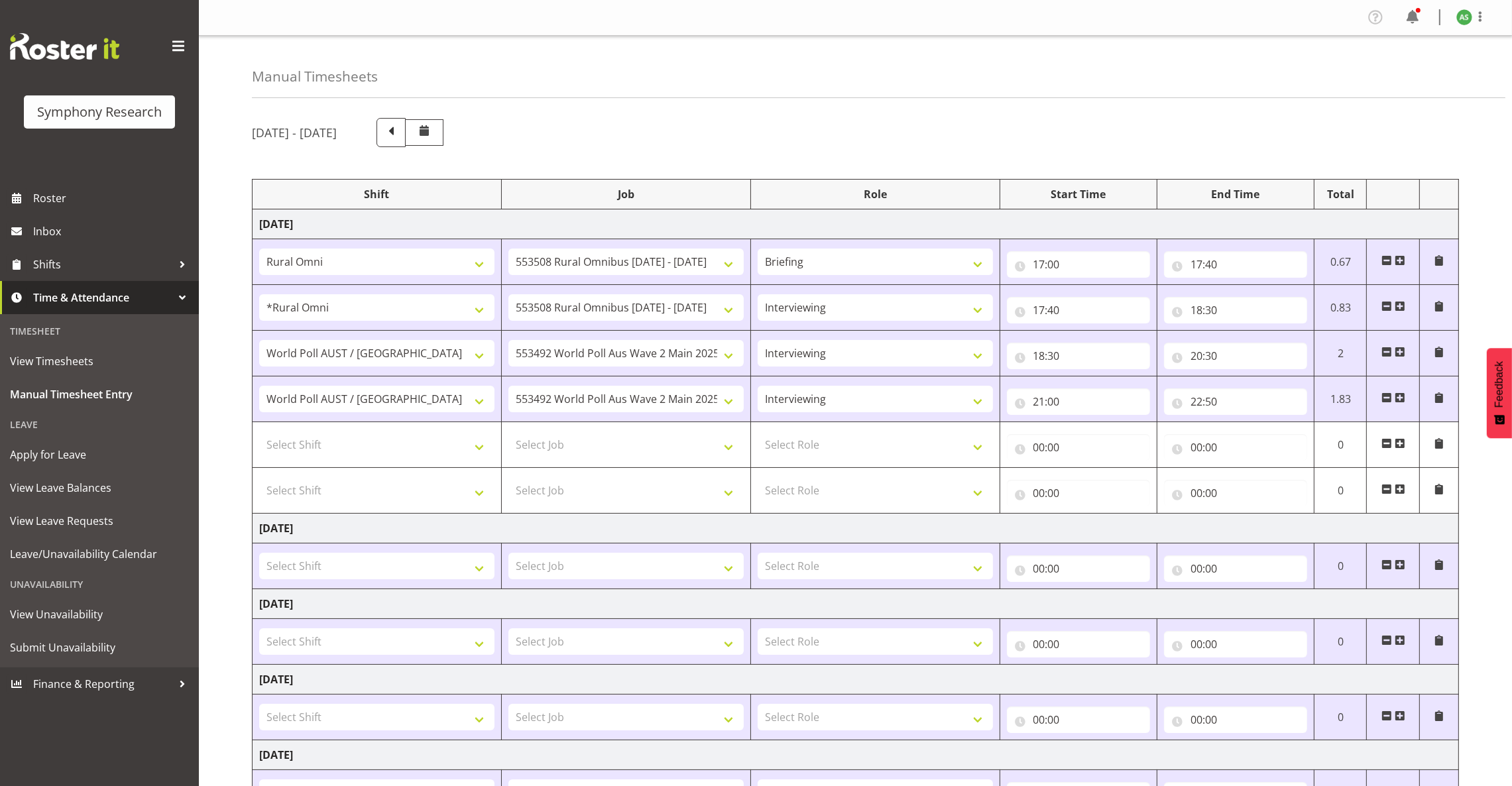
click at [1399, 261] on span at bounding box center [1400, 261] width 11 height 11
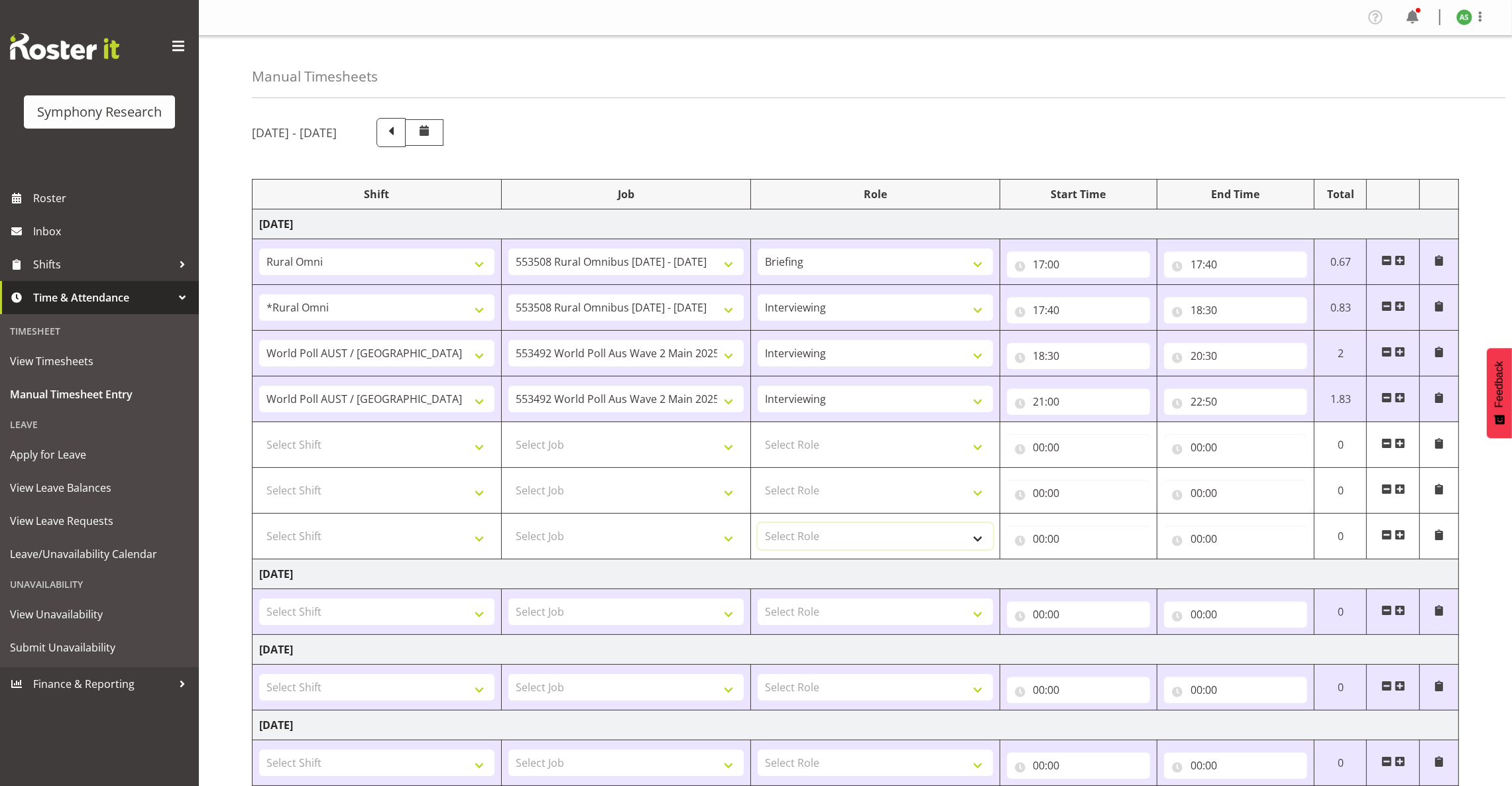
click at [868, 535] on select "Select Role Briefing Interviewing" at bounding box center [875, 536] width 235 height 26
select select "47"
click at [758, 525] on select "Select Role Briefing Interviewing" at bounding box center [875, 536] width 235 height 26
click at [849, 495] on select "Select Role Briefing Interviewing" at bounding box center [875, 490] width 235 height 26
select select "47"
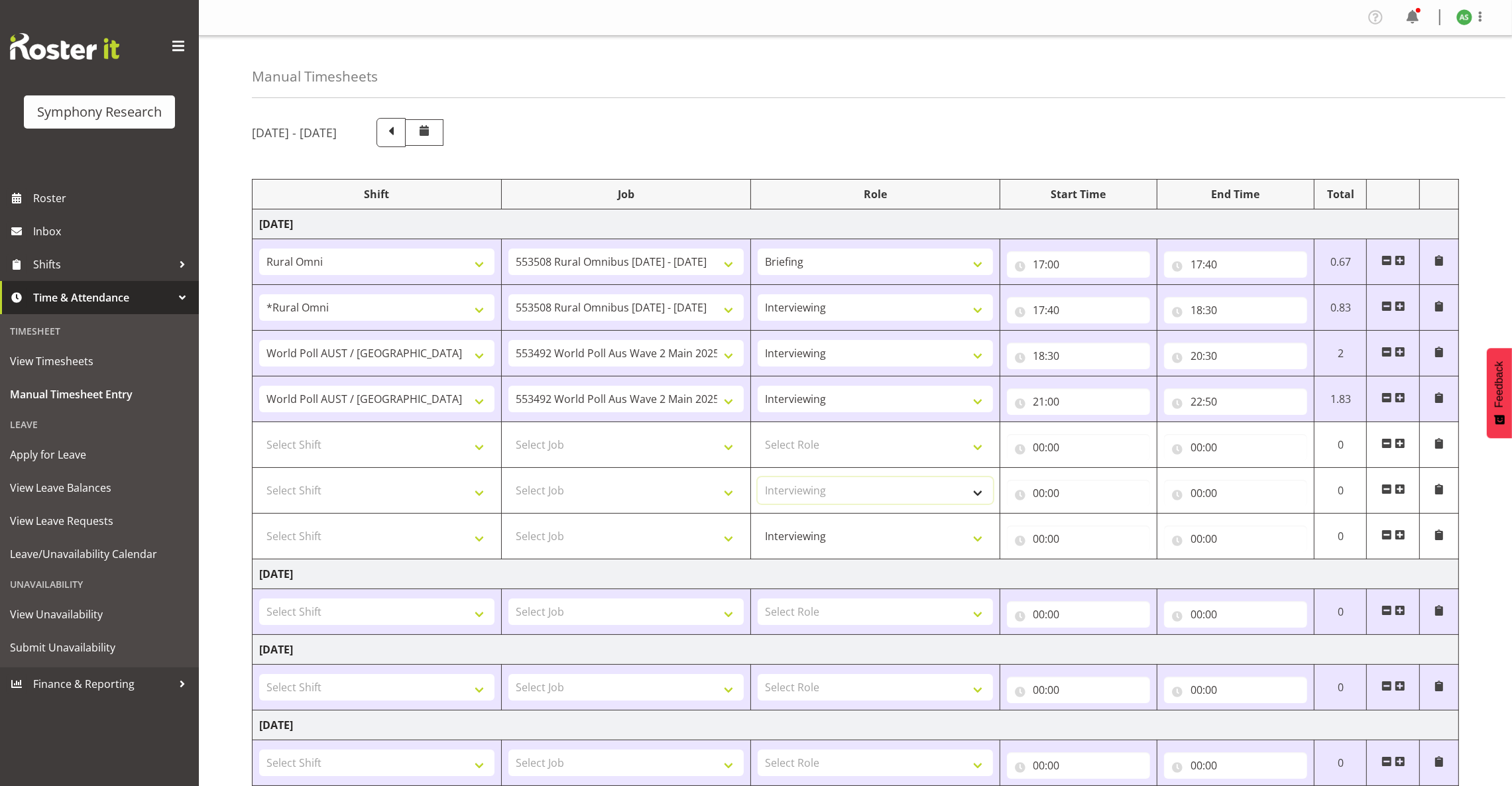
click at [758, 479] on select "Select Role Briefing Interviewing" at bounding box center [875, 490] width 235 height 26
click at [832, 454] on select "Select Role Briefing Interviewing" at bounding box center [875, 444] width 235 height 26
select select "47"
click at [758, 433] on select "Select Role Briefing Interviewing" at bounding box center [875, 444] width 235 height 26
click at [393, 493] on select "Select Shift !!Project Briefing (Job to be assigned) !!Weekend Residential (Ros…" at bounding box center [377, 490] width 235 height 26
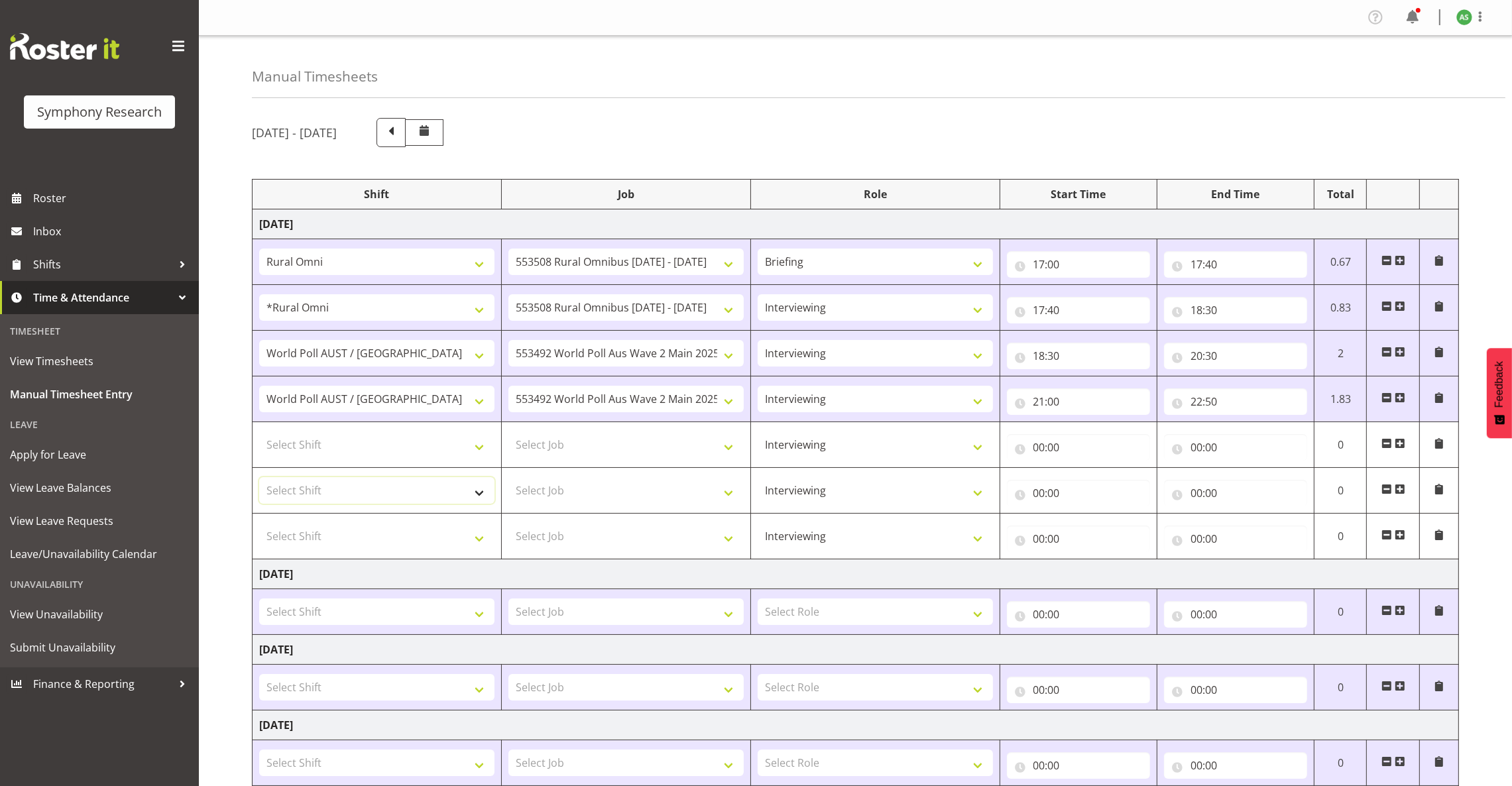
select select "9699"
click at [259, 479] on select "Select Shift !!Project Briefing (Job to be assigned) !!Weekend Residential (Ros…" at bounding box center [377, 490] width 235 height 26
click at [407, 538] on select "Select Shift !!Project Briefing (Job to be assigned) !!Weekend Residential (Ros…" at bounding box center [377, 536] width 235 height 26
select select "9699"
click at [259, 525] on select "Select Shift !!Project Briefing (Job to be assigned) !!Weekend Residential (Ros…" at bounding box center [377, 536] width 235 height 26
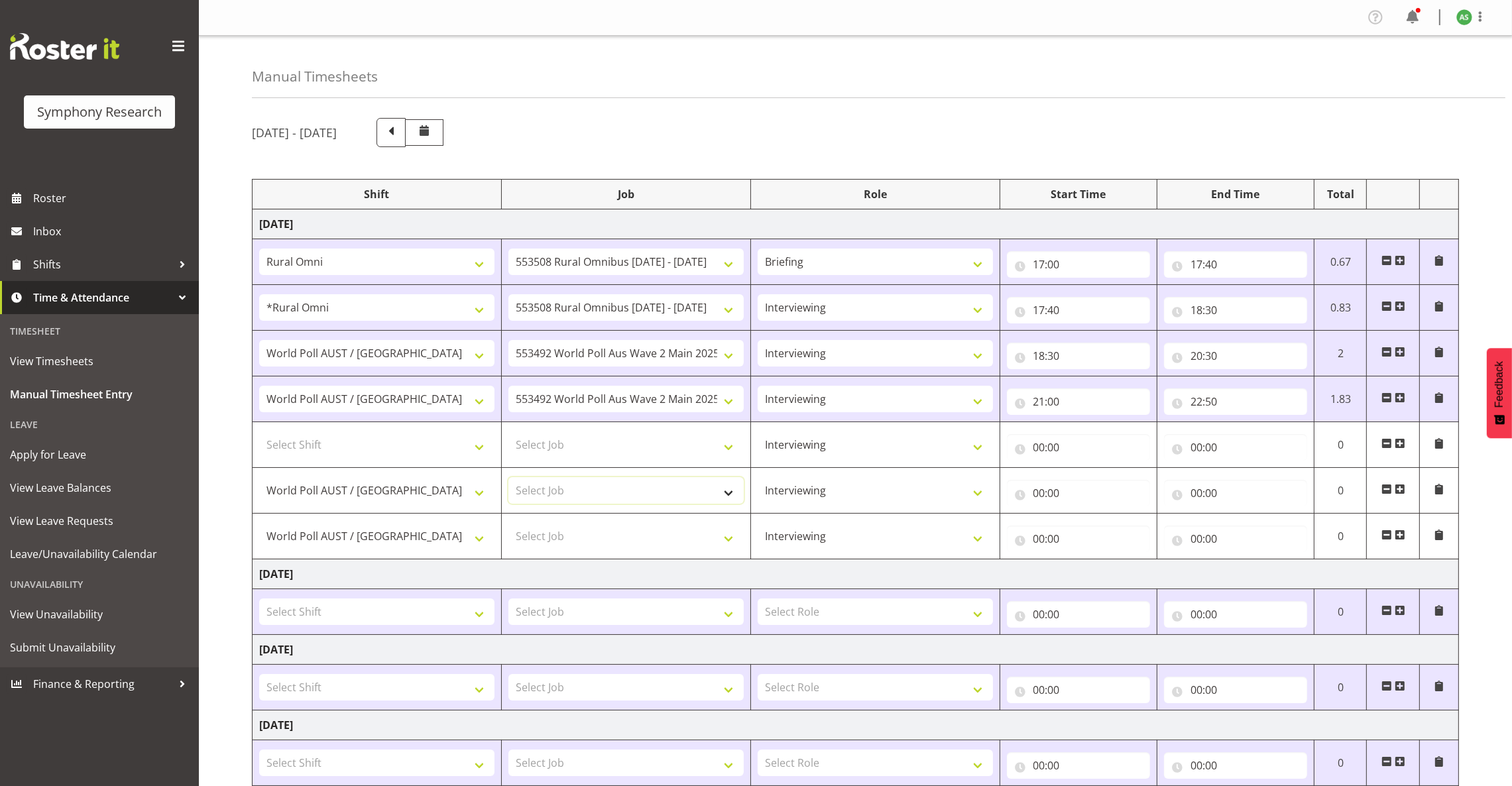
click at [587, 503] on select "Select Job 550060 IF Admin 553492 World Poll Aus Wave 2 Main 2025 553493 World …" at bounding box center [626, 490] width 235 height 26
select select "10499"
click at [508, 479] on select "Select Job 550060 IF Admin 553492 World Poll Aus Wave 2 Main 2025 553493 World …" at bounding box center [626, 490] width 235 height 26
click at [618, 545] on select "Select Job 550060 IF Admin 553492 World Poll Aus Wave 2 Main 2025 553493 World …" at bounding box center [626, 536] width 235 height 26
select select "10499"
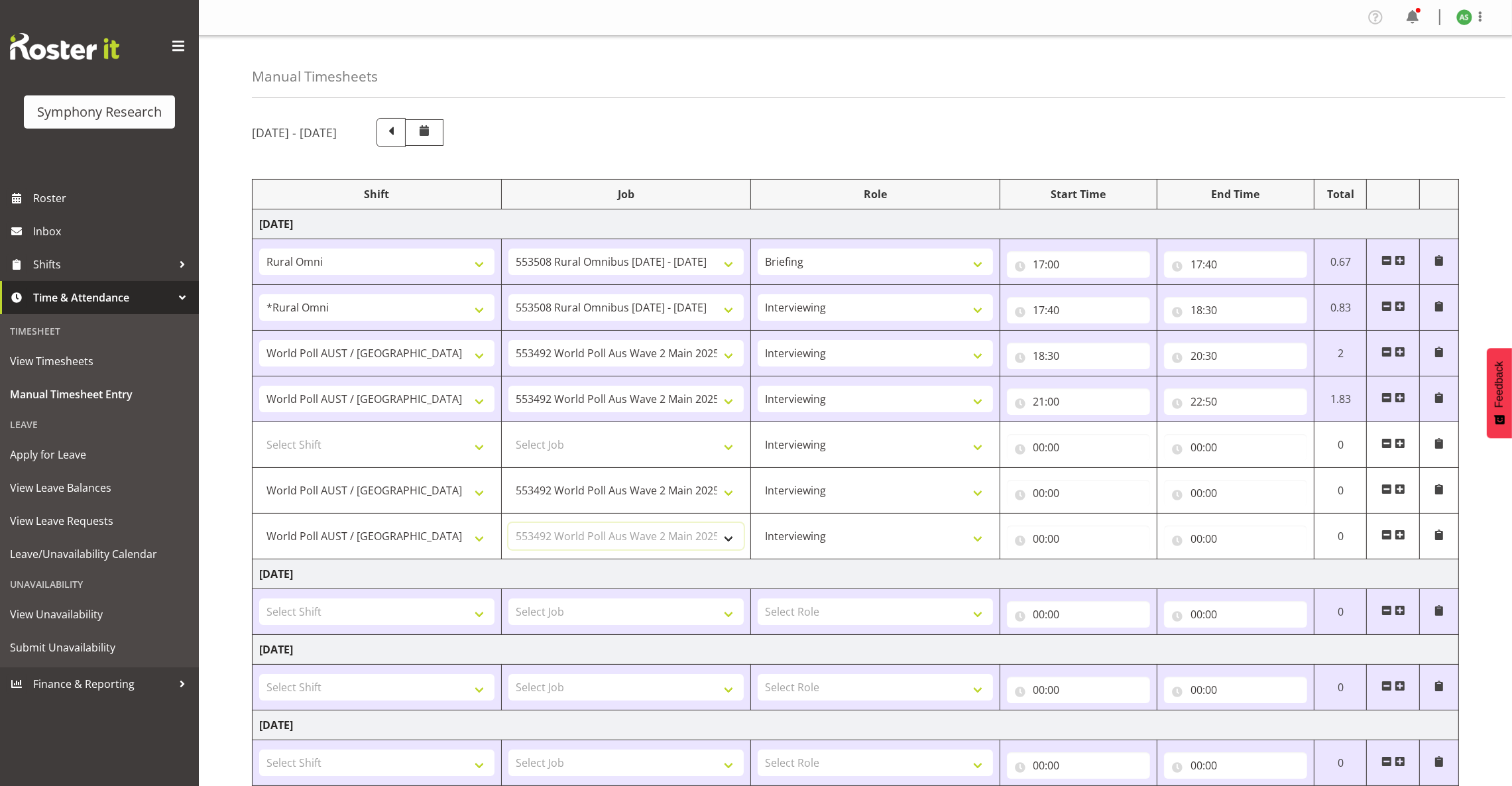
click at [508, 525] on select "Select Job 550060 IF Admin 553492 World Poll Aus Wave 2 Main 2025 553493 World …" at bounding box center [626, 536] width 235 height 26
click at [1192, 540] on input "00:00" at bounding box center [1235, 538] width 143 height 26
click at [1253, 574] on select "00 01 02 03 04 05 06 07 08 09 10 11 12 13 14 15 16 17 18 19 20 21 22 23" at bounding box center [1254, 573] width 30 height 26
select select "22"
click at [1239, 562] on select "00 01 02 03 04 05 06 07 08 09 10 11 12 13 14 15 16 17 18 19 20 21 22 23" at bounding box center [1254, 573] width 30 height 26
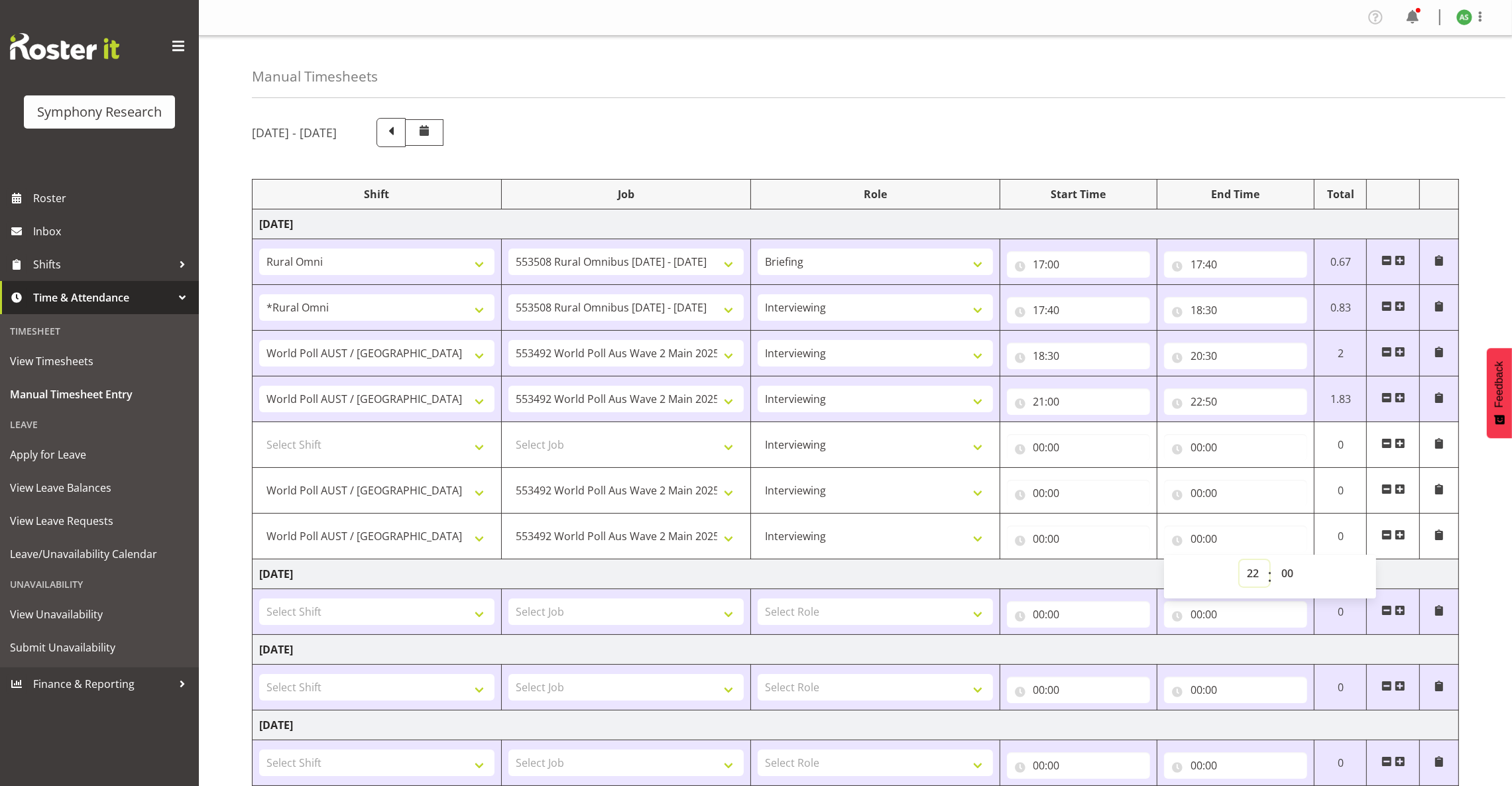
type input "22:00"
click at [1214, 540] on input "22:00" at bounding box center [1235, 538] width 143 height 26
click at [1292, 574] on select "00 01 02 03 04 05 06 07 08 09 10 11 12 13 14 15 16 17 18 19 20 21 22 23 24 25 2…" at bounding box center [1289, 573] width 30 height 26
select select "50"
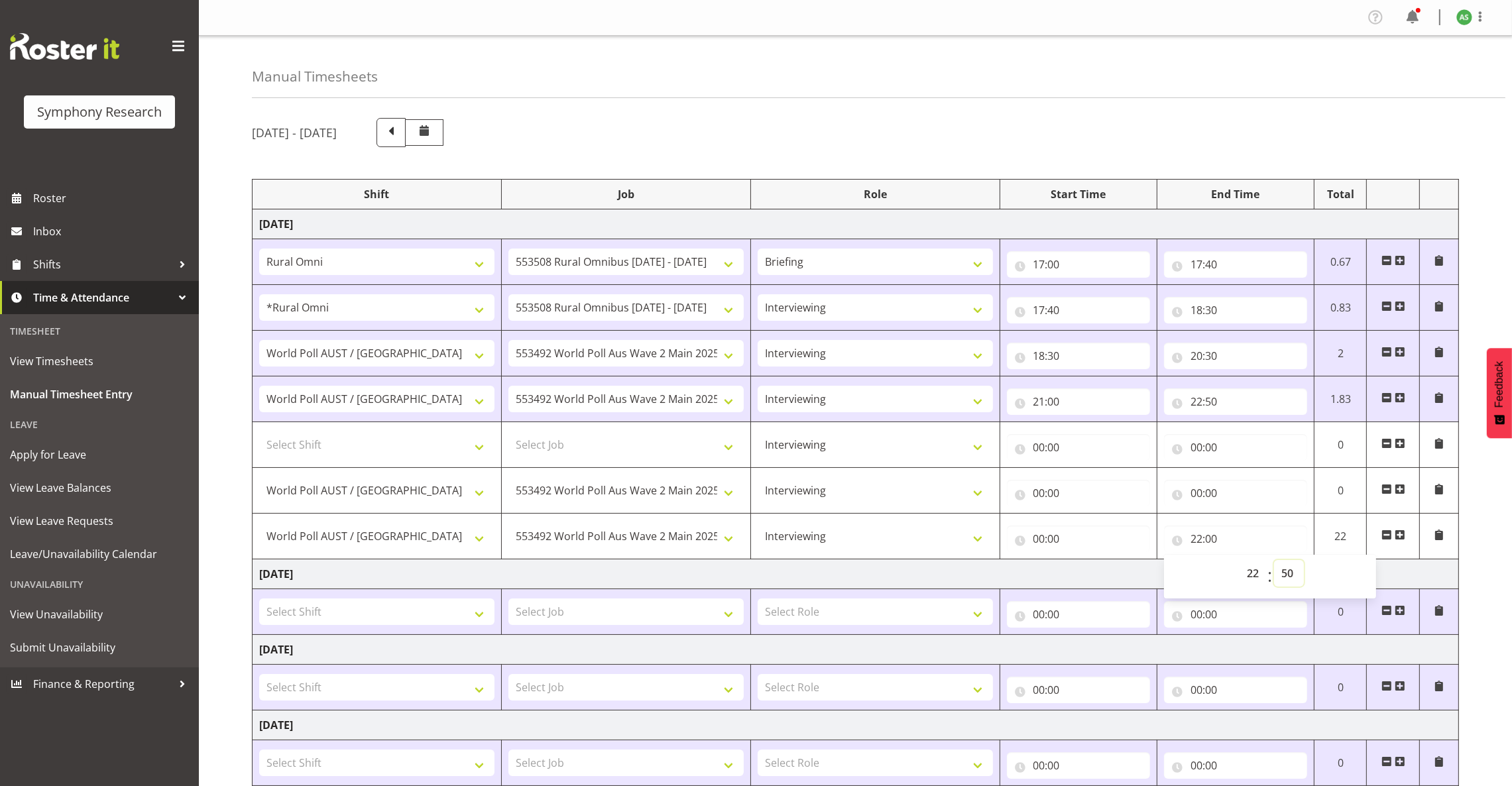
click at [1274, 562] on select "00 01 02 03 04 05 06 07 08 09 10 11 12 13 14 15 16 17 18 19 20 21 22 23 24 25 2…" at bounding box center [1289, 573] width 30 height 26
type input "22:50"
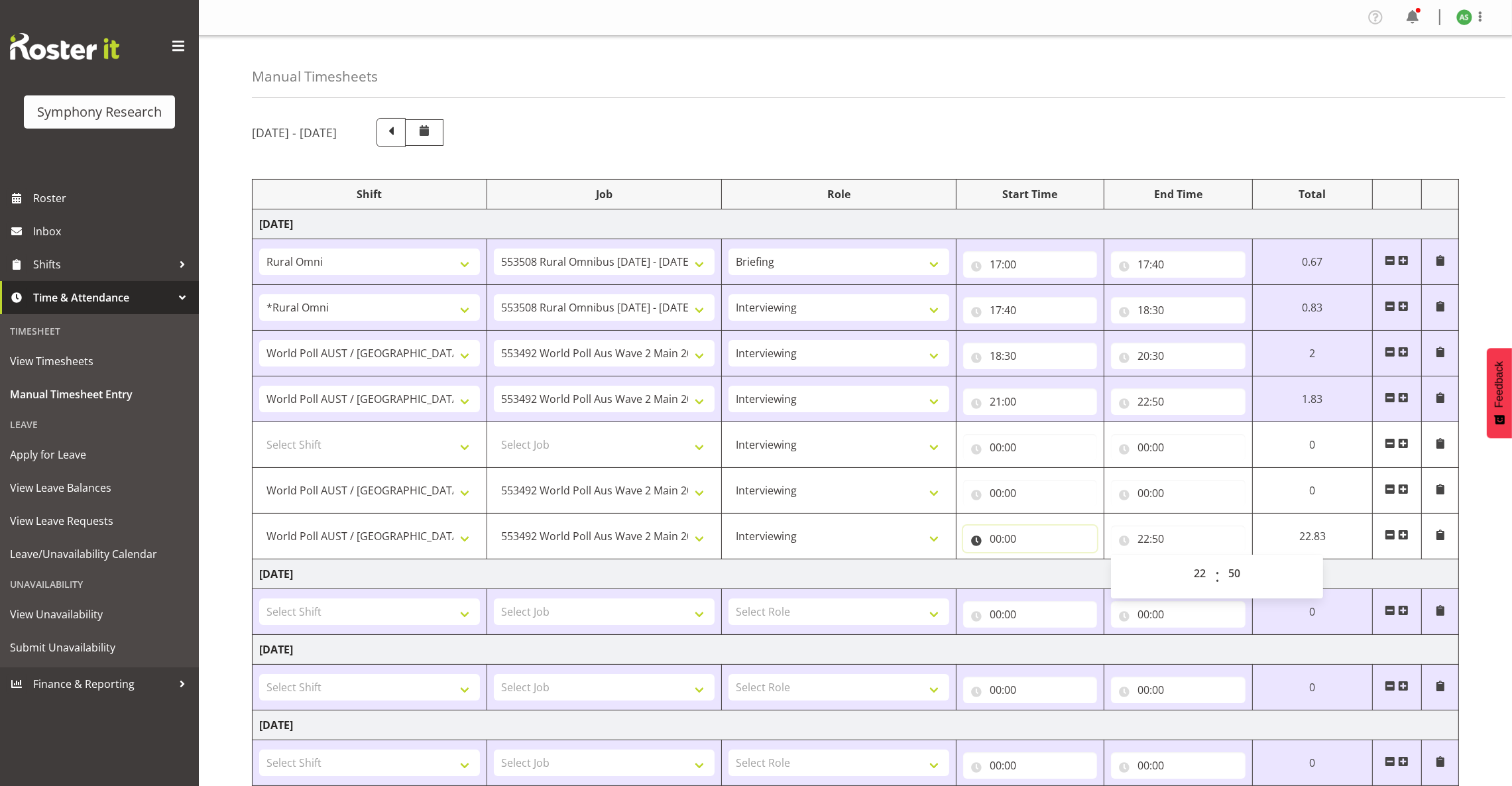
click at [1060, 540] on input "00:00" at bounding box center [1030, 538] width 135 height 26
click at [996, 543] on input "00:00" at bounding box center [1030, 538] width 135 height 26
click at [1051, 575] on select "00 01 02 03 04 05 06 07 08 09 10 11 12 13 14 15 16 17 18 19 20 21 22 23" at bounding box center [1054, 573] width 30 height 26
select select "21"
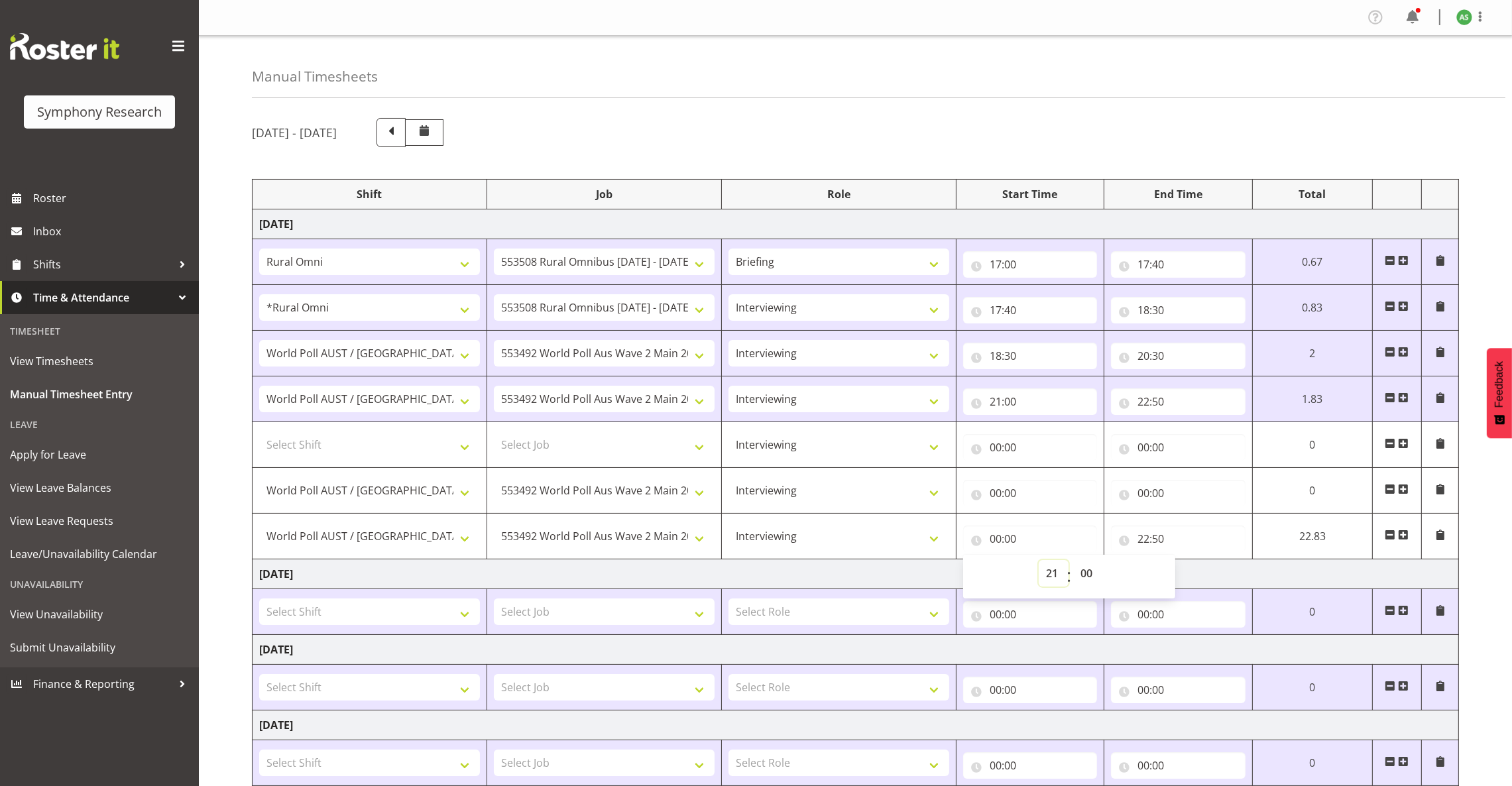
click at [1069, 562] on select "00 01 02 03 04 05 06 07 08 09 10 11 12 13 14 15 16 17 18 19 20 21 22 23" at bounding box center [1054, 573] width 30 height 26
type input "21:00"
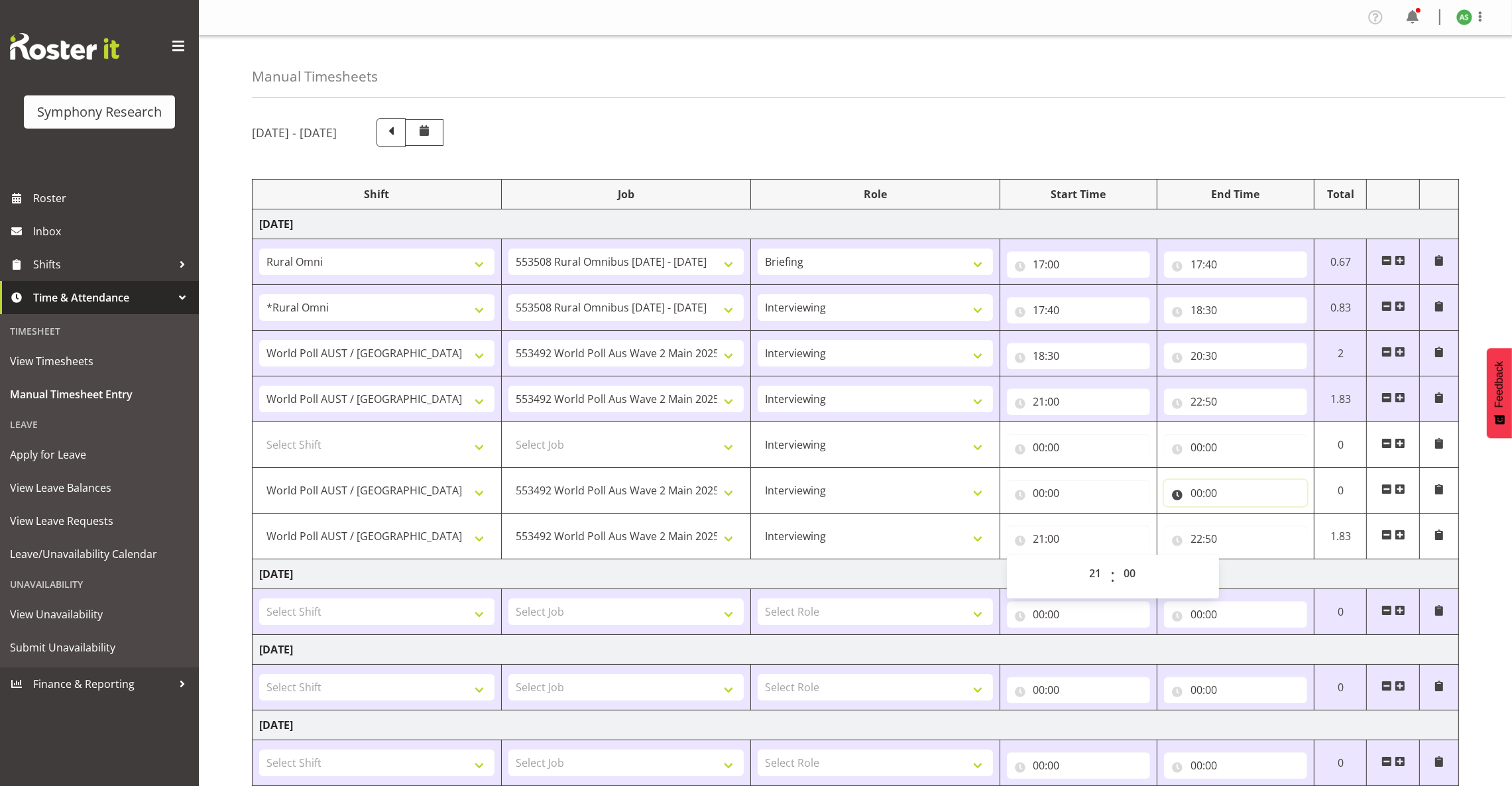
click at [1194, 492] on input "00:00" at bounding box center [1235, 493] width 143 height 26
click at [1041, 497] on input "00:00" at bounding box center [1079, 493] width 143 height 26
click at [1092, 528] on select "00 01 02 03 04 05 06 07 08 09 10 11 12 13 14 15 16 17 18 19 20 21 22 23" at bounding box center [1097, 527] width 30 height 26
select select "18"
click at [1082, 515] on select "00 01 02 03 04 05 06 07 08 09 10 11 12 13 14 15 16 17 18 19 20 21 22 23" at bounding box center [1097, 527] width 30 height 26
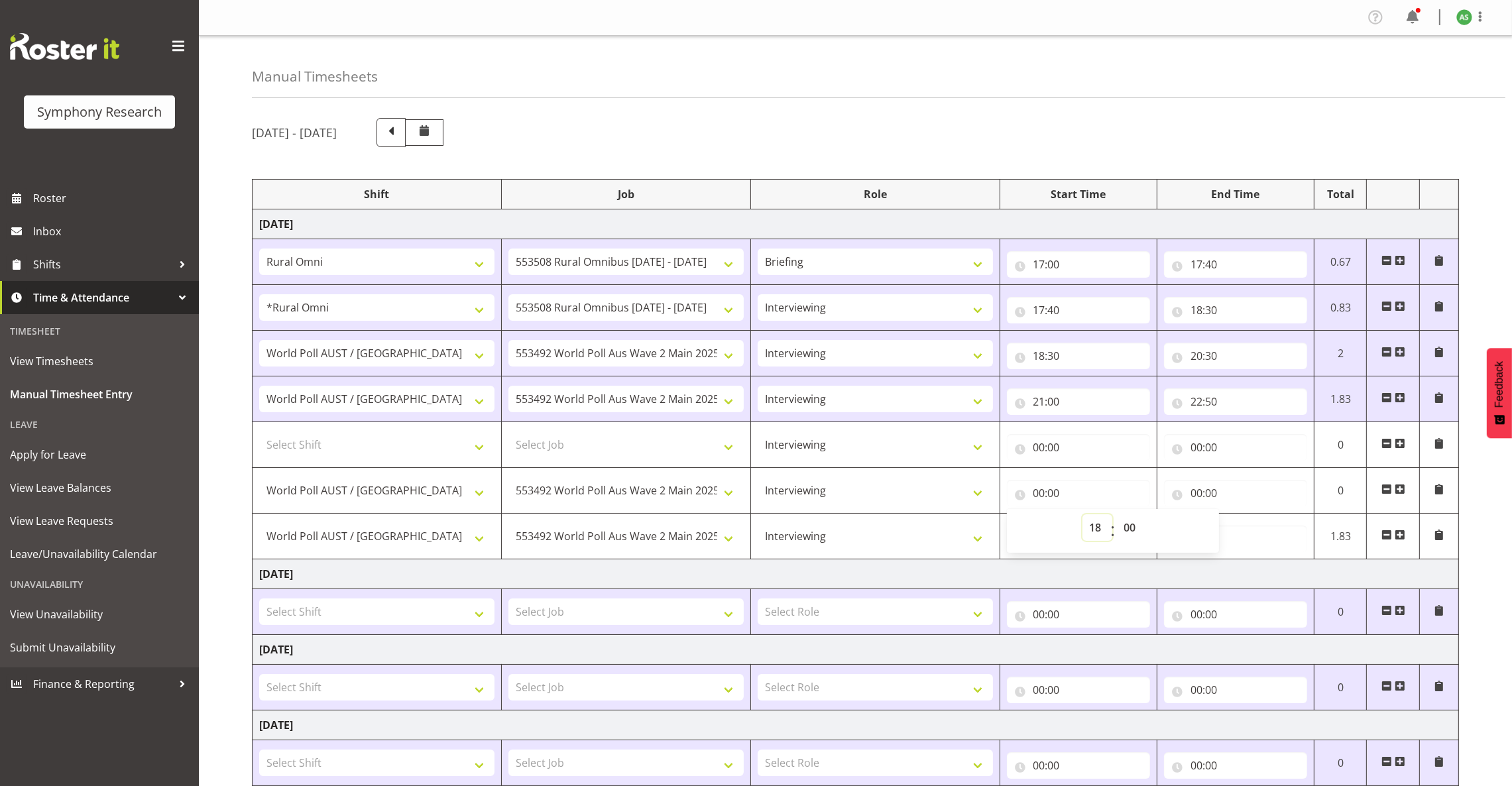
type input "18:00"
click at [1053, 493] on input "18:00" at bounding box center [1079, 493] width 143 height 26
click at [1057, 493] on input "18:00" at bounding box center [1079, 493] width 143 height 26
click at [1134, 527] on select "00 01 02 03 04 05 06 07 08 09 10 11 12 13 14 15 16 17 18 19 20 21 22 23 24 25 2…" at bounding box center [1132, 527] width 30 height 26
select select "30"
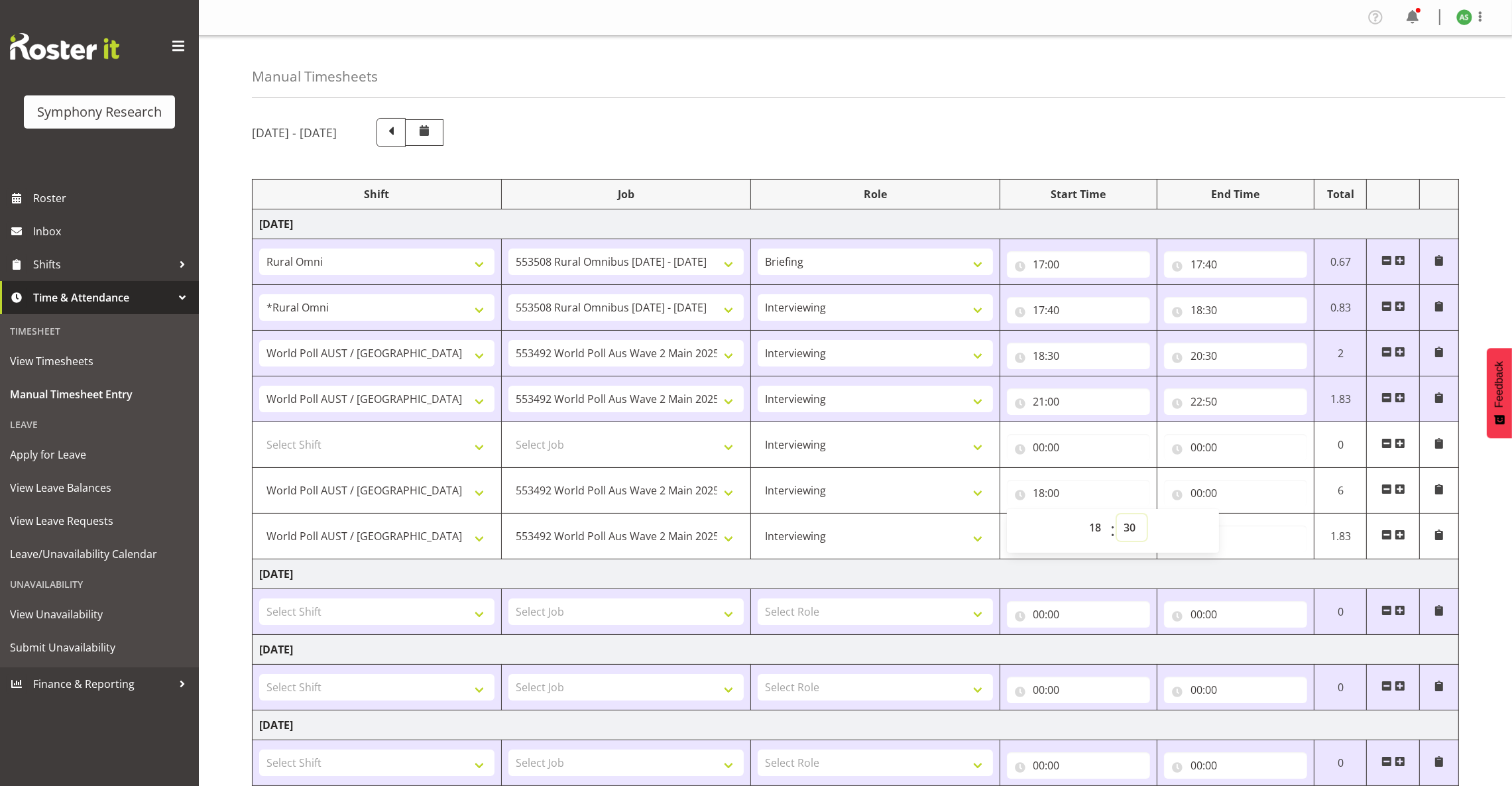
click at [1117, 515] on select "00 01 02 03 04 05 06 07 08 09 10 11 12 13 14 15 16 17 18 19 20 21 22 23 24 25 2…" at bounding box center [1132, 527] width 30 height 26
type input "18:30"
click at [1196, 498] on input "00:00" at bounding box center [1235, 493] width 143 height 26
click at [1196, 497] on input "00:00" at bounding box center [1235, 493] width 143 height 26
click at [1195, 496] on input "00:00" at bounding box center [1235, 493] width 143 height 26
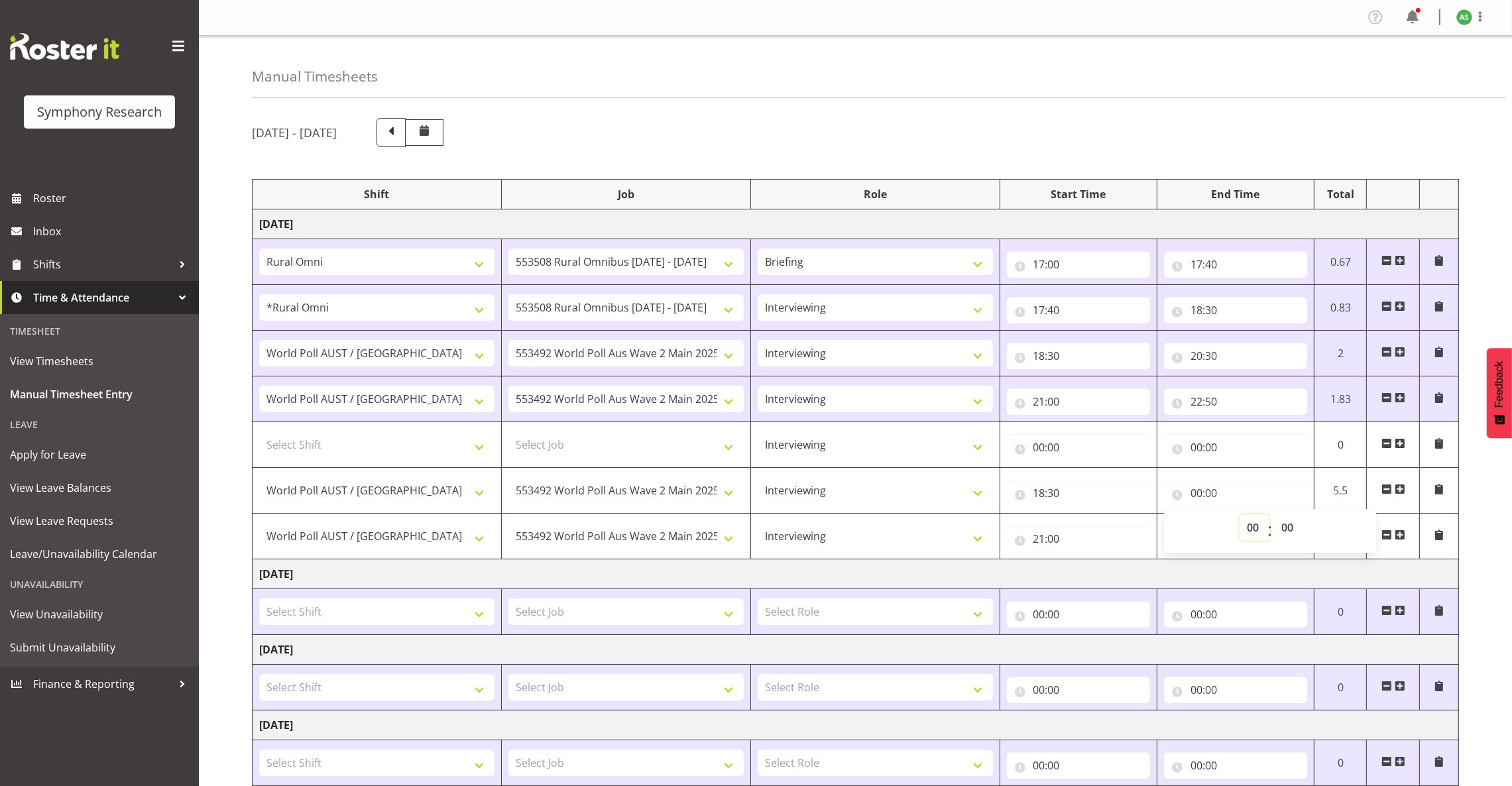
click at [1251, 533] on select "00 01 02 03 04 05 06 07 08 09 10 11 12 13 14 15 16 17 18 19 20 21 22 23" at bounding box center [1254, 527] width 30 height 26
select select "20"
click at [1239, 515] on select "00 01 02 03 04 05 06 07 08 09 10 11 12 13 14 15 16 17 18 19 20 21 22 23" at bounding box center [1254, 527] width 30 height 26
type input "20:00"
click at [1214, 491] on input "20:00" at bounding box center [1235, 493] width 143 height 26
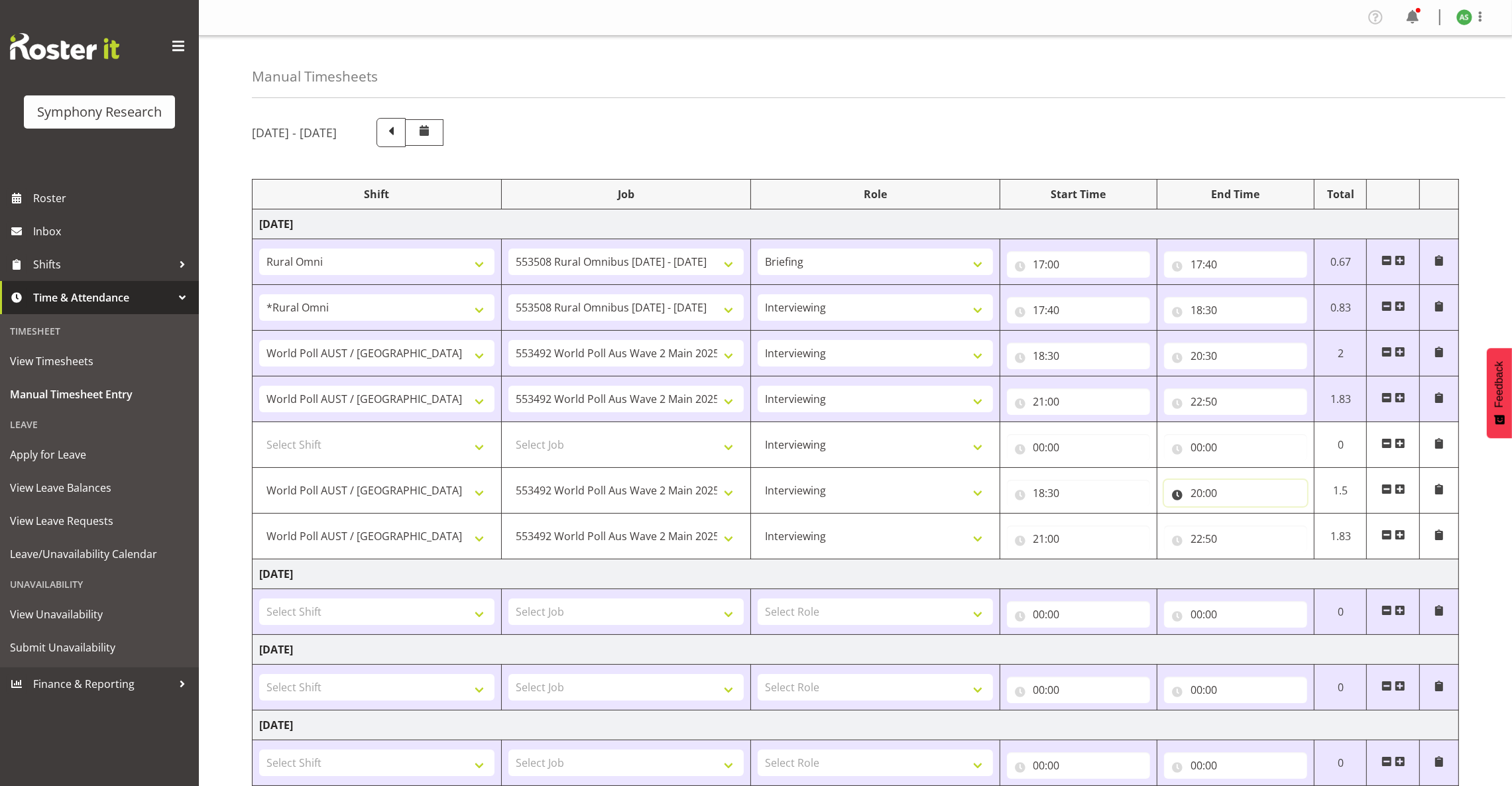
click at [1214, 489] on input "20:00" at bounding box center [1235, 493] width 143 height 26
click at [1289, 529] on select "00 01 02 03 04 05 06 07 08 09 10 11 12 13 14 15 16 17 18 19 20 21 22 23 24 25 2…" at bounding box center [1289, 527] width 30 height 26
select select "30"
click at [1274, 515] on select "00 01 02 03 04 05 06 07 08 09 10 11 12 13 14 15 16 17 18 19 20 21 22 23 24 25 2…" at bounding box center [1289, 527] width 30 height 26
type input "20:30"
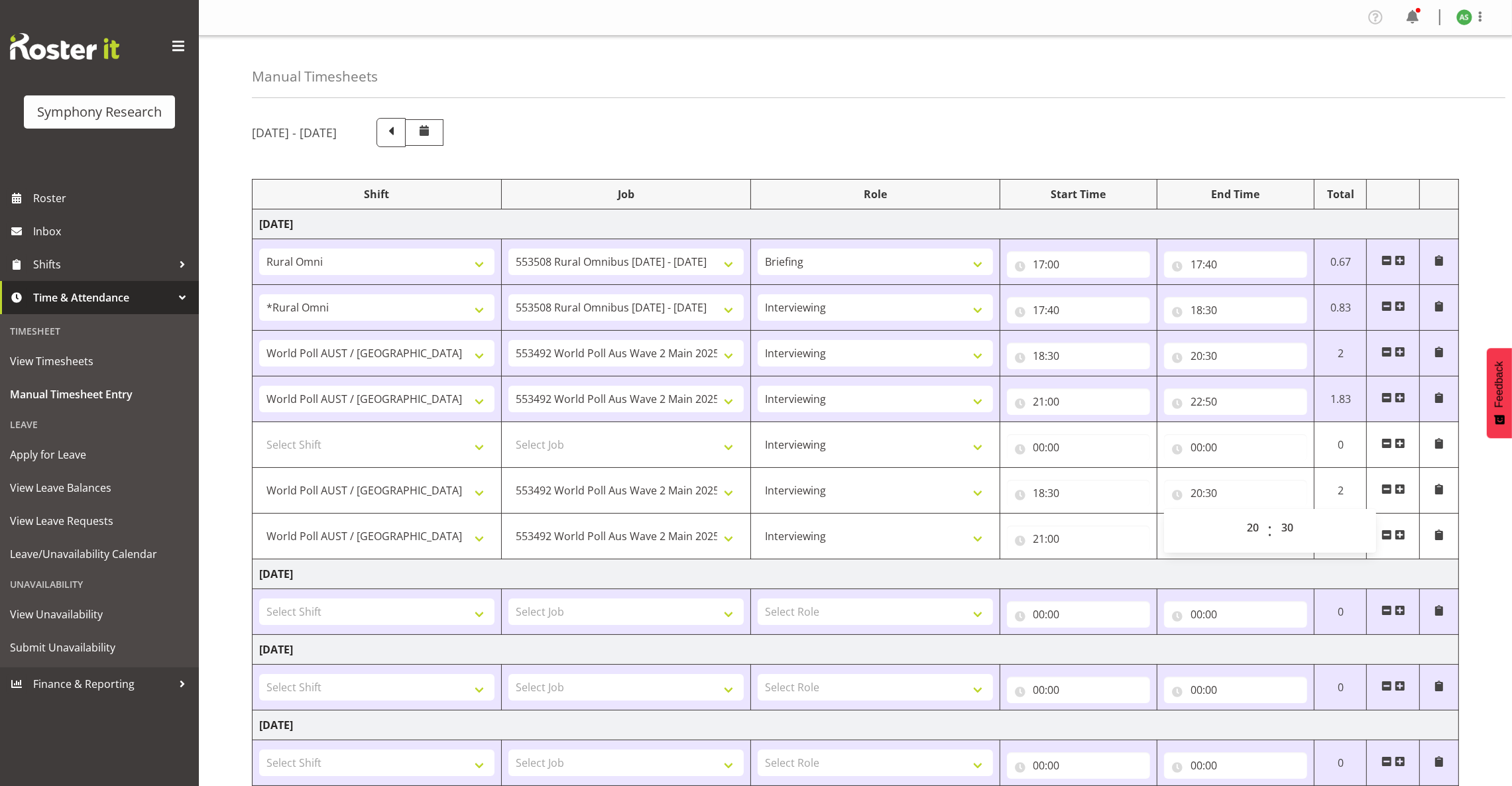
click at [1416, 352] on span at bounding box center [1439, 352] width 11 height 11
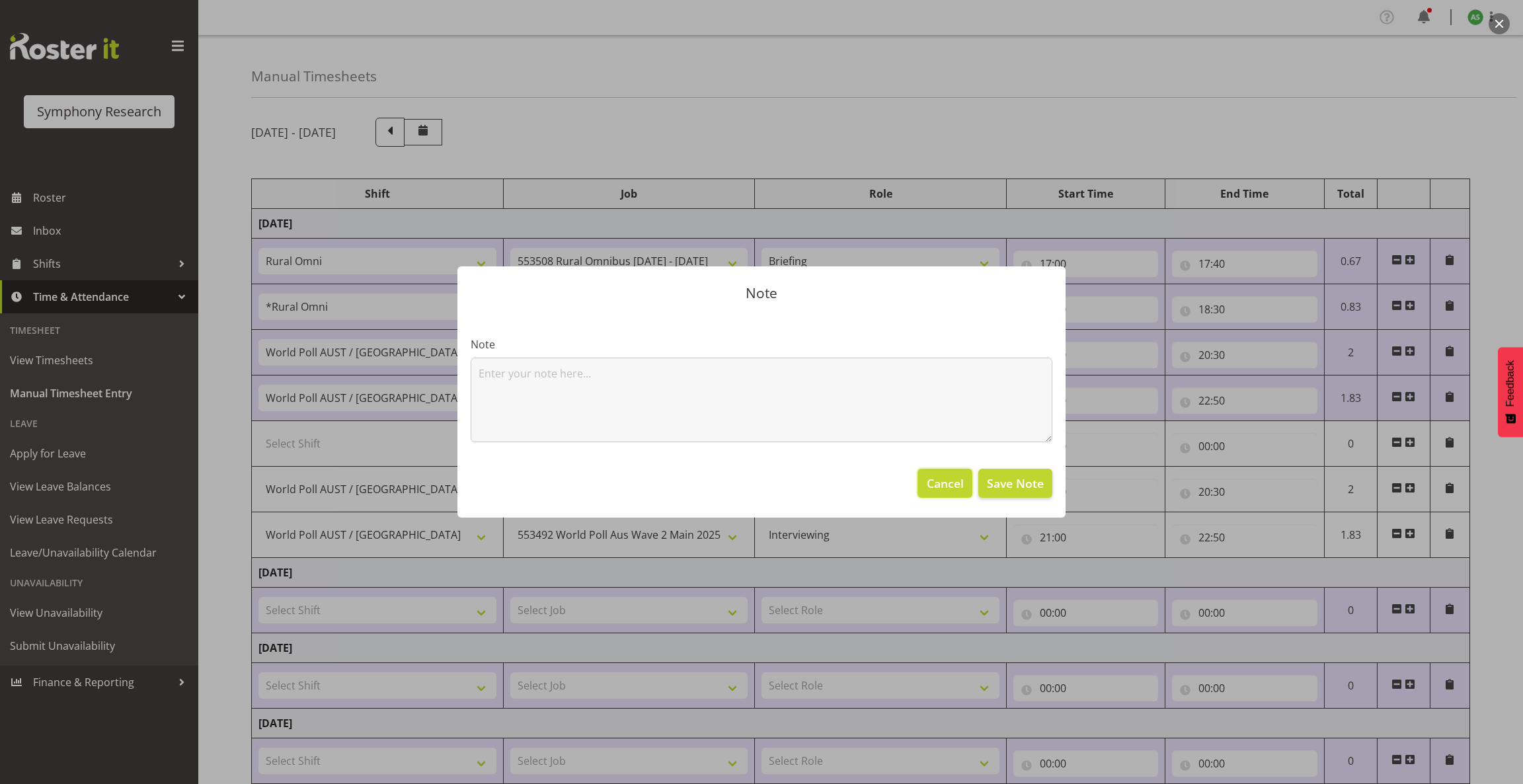
click at [955, 479] on span "Cancel" at bounding box center [945, 483] width 37 height 17
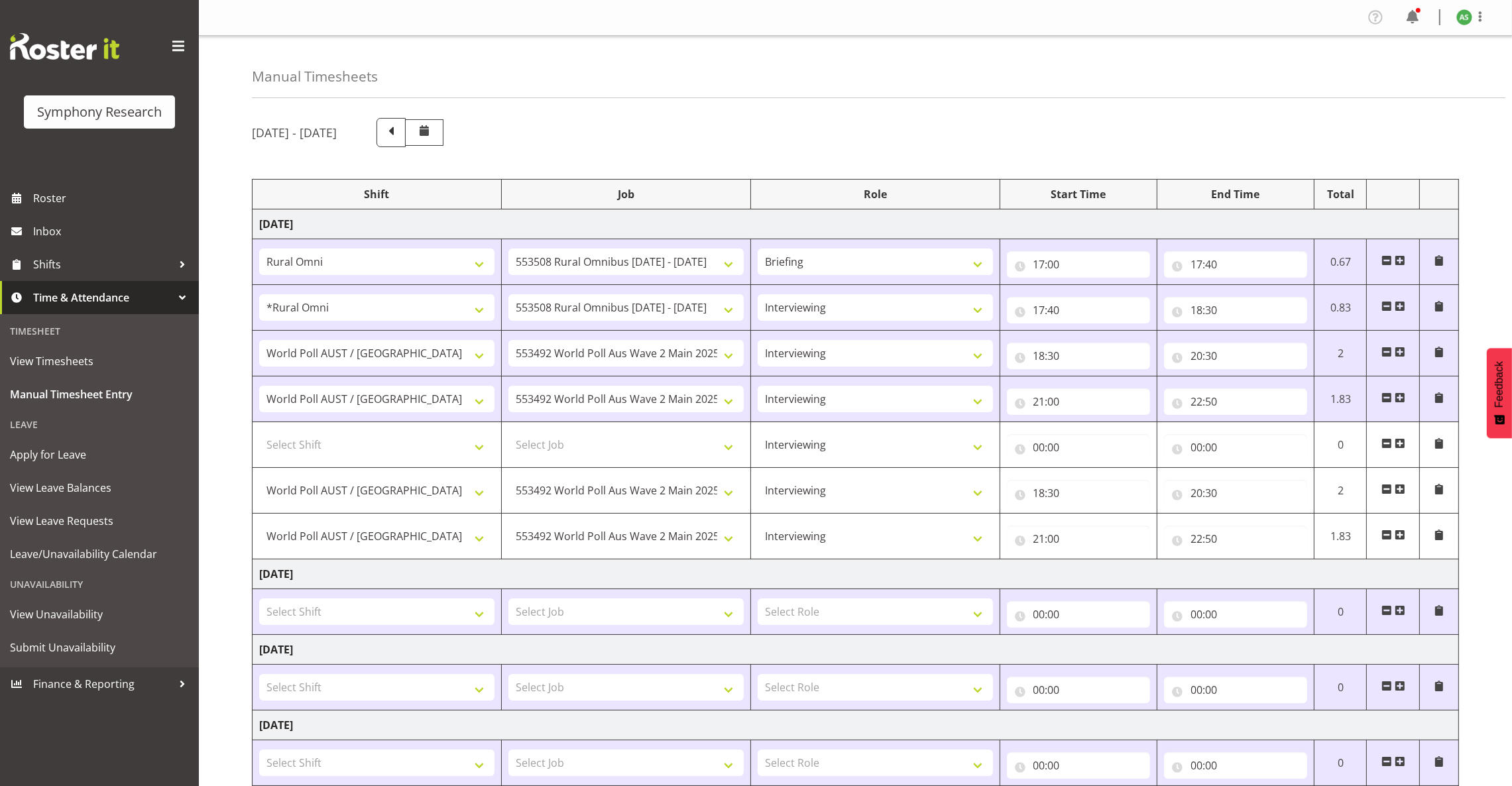
click at [1388, 350] on span at bounding box center [1387, 352] width 11 height 11
type input "21:00"
type input "22:50"
type input "00:00"
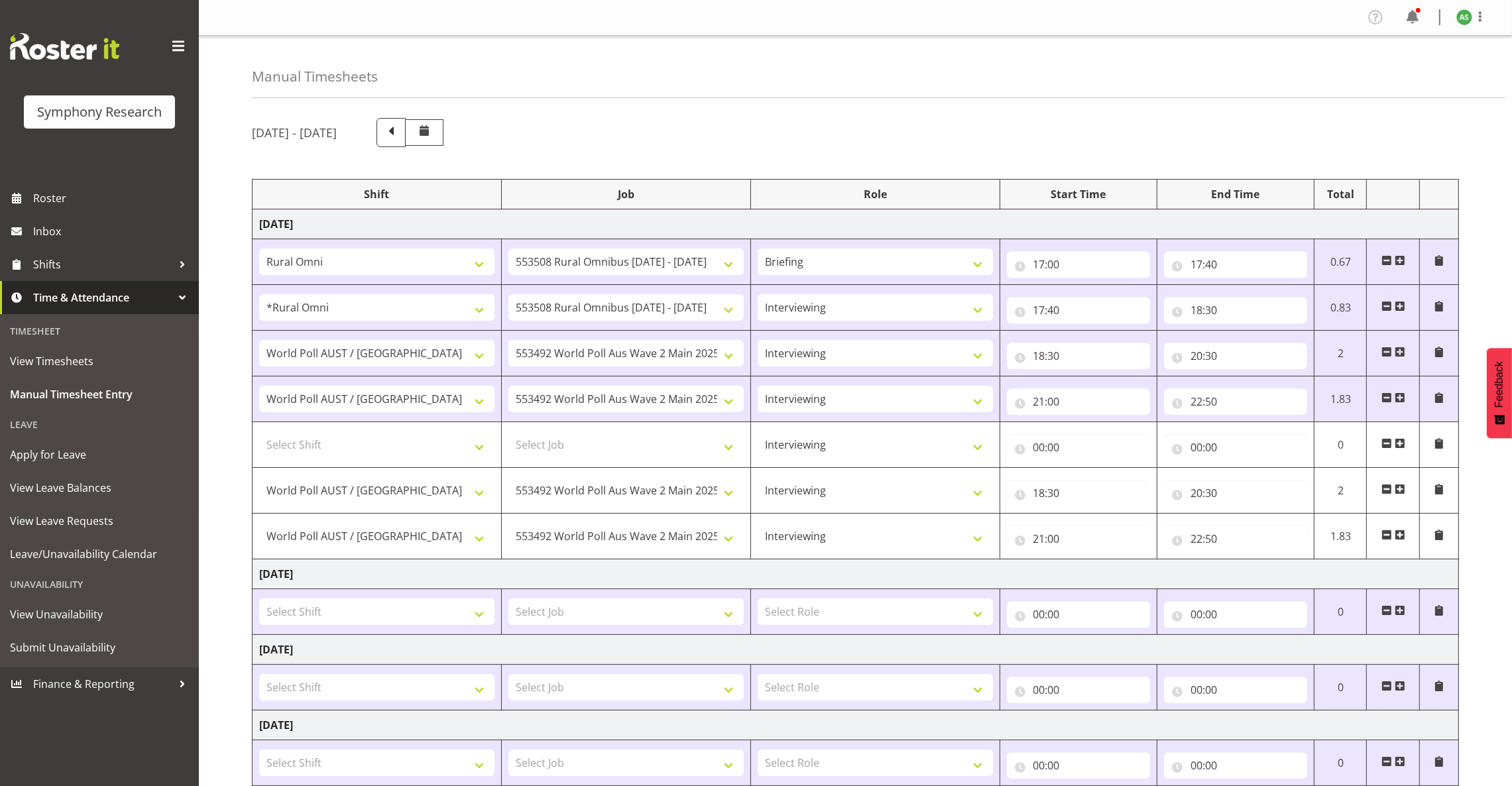
select select "9699"
select select "10499"
type input "18:30"
type input "20:30"
type input "21:00"
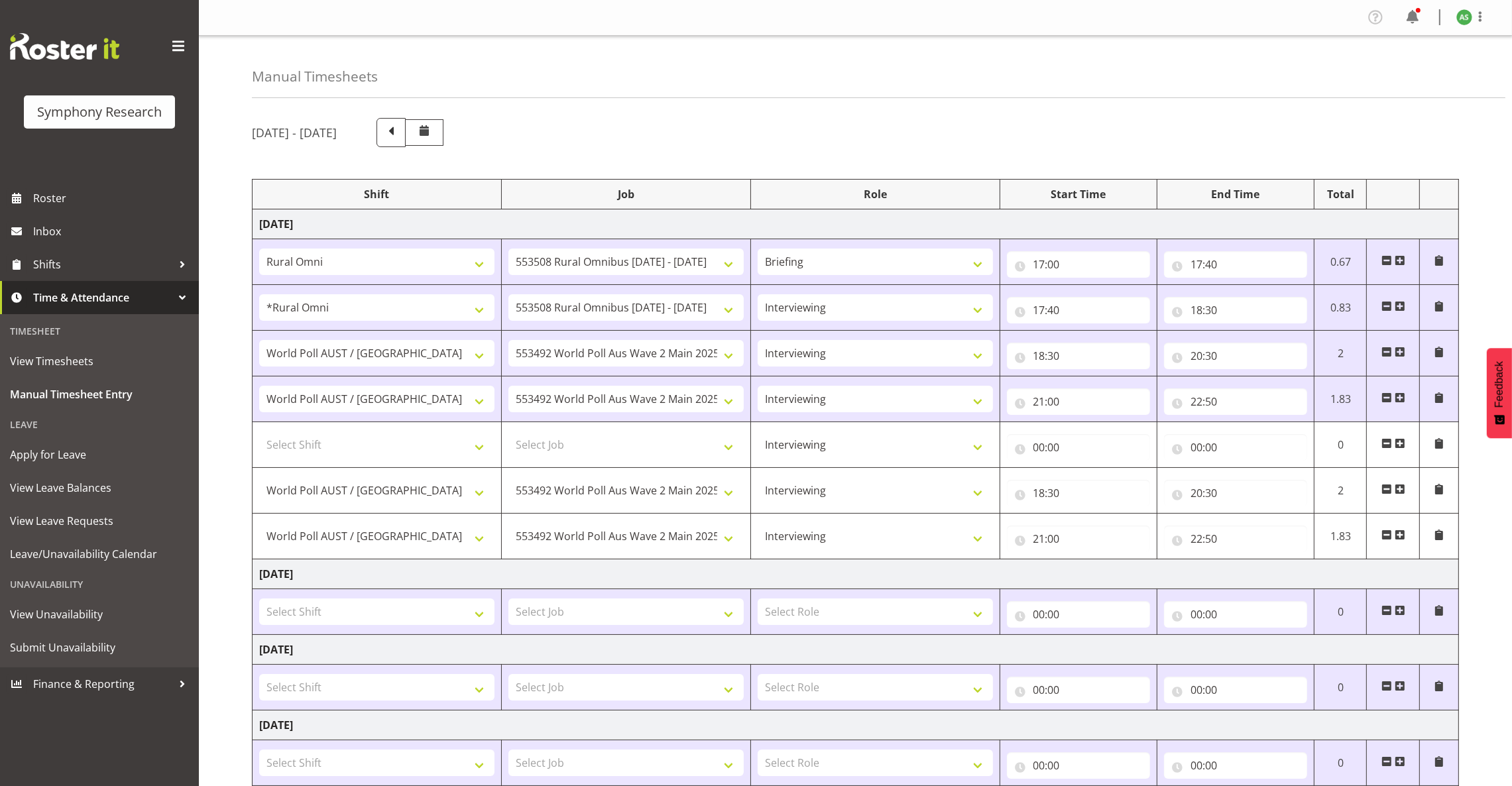
type input "22:50"
select select
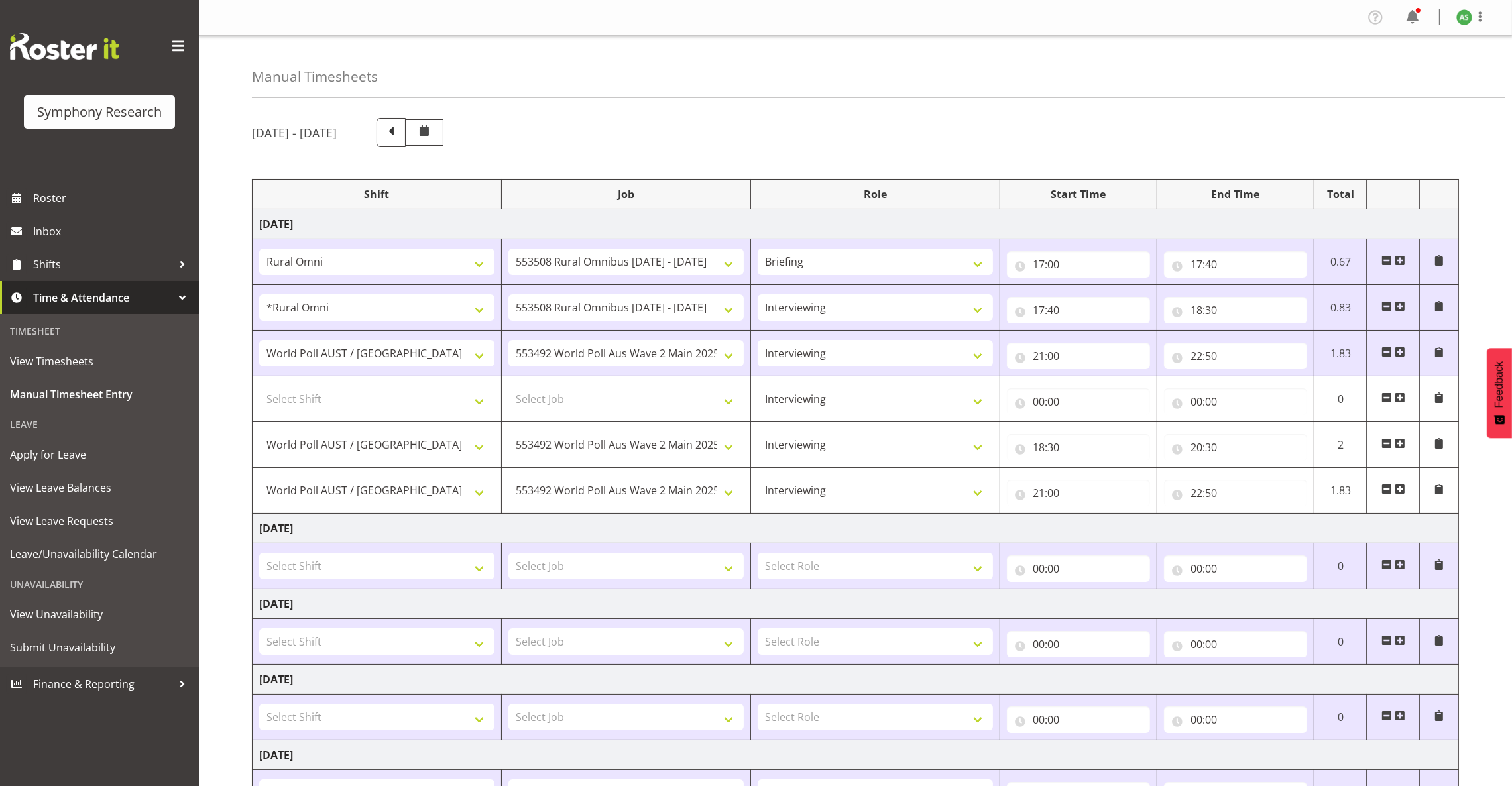
click at [1387, 350] on span at bounding box center [1387, 352] width 11 height 11
type input "00:00"
select select "9699"
select select "10499"
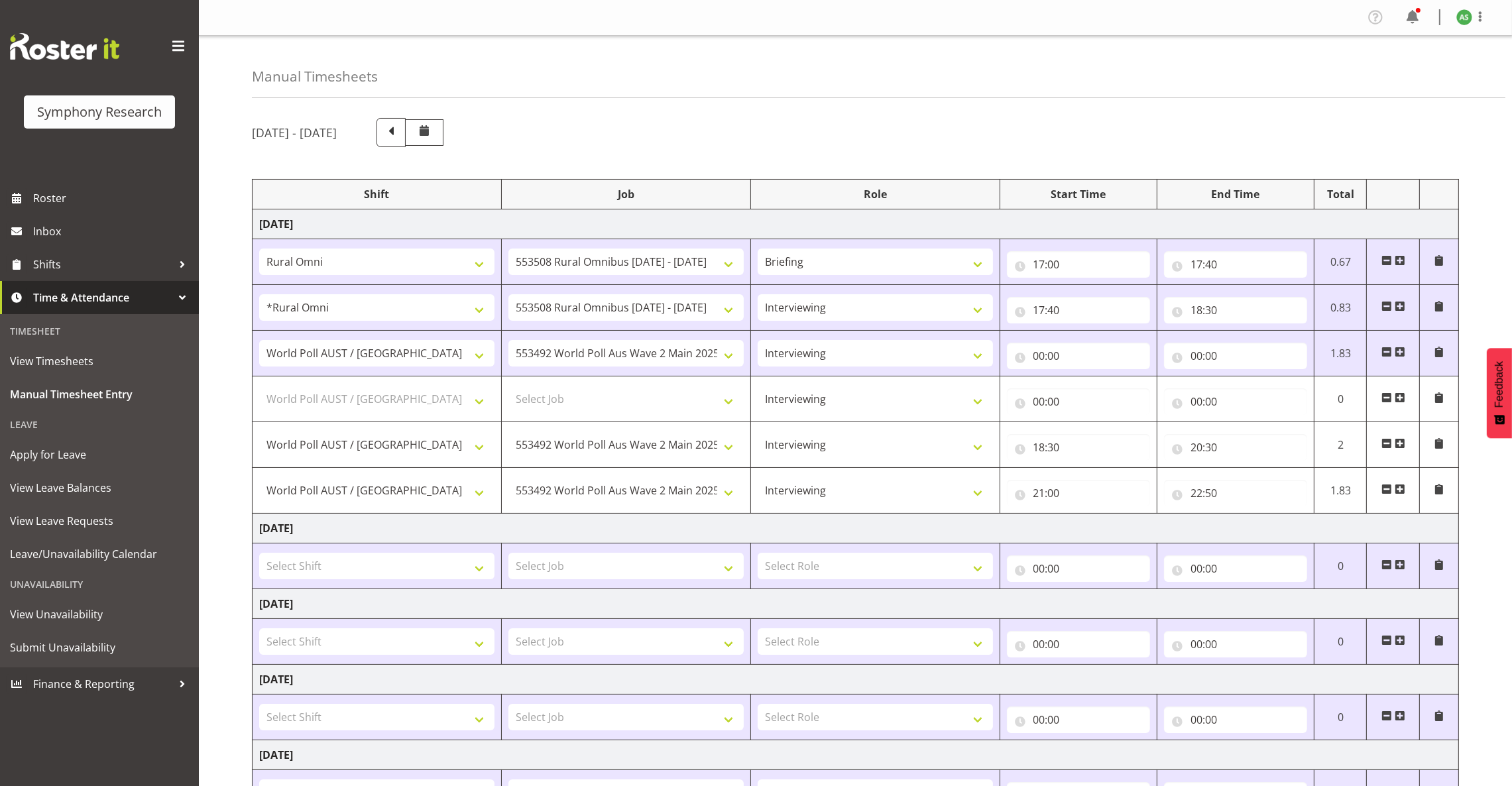
type input "18:30"
type input "20:30"
type input "21:00"
type input "22:50"
select select
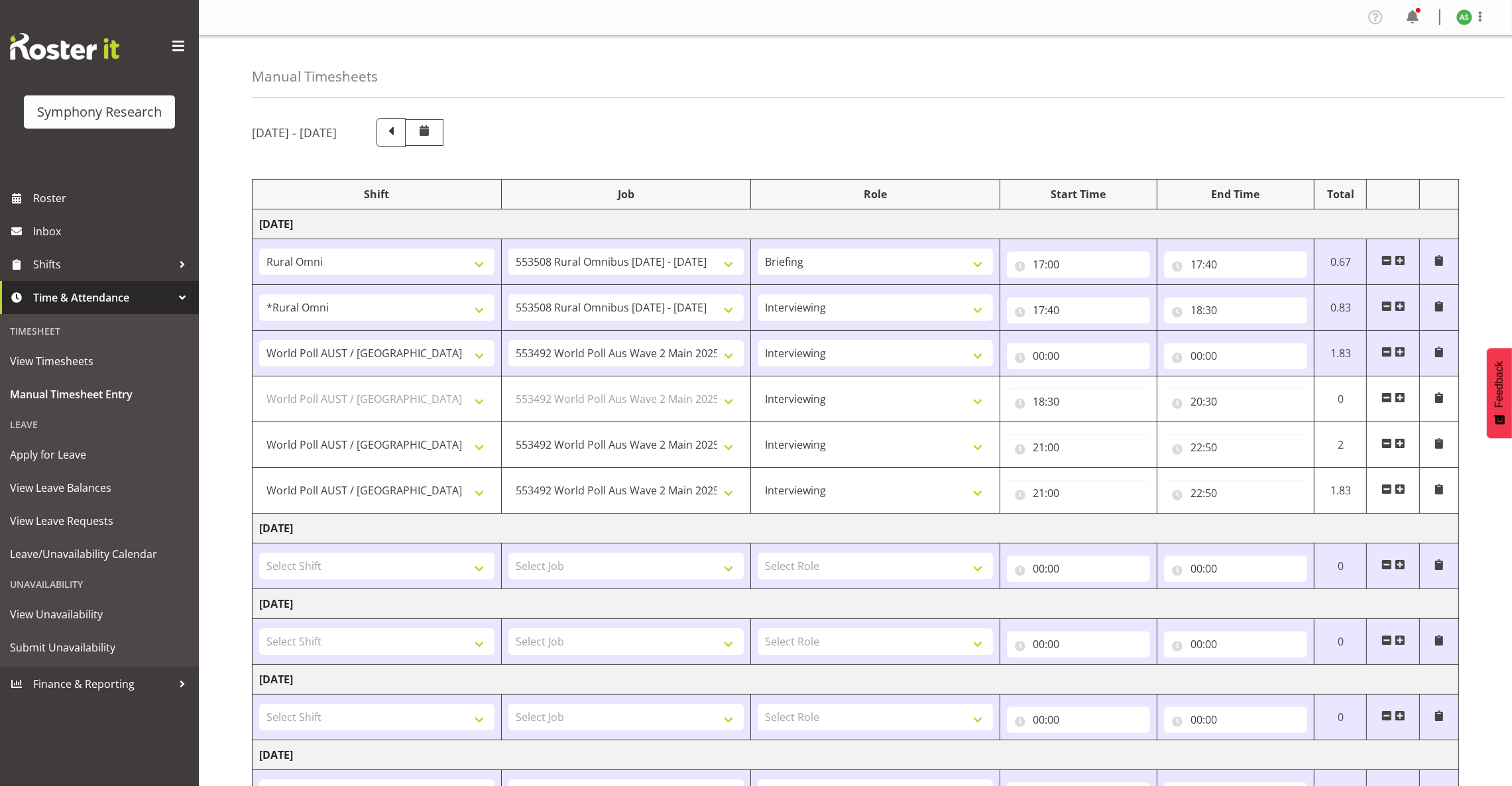
select select
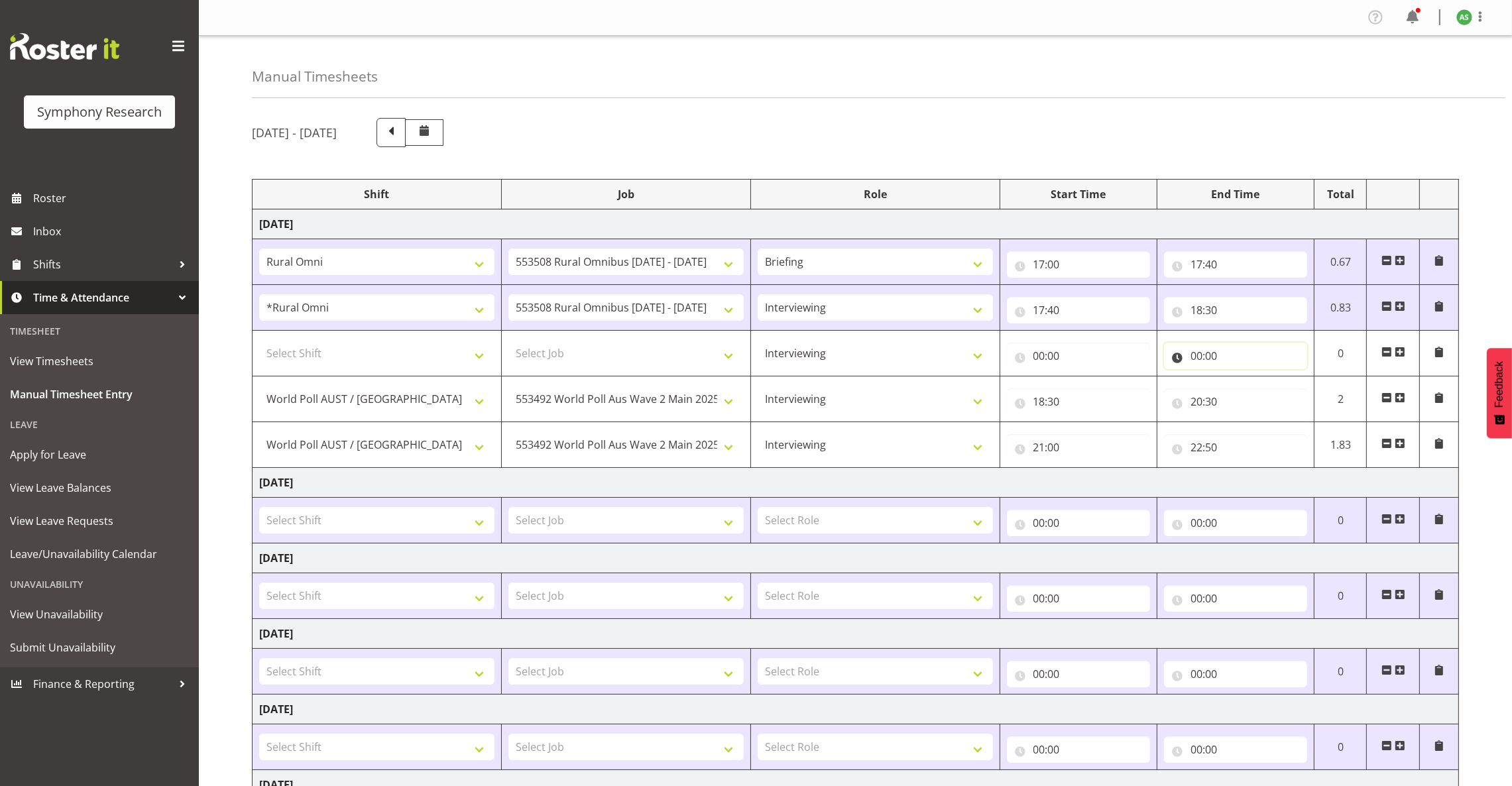
click at [1198, 357] on input "00:00" at bounding box center [1235, 356] width 143 height 26
click at [1250, 390] on select "00 01 02 03 04 05 06 07 08 09 10 11 12 13 14 15 16 17 18 19 20 21 22 23" at bounding box center [1254, 390] width 30 height 26
select select "18"
click at [1239, 378] on select "00 01 02 03 04 05 06 07 08 09 10 11 12 13 14 15 16 17 18 19 20 21 22 23" at bounding box center [1254, 390] width 30 height 26
type input "18:00"
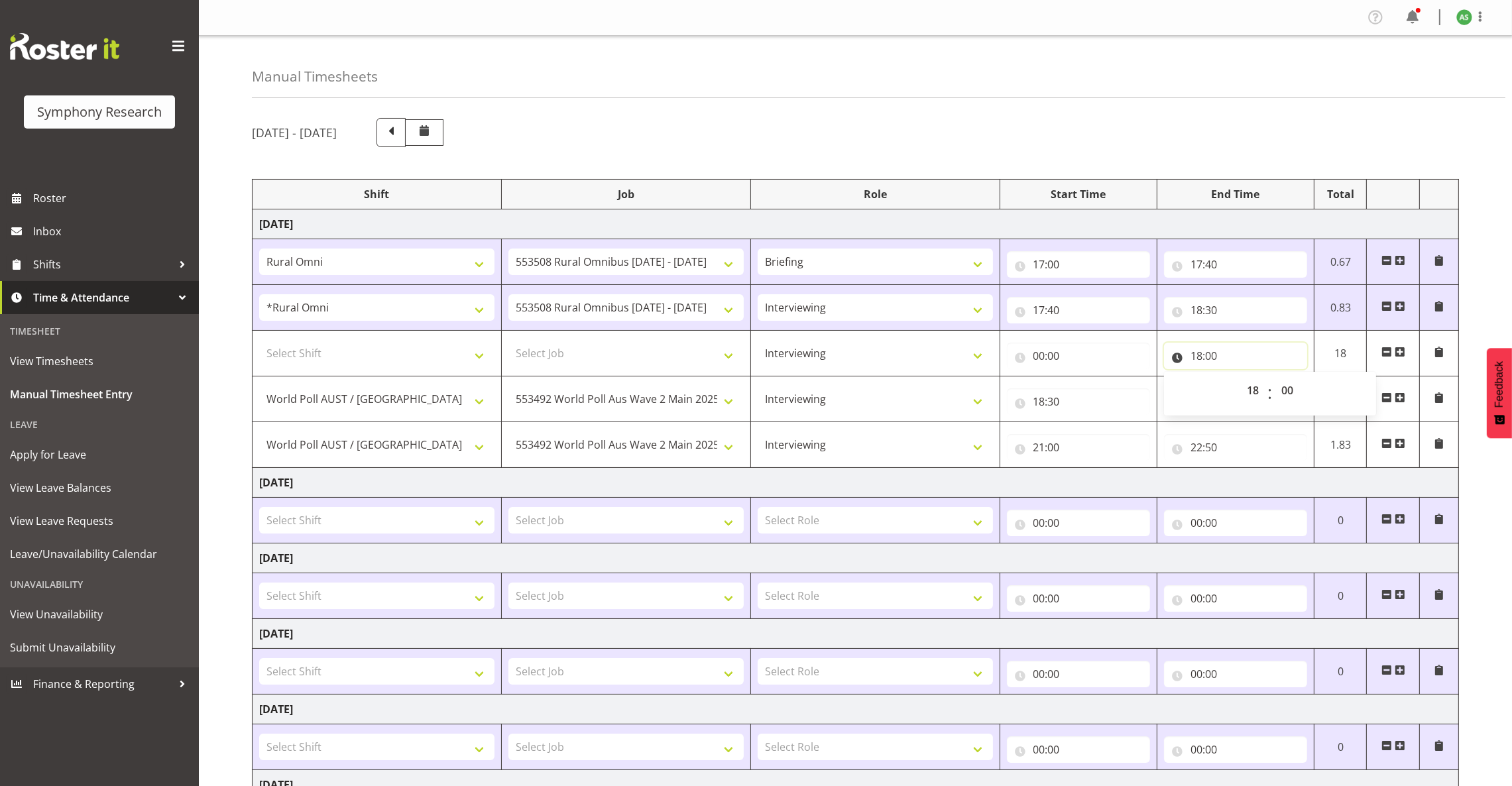
click at [1214, 357] on input "18:00" at bounding box center [1235, 356] width 143 height 26
click at [1279, 387] on select "00 01 02 03 04 05 06 07 08 09 10 11 12 13 14 15 16 17 18 19 20 21 22 23 24 25 2…" at bounding box center [1289, 390] width 30 height 26
select select "30"
click at [1274, 378] on select "00 01 02 03 04 05 06 07 08 09 10 11 12 13 14 15 16 17 18 19 20 21 22 23 24 25 2…" at bounding box center [1289, 390] width 30 height 26
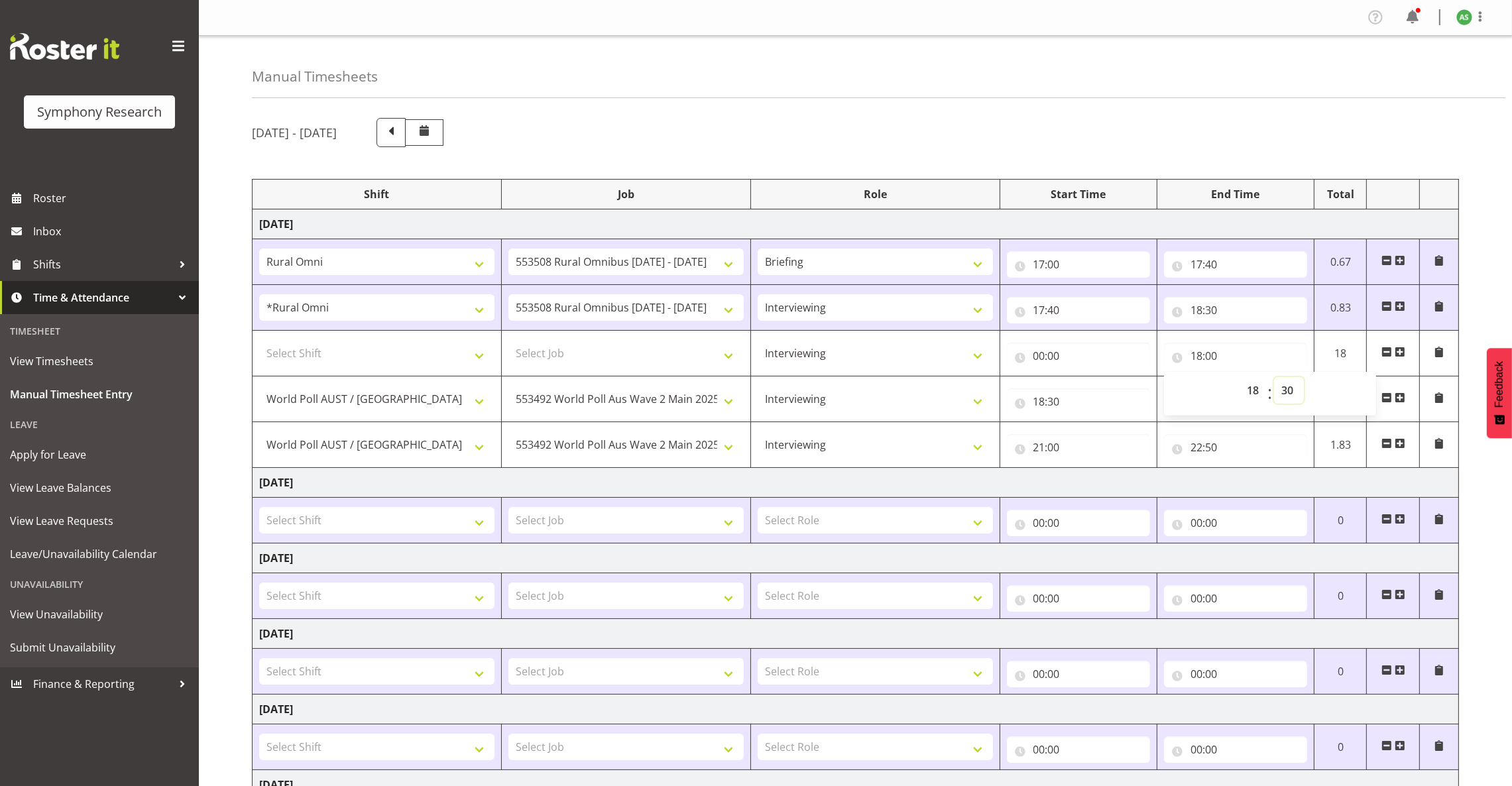
type input "18:30"
click at [1036, 356] on input "00:00" at bounding box center [1079, 356] width 143 height 26
click at [1094, 393] on select "00 01 02 03 04 05 06 07 08 09 10 11 12 13 14 15 16 17 18 19 20 21 22 23" at bounding box center [1097, 390] width 30 height 26
select select "17"
click at [1082, 378] on select "00 01 02 03 04 05 06 07 08 09 10 11 12 13 14 15 16 17 18 19 20 21 22 23" at bounding box center [1097, 390] width 30 height 26
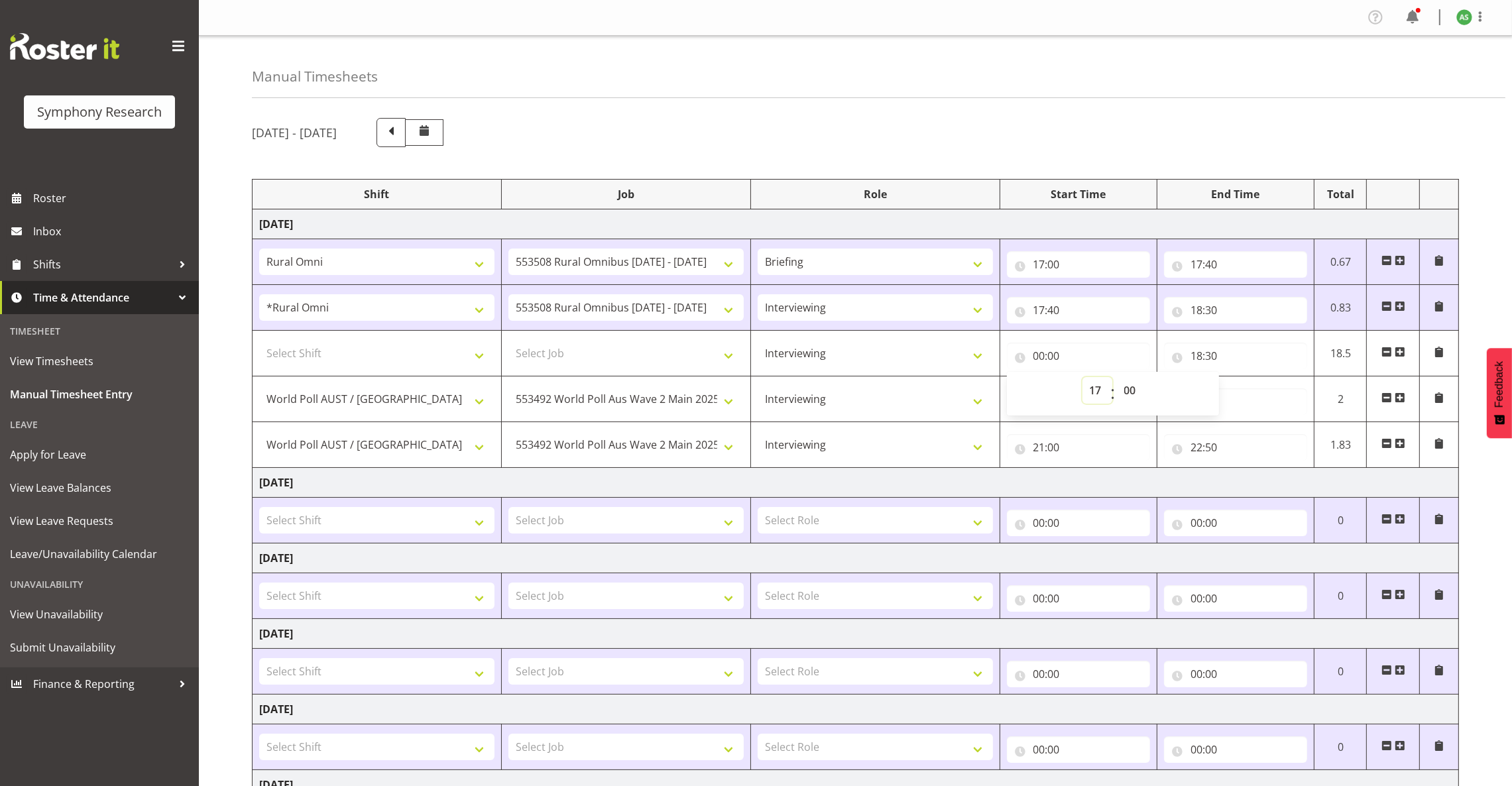
type input "17:00"
click at [1052, 356] on input "17:00" at bounding box center [1079, 356] width 143 height 26
click at [1053, 356] on input "17:00" at bounding box center [1079, 356] width 143 height 26
click at [1131, 387] on select "00 01 02 03 04 05 06 07 08 09 10 11 12 13 14 15 16 17 18 19 20 21 22 23 24 25 2…" at bounding box center [1132, 390] width 30 height 26
select select "40"
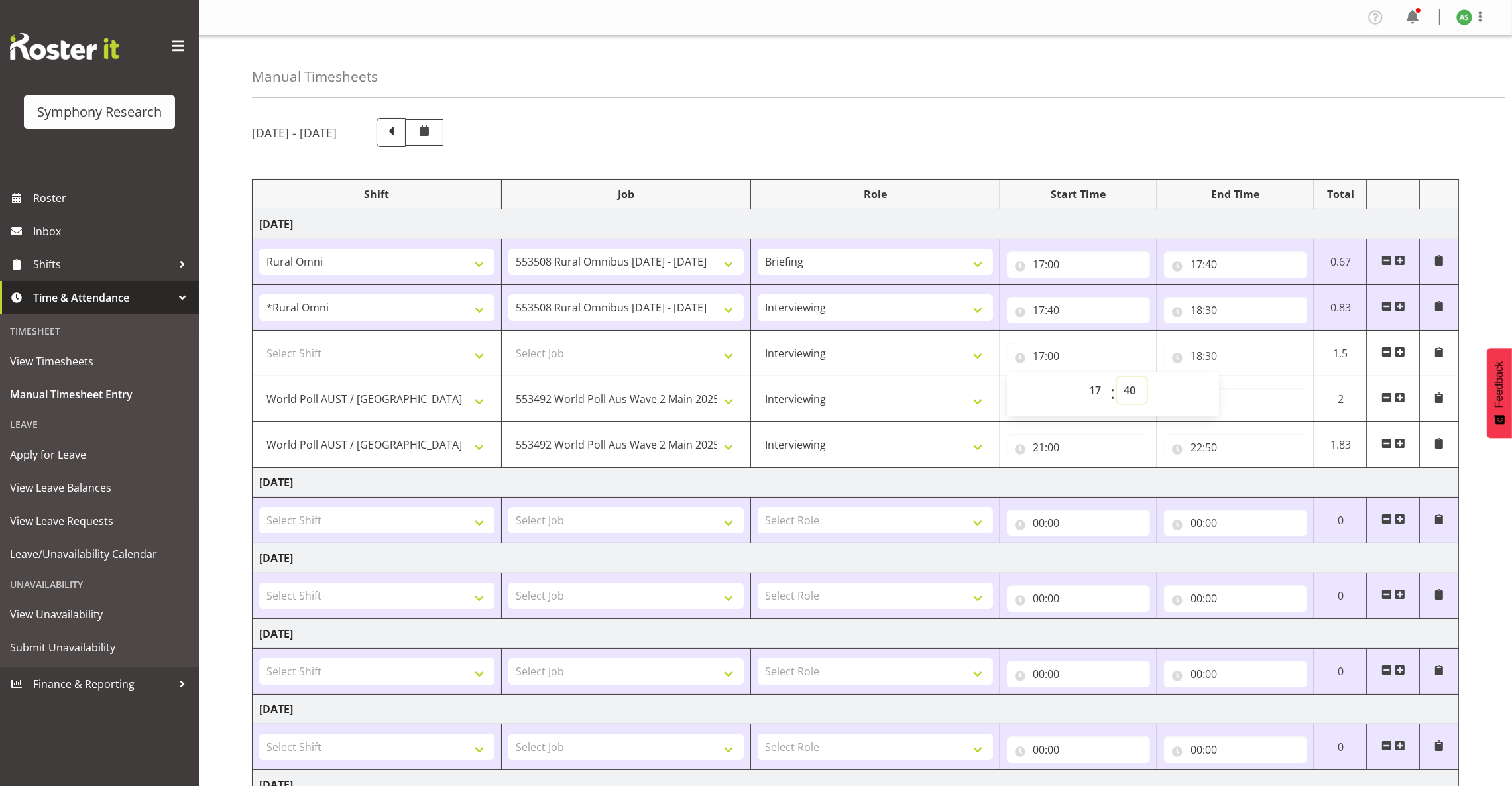
click at [1117, 378] on select "00 01 02 03 04 05 06 07 08 09 10 11 12 13 14 15 16 17 18 19 20 21 22 23 24 25 2…" at bounding box center [1132, 390] width 30 height 26
type input "17:40"
click at [709, 357] on select "Select Job 550060 IF Admin 553492 World Poll Aus Wave 2 Main 2025 553493 World …" at bounding box center [626, 353] width 235 height 26
select select "10536"
click at [508, 341] on select "Select Job 550060 IF Admin 553492 World Poll Aus Wave 2 Main 2025 553493 World …" at bounding box center [626, 353] width 235 height 26
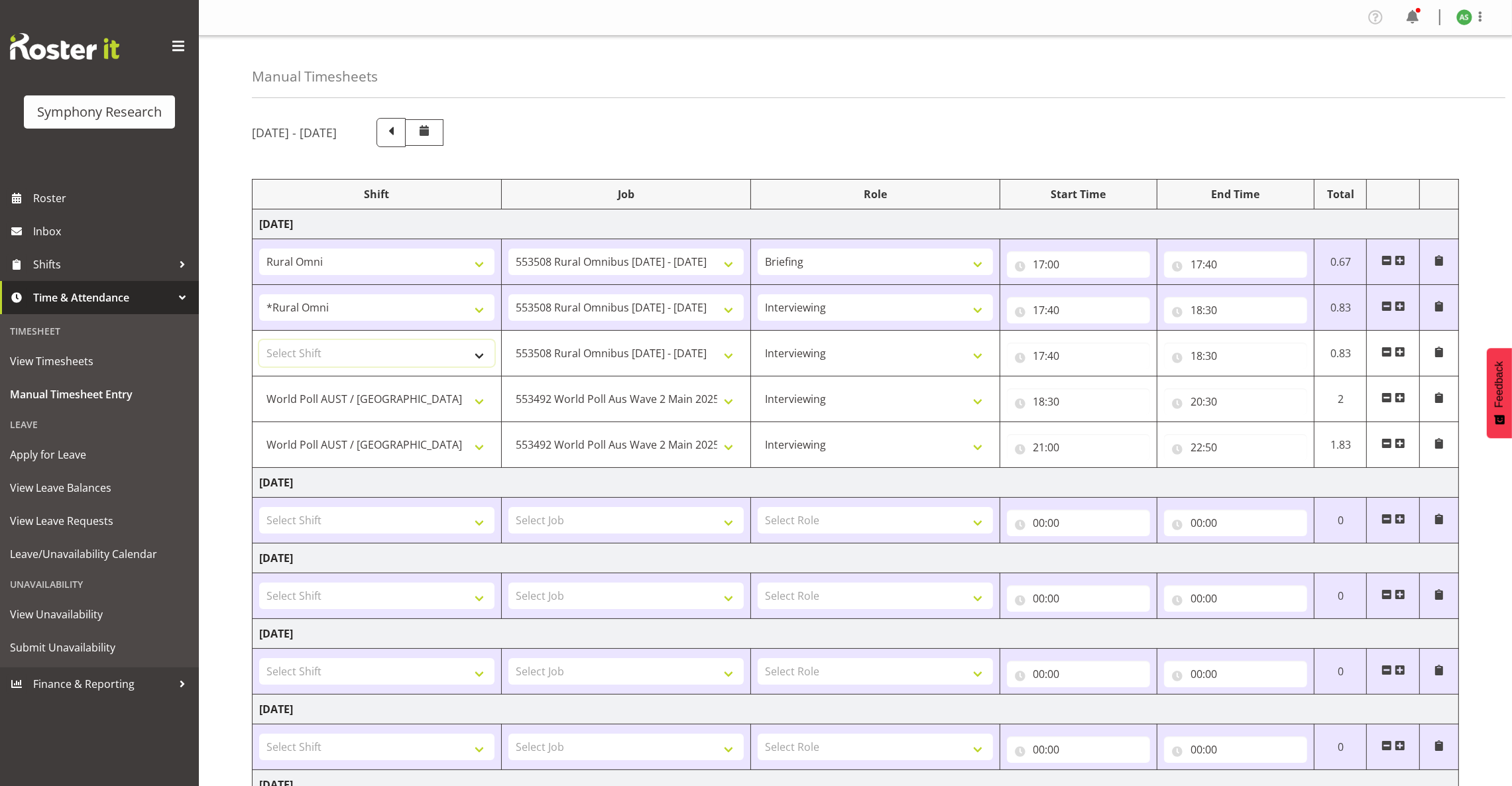
click at [486, 359] on select "Select Shift !!Project Briefing (Job to be assigned) !!Weekend Residential (Ros…" at bounding box center [377, 353] width 235 height 26
select select "5974"
click at [259, 341] on select "Select Shift !!Project Briefing (Job to be assigned) !!Weekend Residential (Ros…" at bounding box center [377, 353] width 235 height 26
click at [1055, 309] on input "17:40" at bounding box center [1079, 310] width 143 height 26
click at [1136, 342] on select "00 01 02 03 04 05 06 07 08 09 10 11 12 13 14 15 16 17 18 19 20 21 22 23 24 25 2…" at bounding box center [1132, 344] width 30 height 26
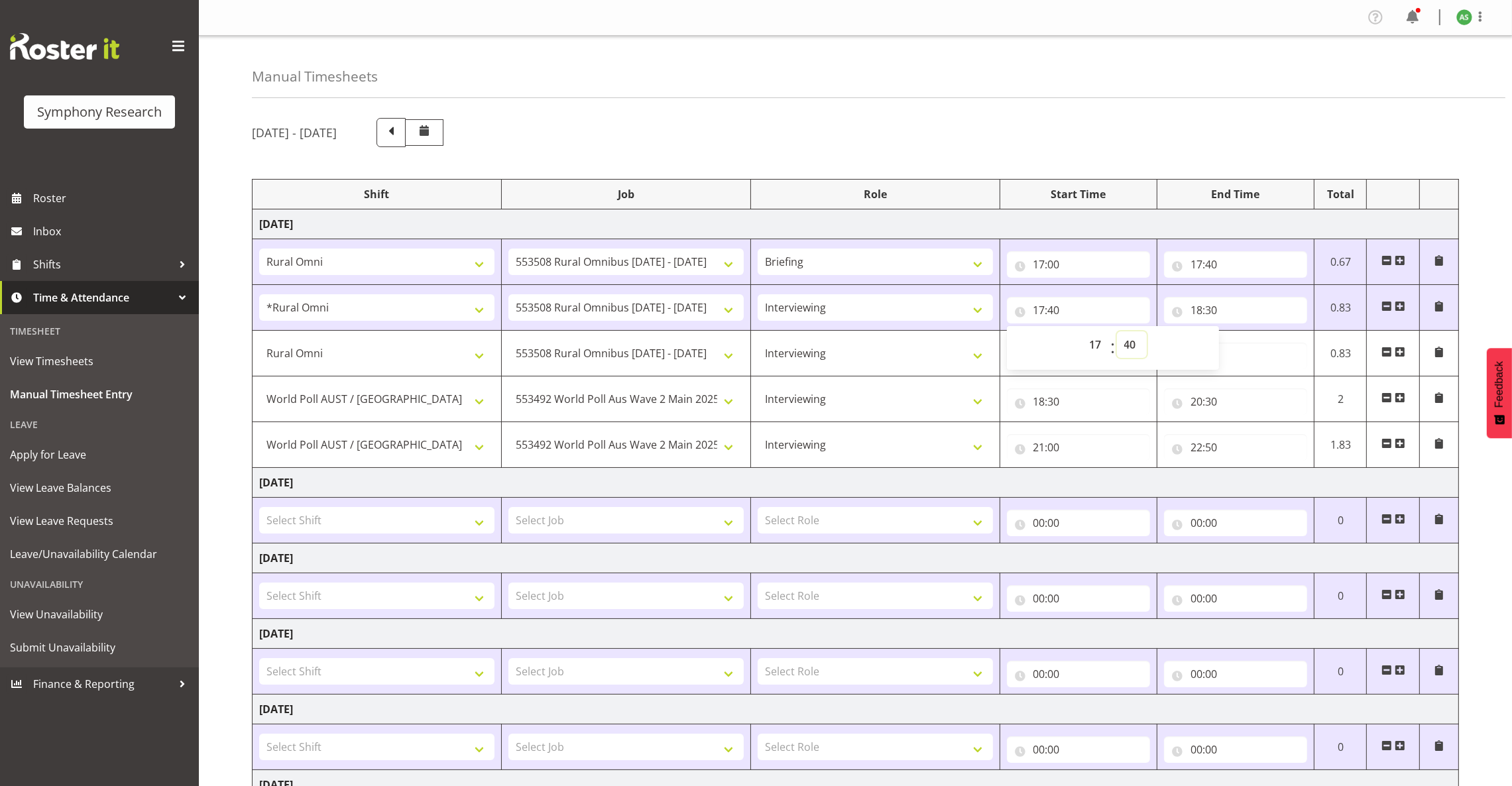
select select "0"
click at [1117, 332] on select "00 01 02 03 04 05 06 07 08 09 10 11 12 13 14 15 16 17 18 19 20 21 22 23 24 25 2…" at bounding box center [1132, 344] width 30 height 26
type input "17:00"
click at [1195, 313] on input "18:30" at bounding box center [1235, 310] width 143 height 26
click at [1251, 344] on select "00 01 02 03 04 05 06 07 08 09 10 11 12 13 14 15 16 17 18 19 20 21 22 23" at bounding box center [1254, 344] width 30 height 26
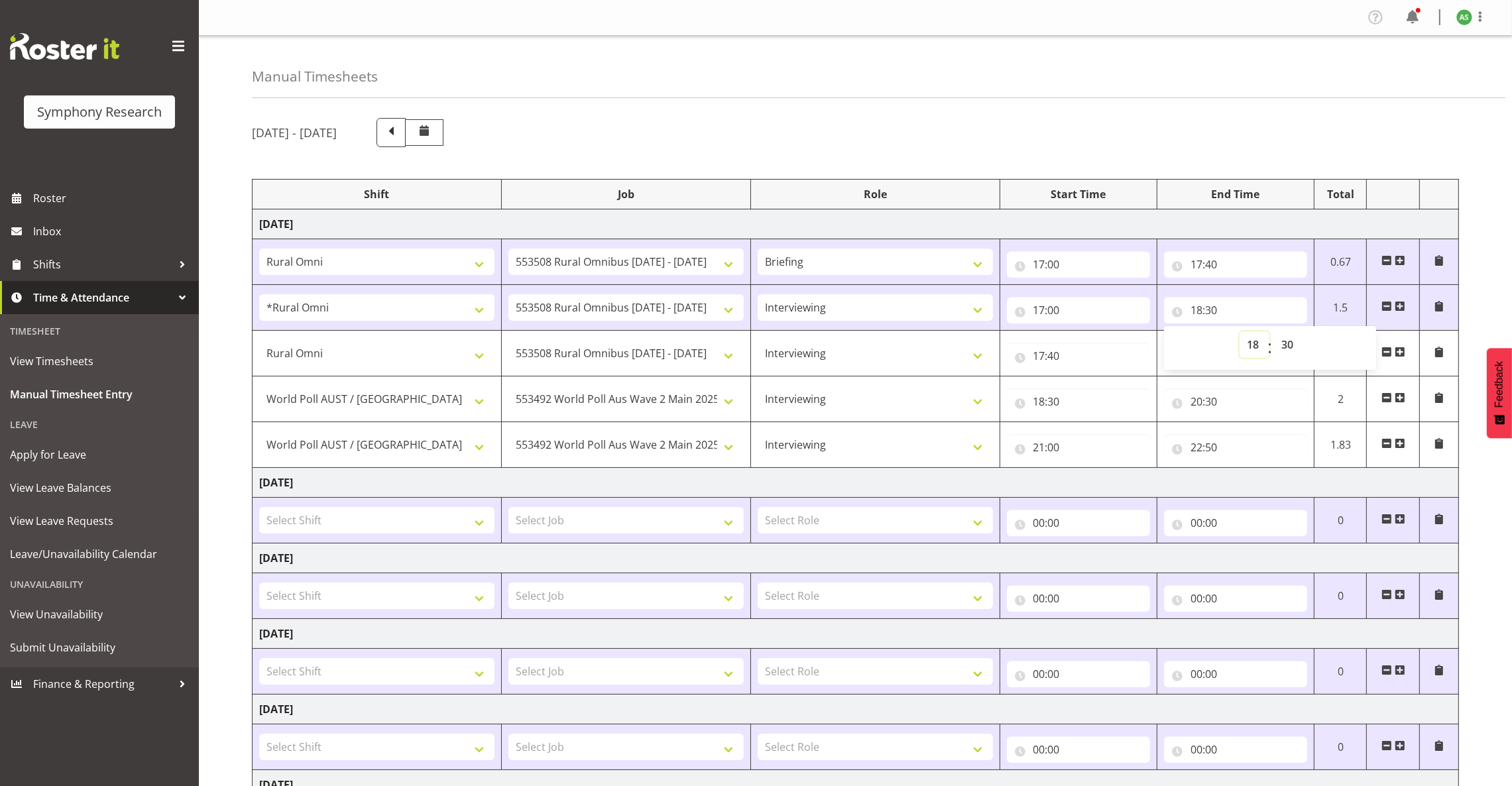
select select "17"
click at [1239, 332] on select "00 01 02 03 04 05 06 07 08 09 10 11 12 13 14 15 16 17 18 19 20 21 22 23" at bounding box center [1254, 344] width 30 height 26
type input "17:30"
click at [1211, 307] on input "17:30" at bounding box center [1235, 310] width 143 height 26
click at [1211, 306] on input "17:30" at bounding box center [1235, 310] width 143 height 26
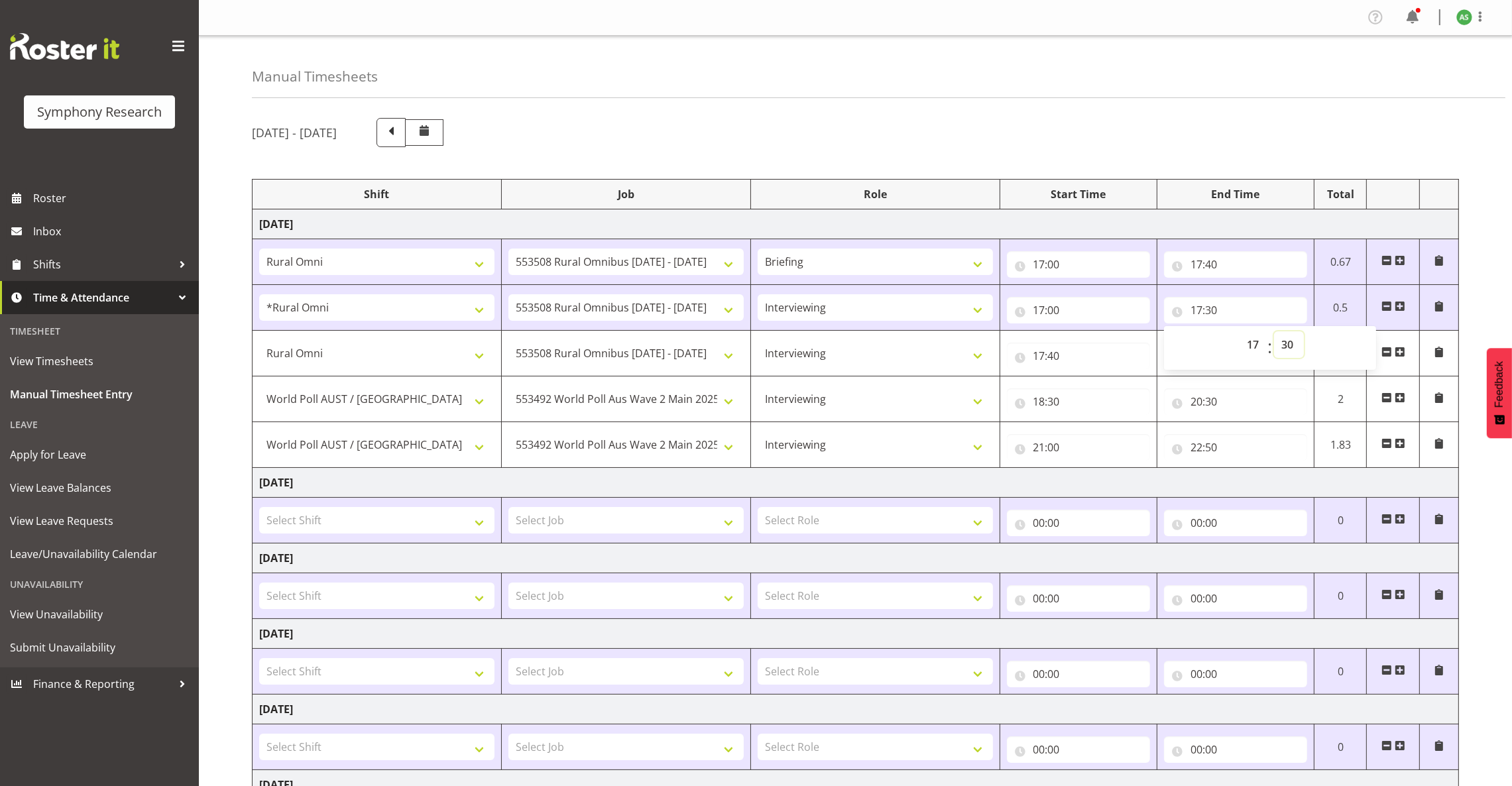
click at [1290, 342] on select "00 01 02 03 04 05 06 07 08 09 10 11 12 13 14 15 16 17 18 19 20 21 22 23 24 25 2…" at bounding box center [1289, 344] width 30 height 26
select select "40"
click at [1274, 332] on select "00 01 02 03 04 05 06 07 08 09 10 11 12 13 14 15 16 17 18 19 20 21 22 23 24 25 2…" at bounding box center [1289, 344] width 30 height 26
type input "17:40"
click at [467, 265] on select "!!Project Briefing (Job to be assigned) !!Weekend Residential (Roster IT Shift …" at bounding box center [377, 261] width 235 height 26
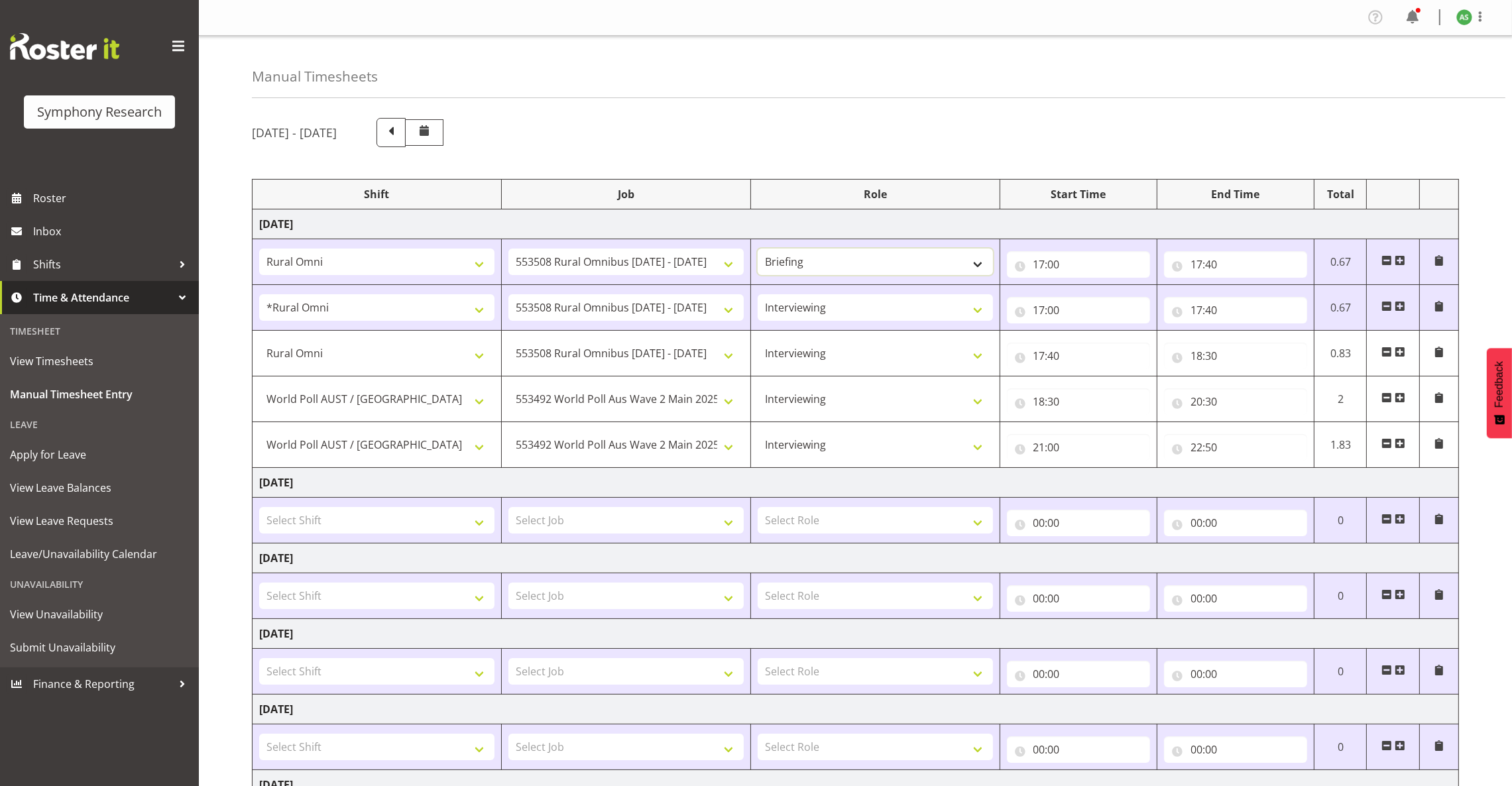
click at [969, 265] on select "Briefing Interviewing" at bounding box center [875, 261] width 235 height 26
select select "47"
click at [758, 250] on select "Briefing Interviewing" at bounding box center [875, 261] width 235 height 26
click at [690, 260] on select "550060 IF Admin 553492 World Poll Aus Wave 2 Main 2025 553493 World Poll NZ Wav…" at bounding box center [626, 261] width 235 height 26
select select "10499"
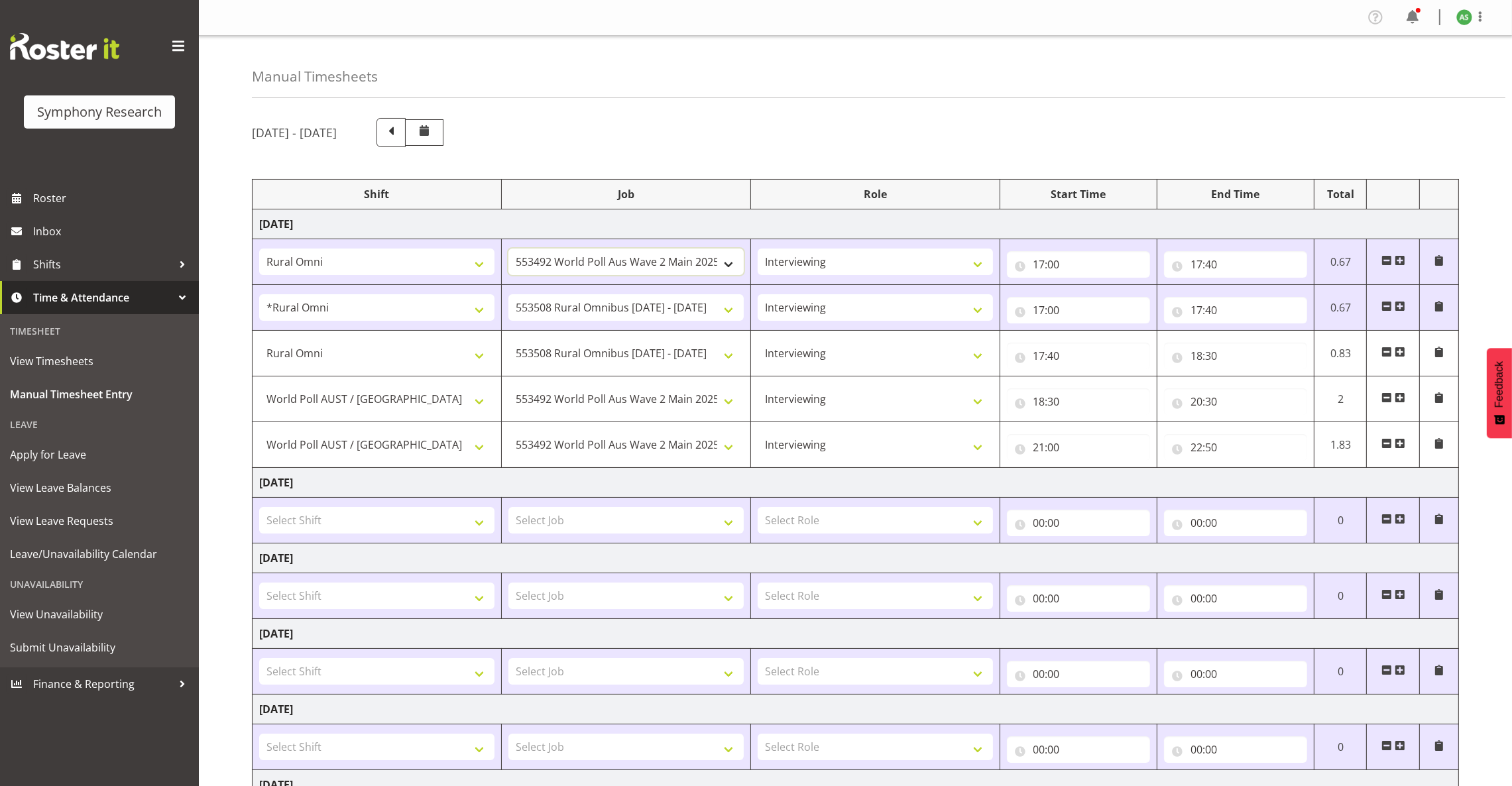
click at [508, 250] on select "550060 IF Admin 553492 World Poll Aus Wave 2 Main 2025 553493 World Poll NZ Wav…" at bounding box center [626, 261] width 235 height 26
click at [1041, 264] on input "17:00" at bounding box center [1079, 264] width 143 height 26
click at [1095, 298] on select "00 01 02 03 04 05 06 07 08 09 10 11 12 13 14 15 16 17 18 19 20 21 22 23" at bounding box center [1097, 298] width 30 height 26
select select "14"
click at [1082, 287] on select "00 01 02 03 04 05 06 07 08 09 10 11 12 13 14 15 16 17 18 19 20 21 22 23" at bounding box center [1097, 298] width 30 height 26
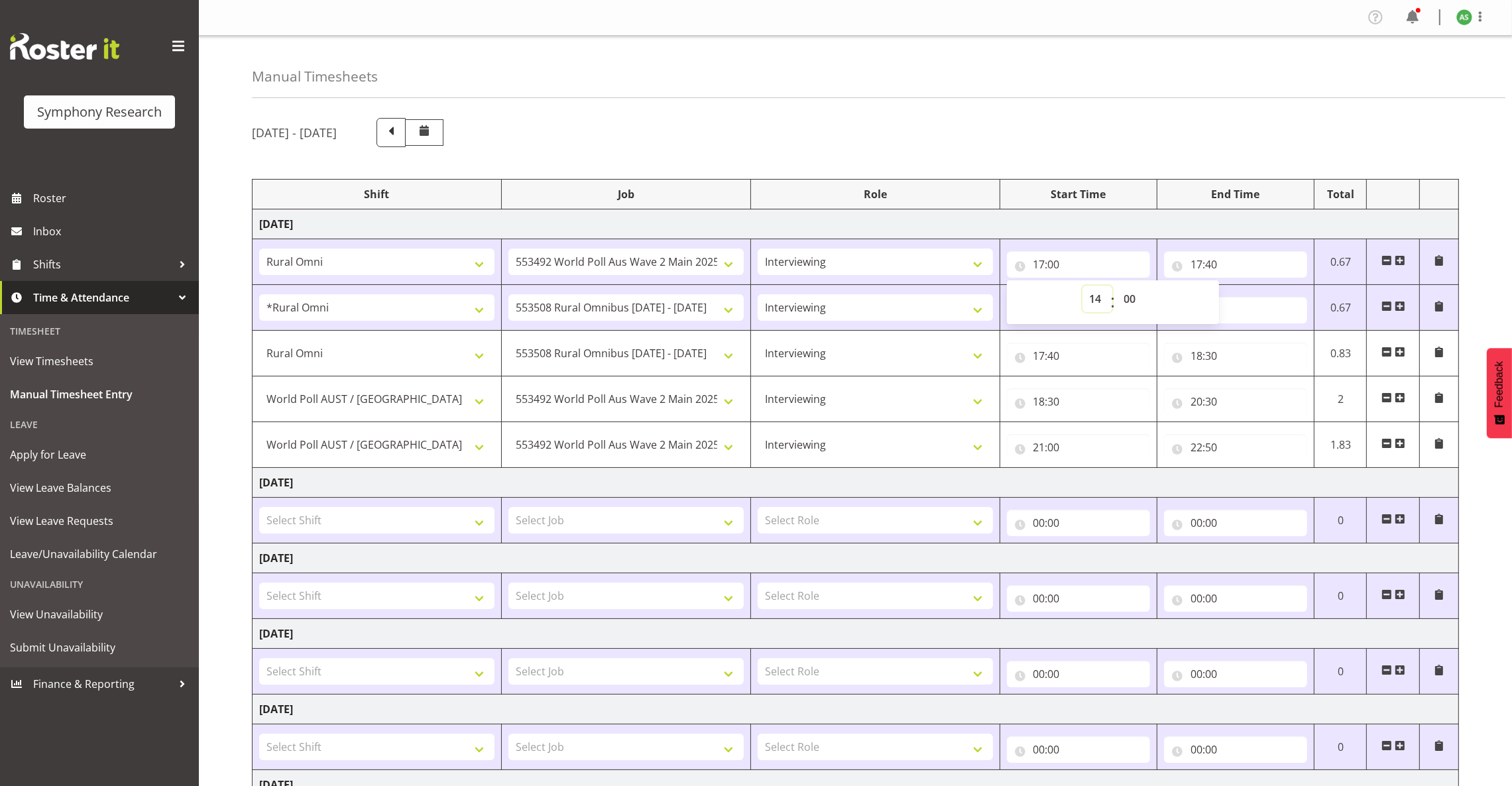
type input "14:00"
click at [1194, 265] on input "17:40" at bounding box center [1235, 264] width 143 height 26
click at [1248, 294] on select "00 01 02 03 04 05 06 07 08 09 10 11 12 13 14 15 16 17 18 19 20 21 22 23" at bounding box center [1254, 298] width 30 height 26
select select "16"
click at [1239, 287] on select "00 01 02 03 04 05 06 07 08 09 10 11 12 13 14 15 16 17 18 19 20 21 22 23" at bounding box center [1254, 298] width 30 height 26
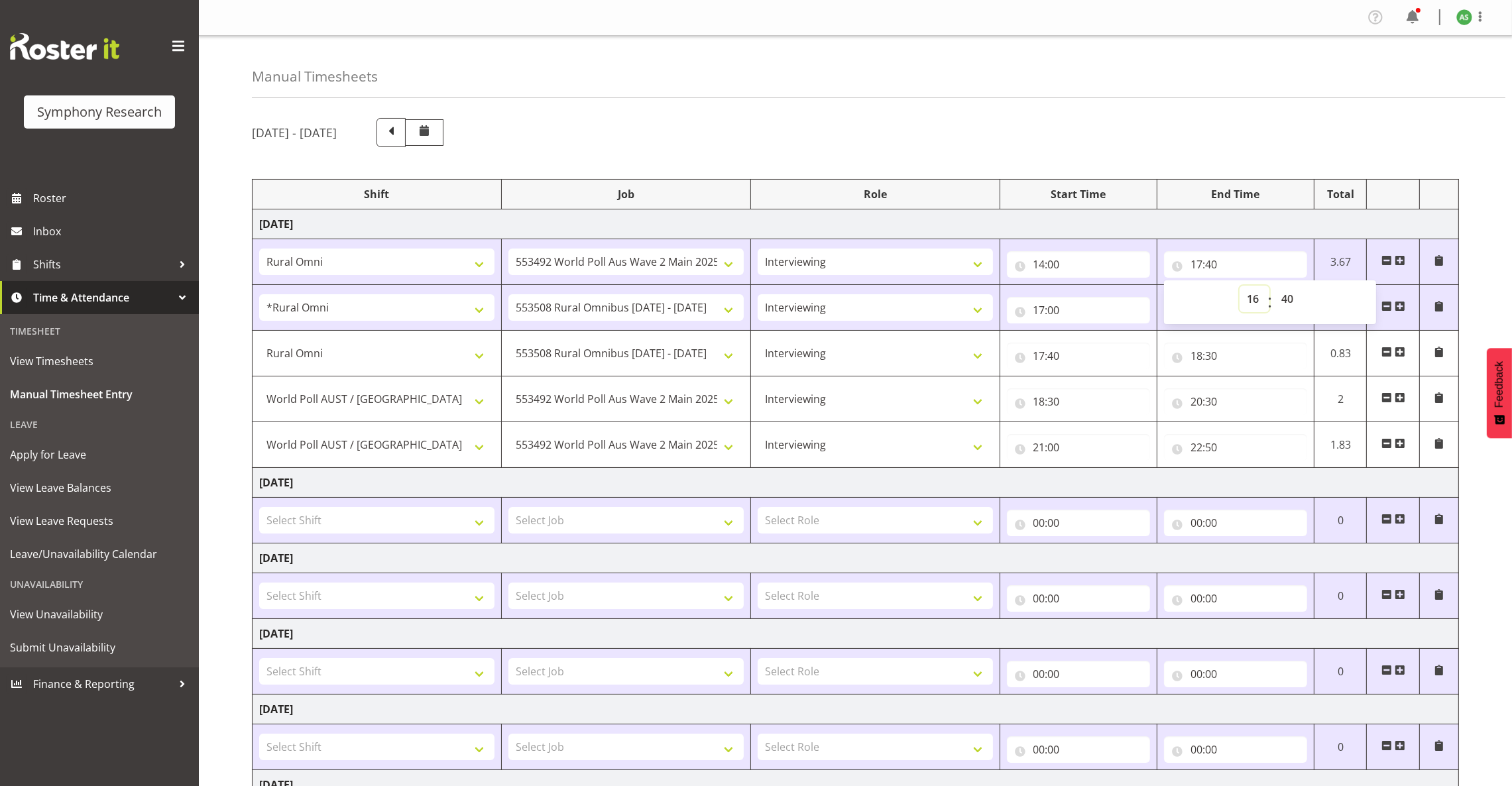
type input "16:40"
click at [1212, 260] on input "16:40" at bounding box center [1235, 264] width 143 height 26
click at [1214, 262] on input "16:40" at bounding box center [1235, 264] width 143 height 26
click at [1284, 297] on select "00 01 02 03 04 05 06 07 08 09 10 11 12 13 14 15 16 17 18 19 20 21 22 23 24 25 2…" at bounding box center [1289, 298] width 30 height 26
select select "30"
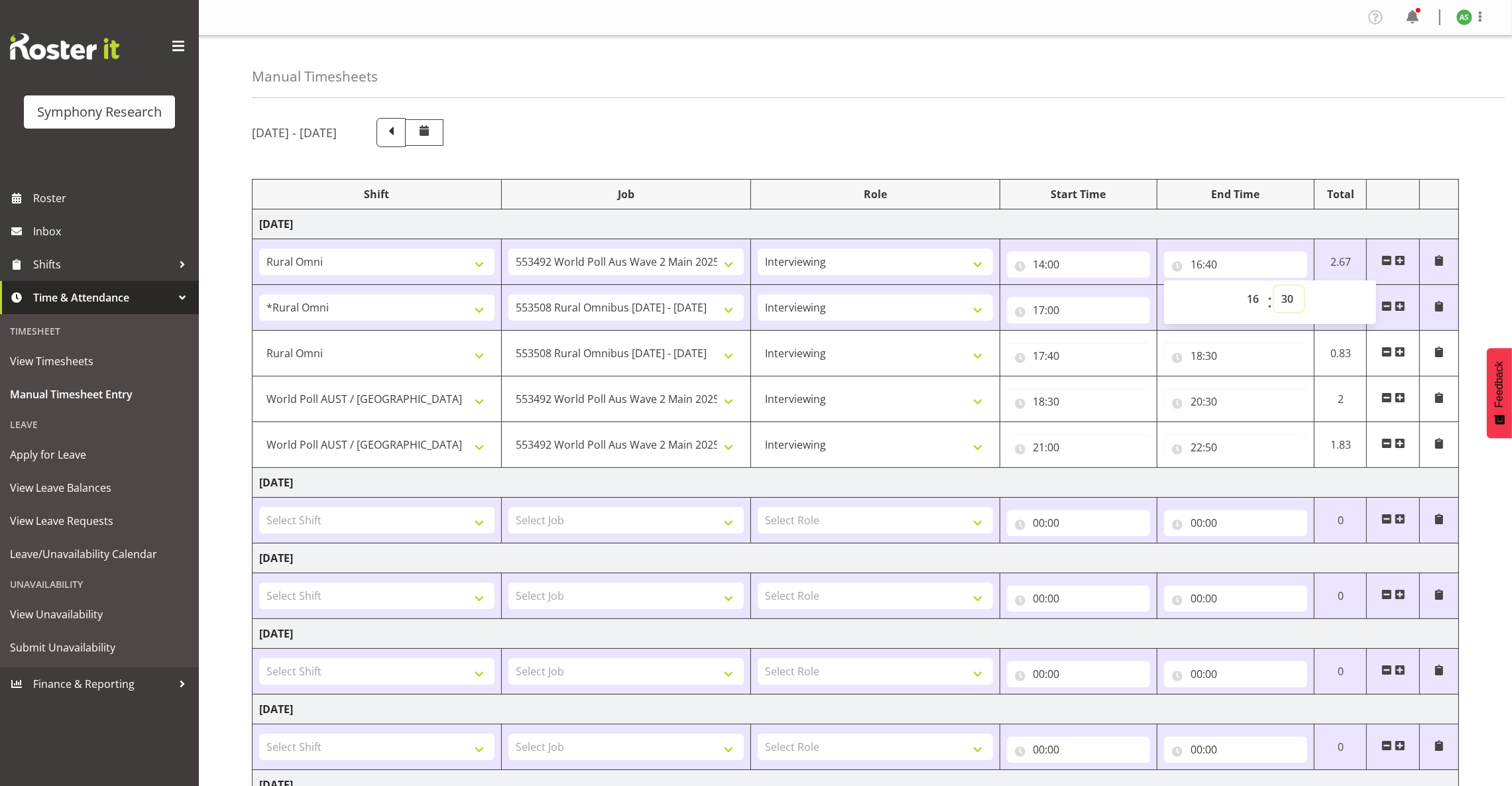
click at [1274, 287] on select "00 01 02 03 04 05 06 07 08 09 10 11 12 13 14 15 16 17 18 19 20 21 22 23 24 25 2…" at bounding box center [1289, 298] width 30 height 26
type input "16:30"
click at [473, 269] on select "!!Project Briefing (Job to be assigned) !!Weekend Residential (Roster IT Shift …" at bounding box center [377, 261] width 235 height 26
select select "9699"
click at [259, 250] on select "!!Project Briefing (Job to be assigned) !!Weekend Residential (Roster IT Shift …" at bounding box center [377, 261] width 235 height 26
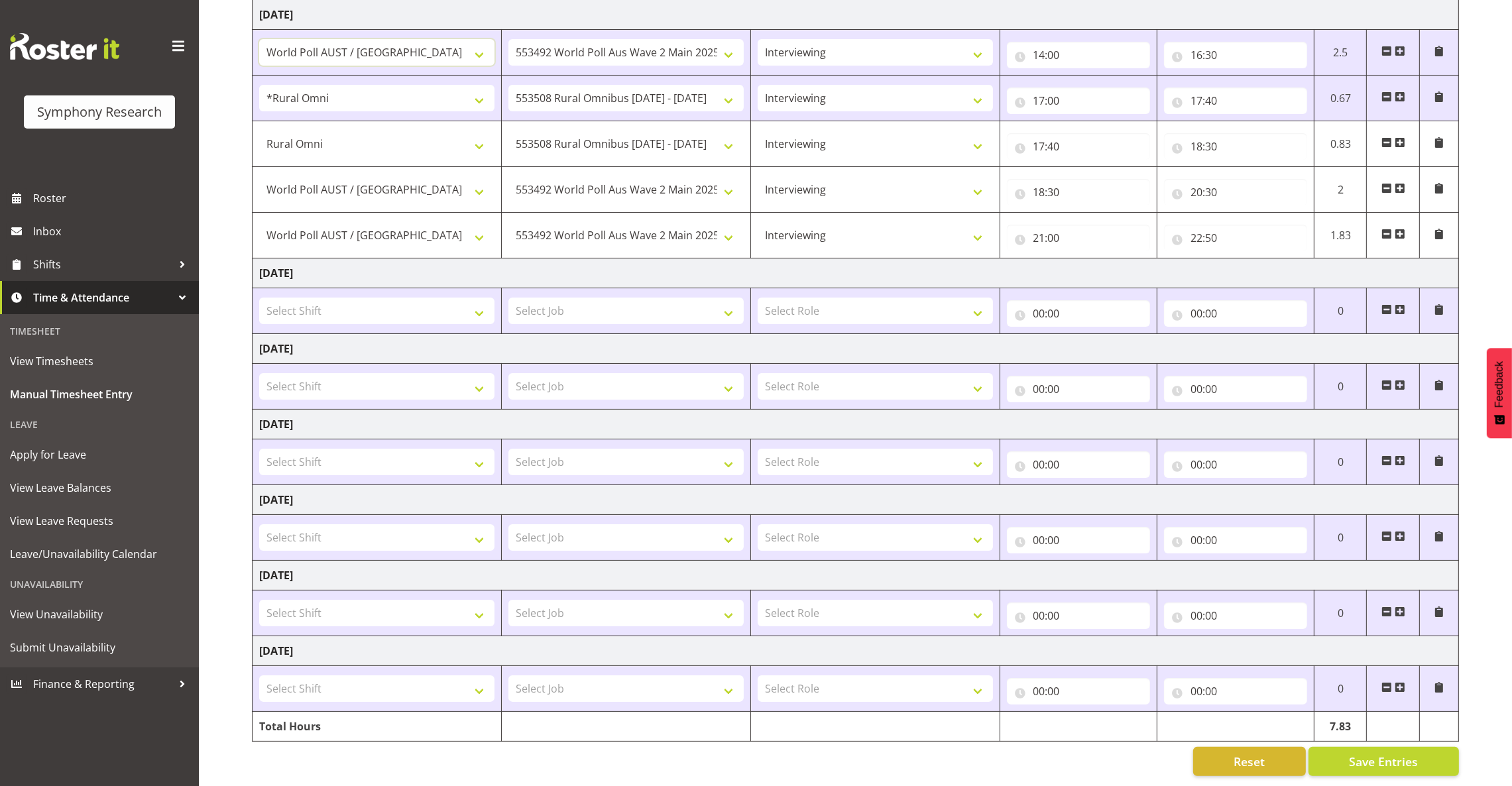
scroll to position [228, 0]
click at [1375, 753] on span "Save Entries" at bounding box center [1382, 761] width 69 height 17
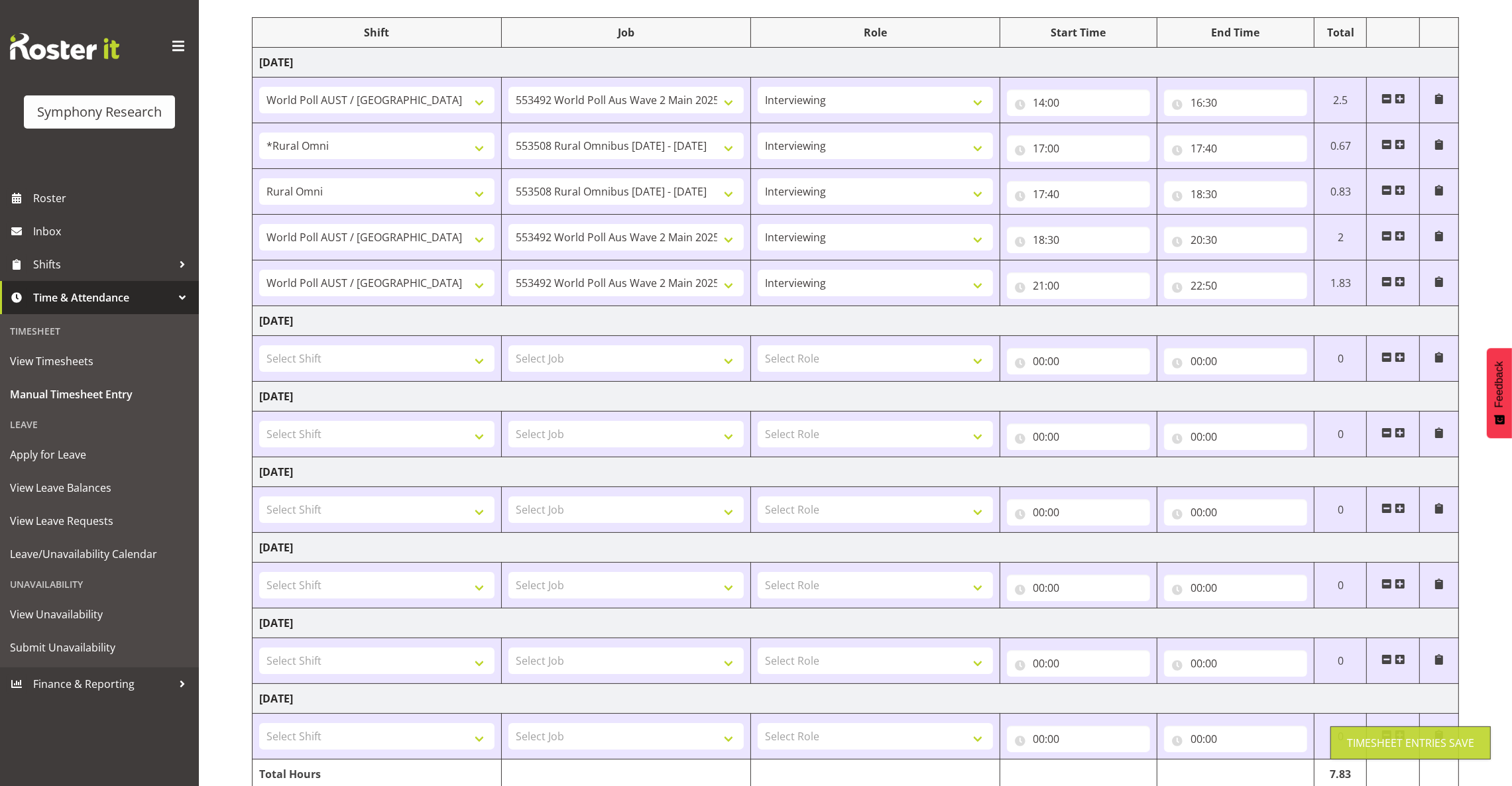
scroll to position [128, 0]
